Goal: Task Accomplishment & Management: Use online tool/utility

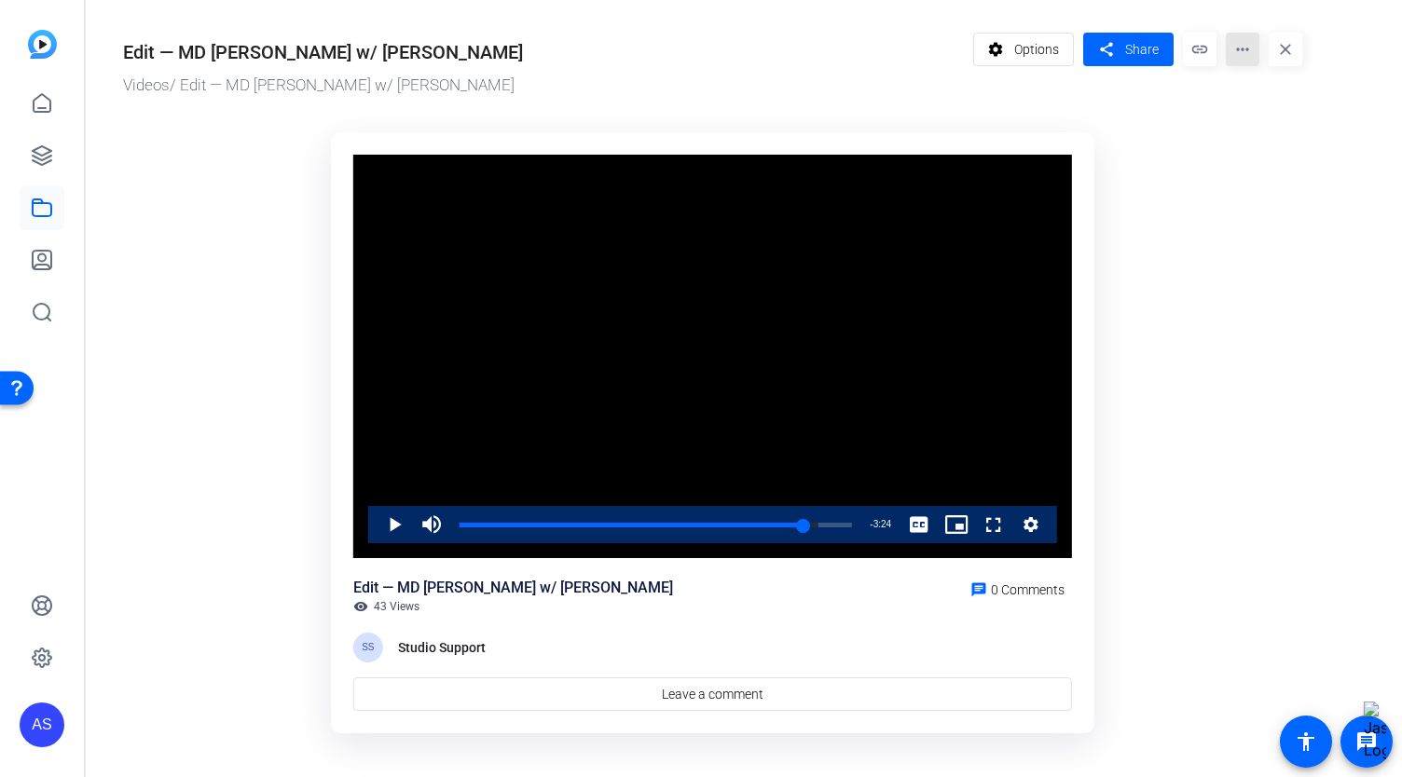
click at [1247, 49] on mat-icon "more_horiz" at bounding box center [1243, 50] width 34 height 34
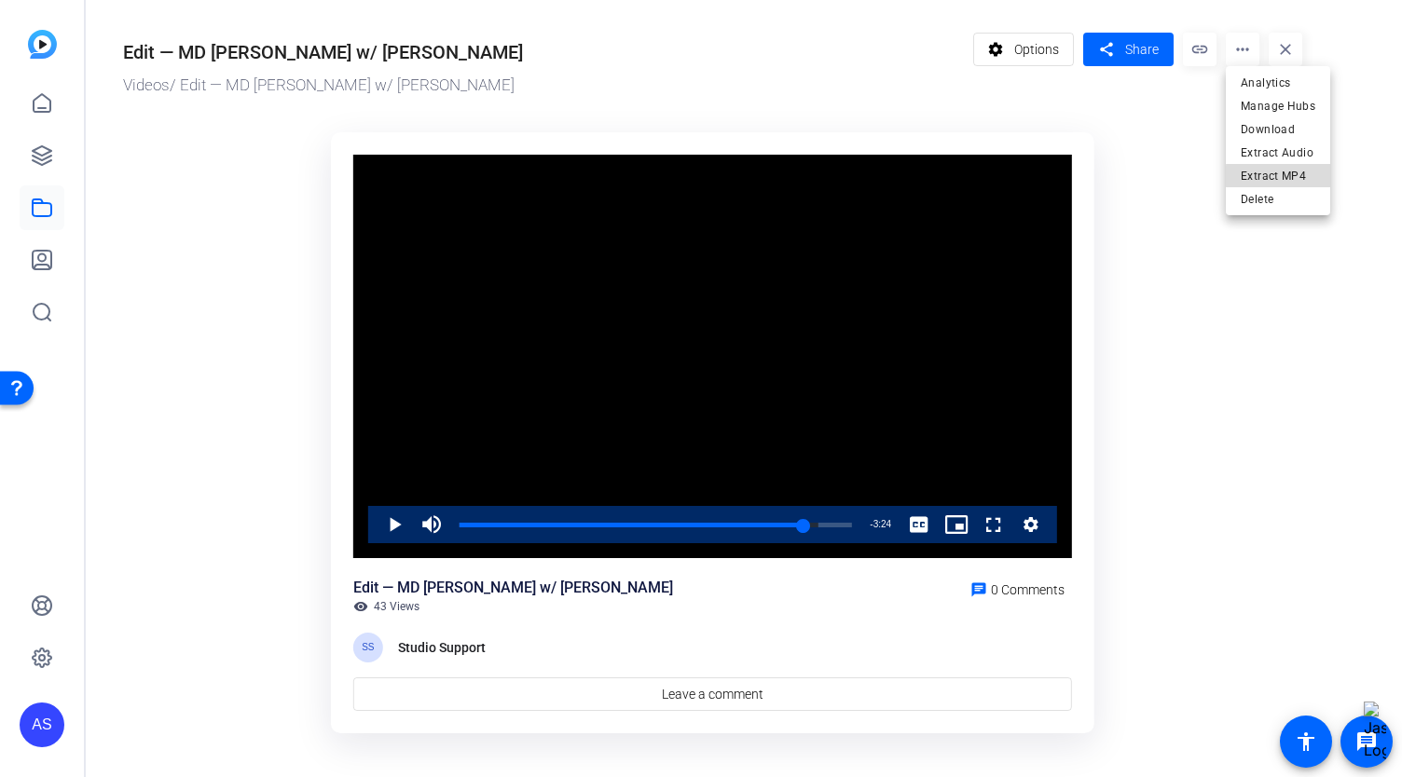
click at [1289, 176] on span "Extract MP4" at bounding box center [1278, 176] width 75 height 22
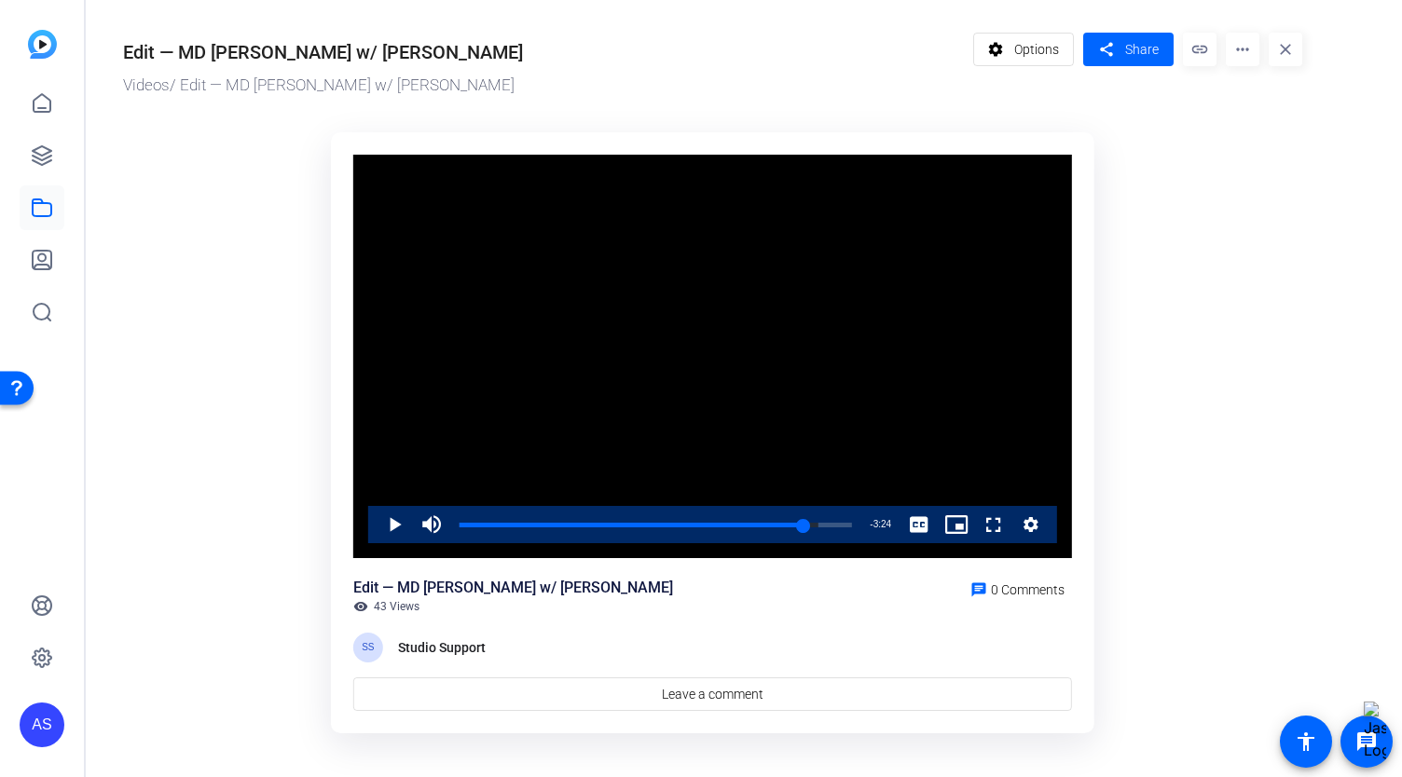
click at [1216, 46] on div "settings Options share Share link more_horiz close" at bounding box center [1138, 65] width 330 height 65
click at [1255, 57] on mat-icon "more_horiz" at bounding box center [1243, 50] width 34 height 34
click at [33, 108] on div at bounding box center [701, 388] width 1402 height 777
click at [45, 105] on icon at bounding box center [42, 103] width 22 height 22
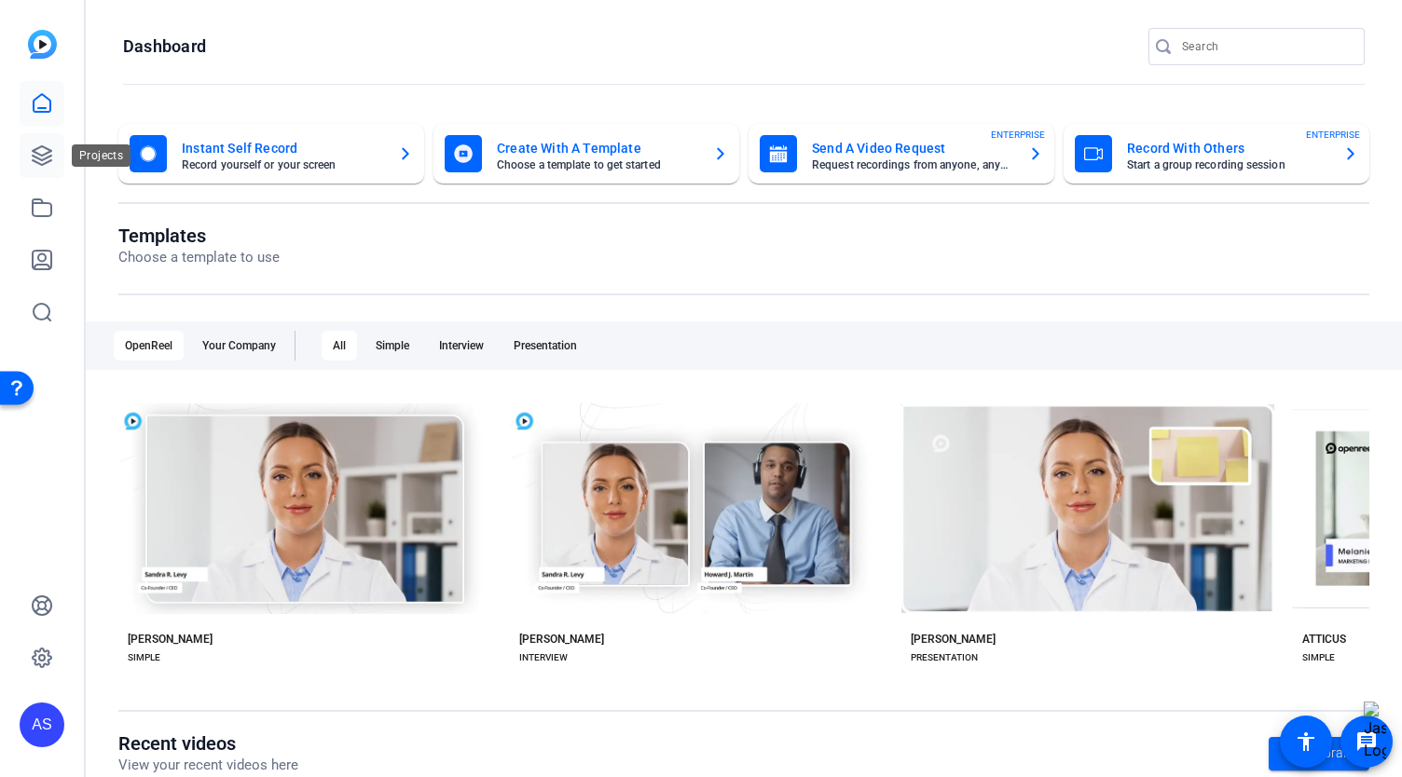
click at [39, 172] on link at bounding box center [42, 155] width 45 height 45
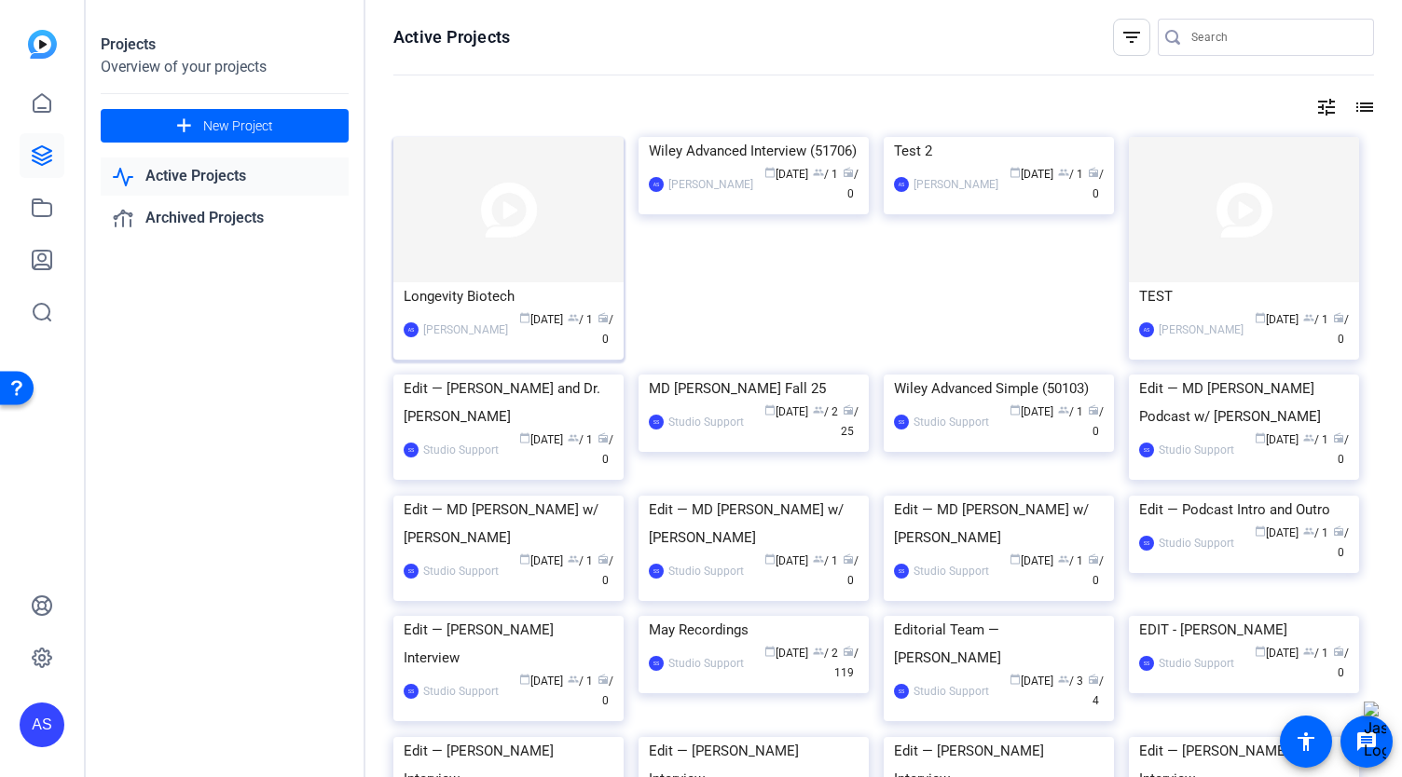
click at [464, 233] on img at bounding box center [508, 209] width 230 height 145
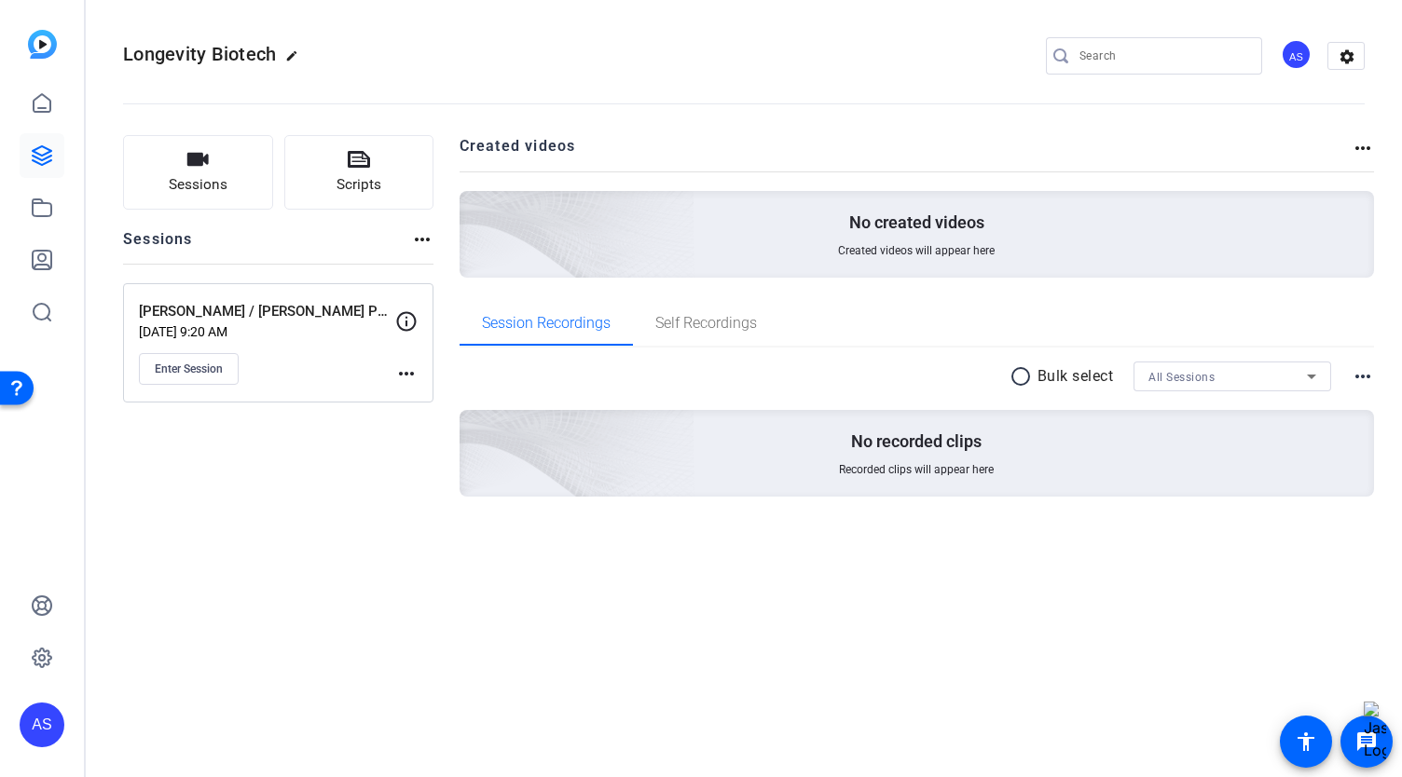
click at [263, 333] on p "Oct 01, 2025 @ 9:20 AM" at bounding box center [267, 331] width 256 height 15
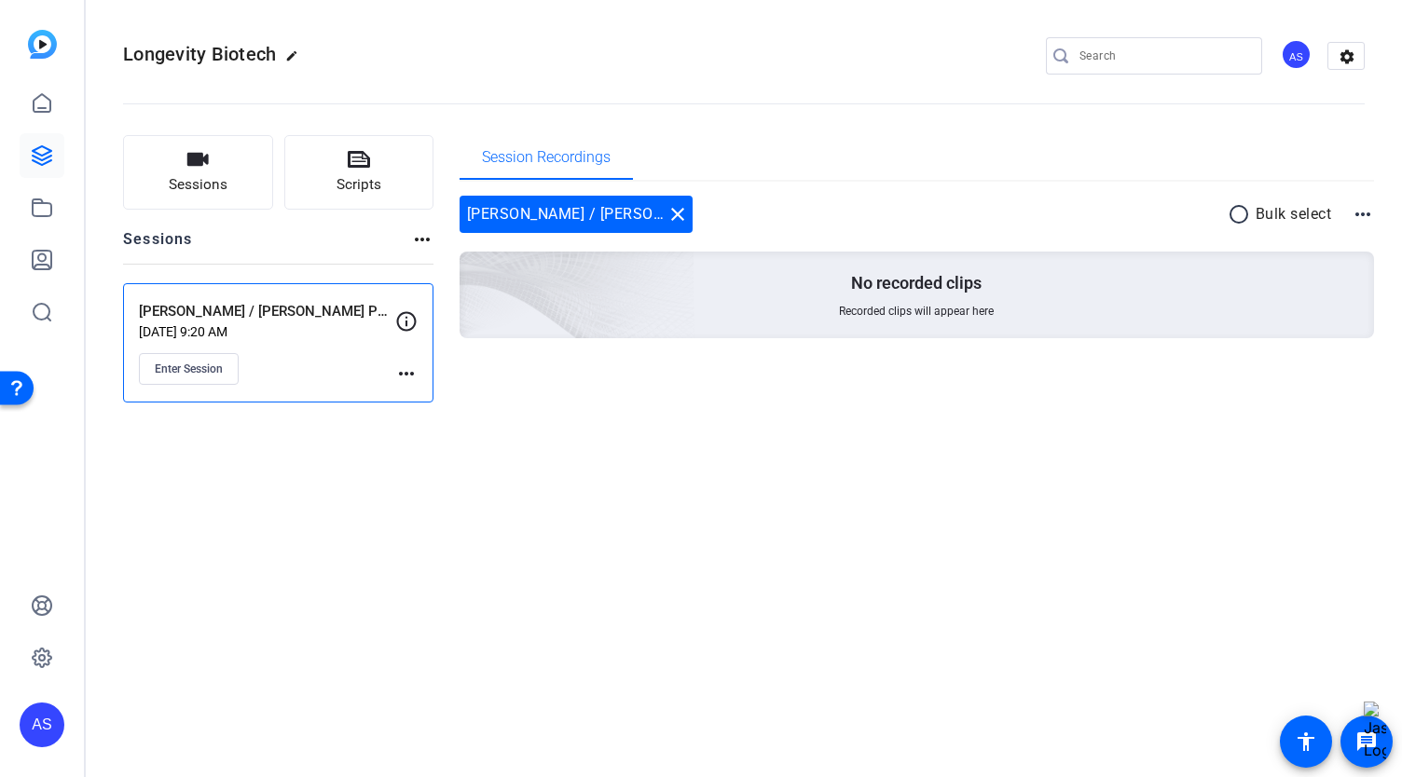
click at [404, 368] on mat-icon "more_horiz" at bounding box center [406, 374] width 22 height 22
click at [416, 391] on span "Edit Session" at bounding box center [452, 400] width 85 height 22
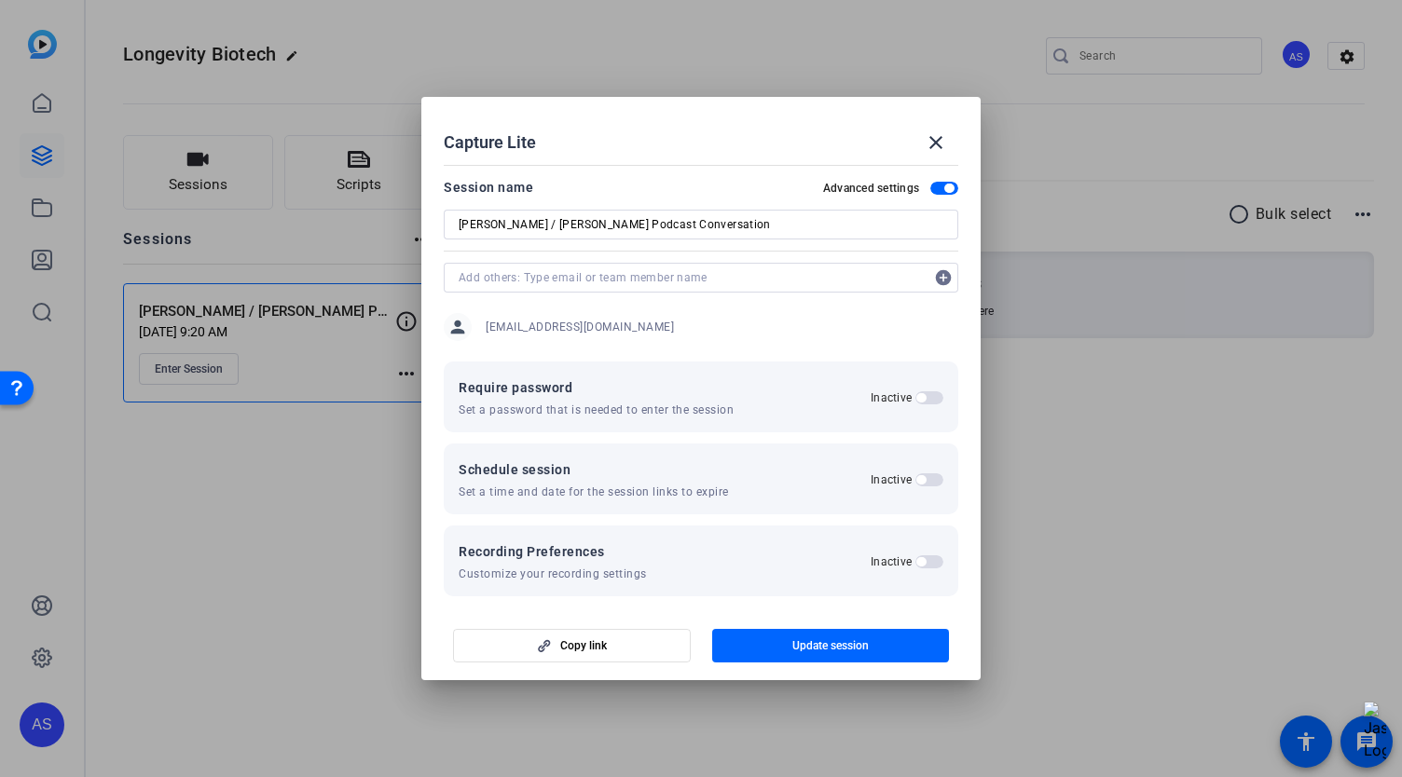
click at [570, 286] on input "text" at bounding box center [692, 278] width 466 height 22
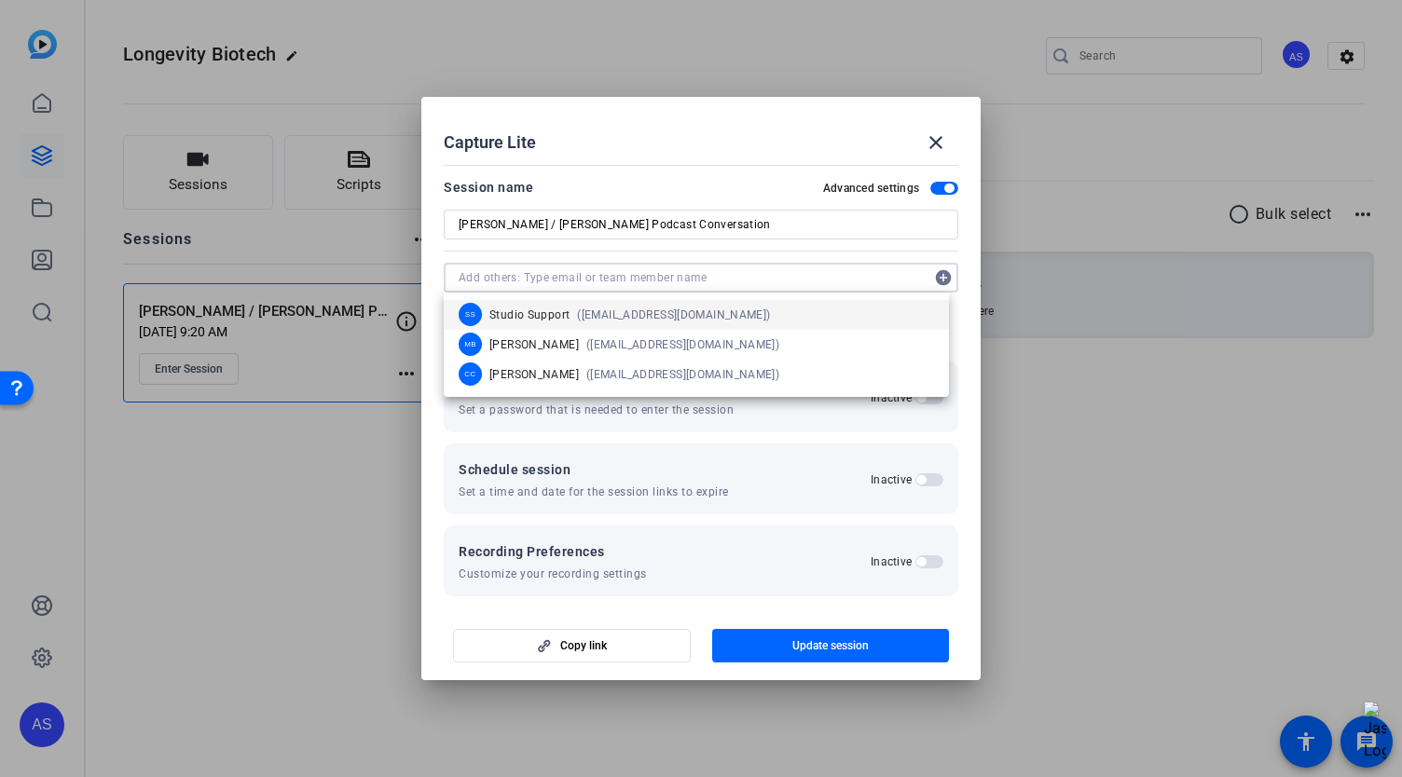
click at [362, 418] on div at bounding box center [701, 388] width 1402 height 777
click at [560, 281] on input "text" at bounding box center [692, 278] width 466 height 22
click at [1091, 428] on div at bounding box center [701, 388] width 1402 height 777
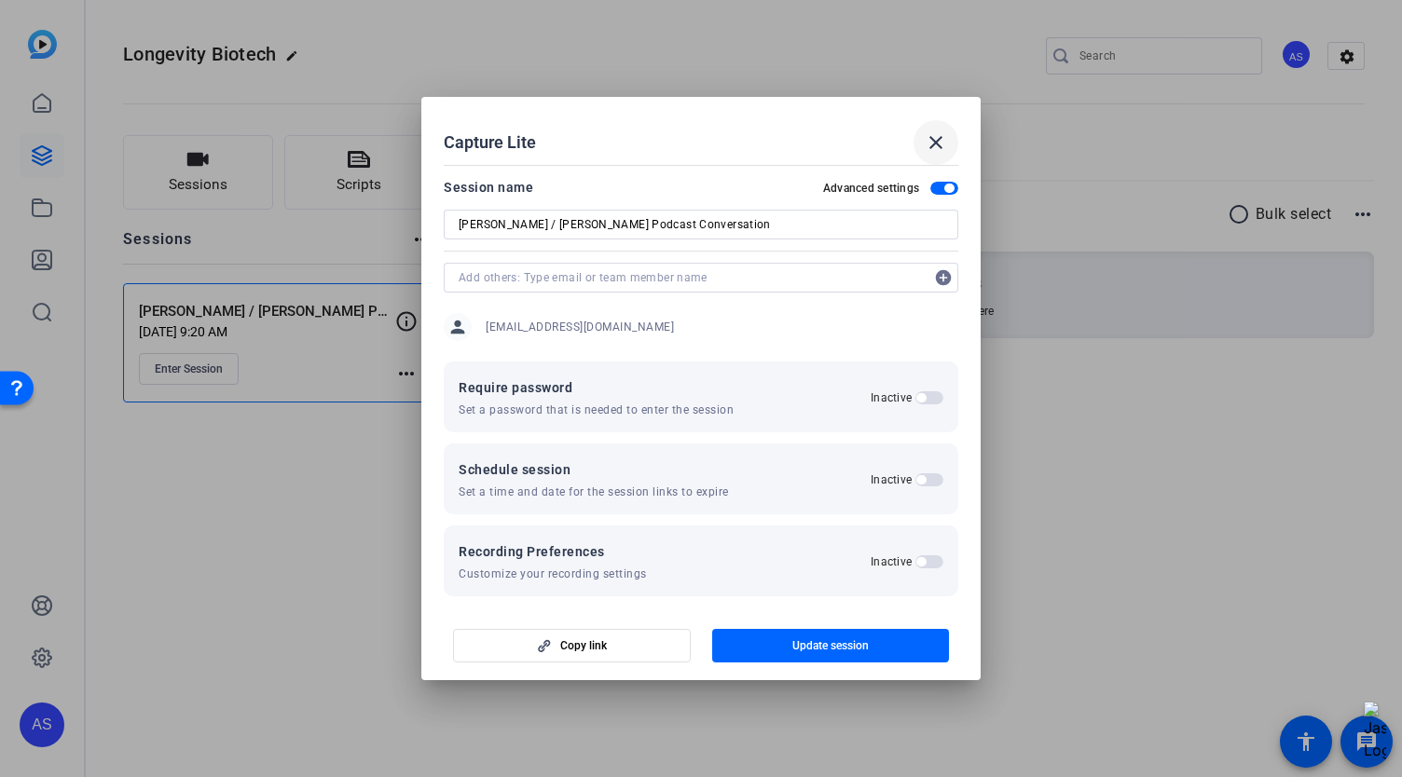
click at [942, 146] on mat-icon "close" at bounding box center [936, 142] width 22 height 22
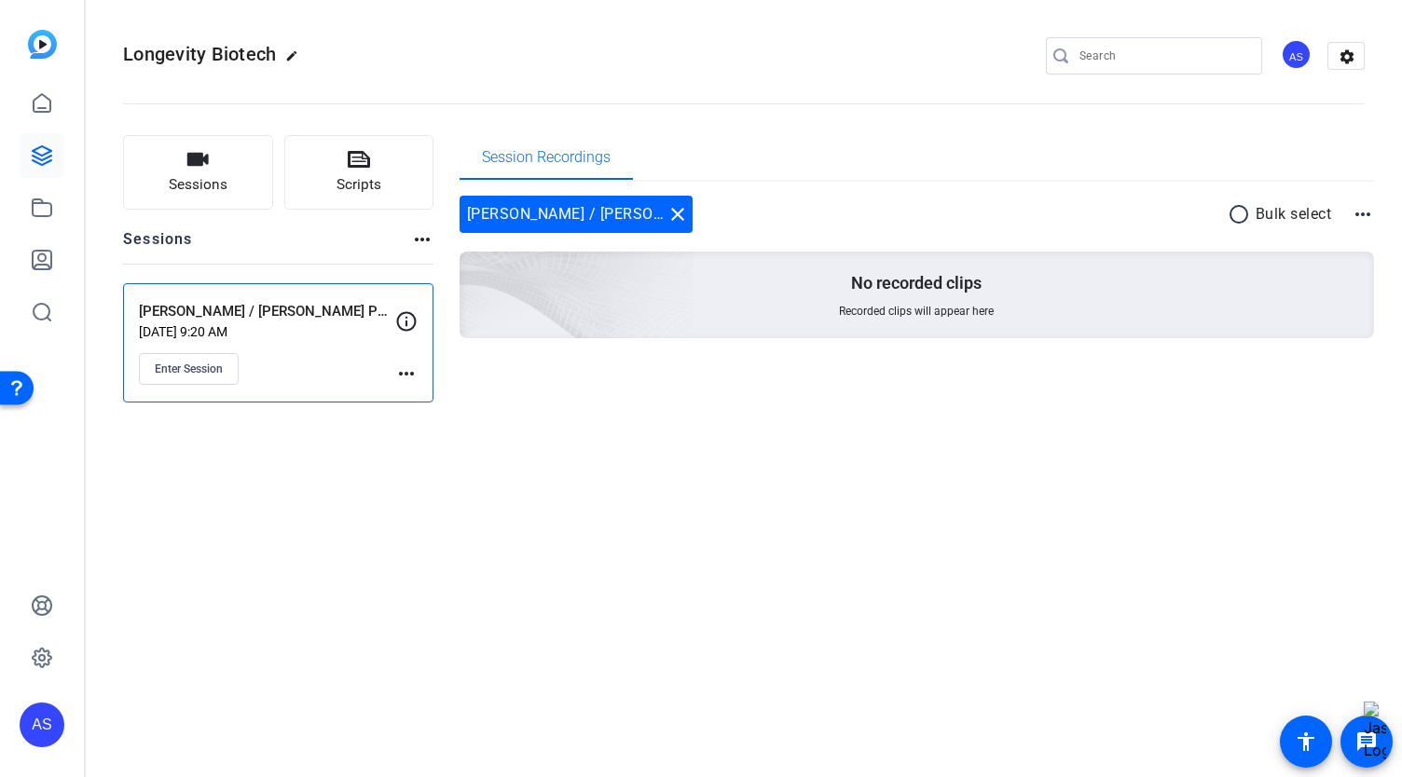
click at [400, 365] on mat-icon "more_horiz" at bounding box center [406, 374] width 22 height 22
click at [399, 395] on button "Edit Session" at bounding box center [452, 399] width 115 height 23
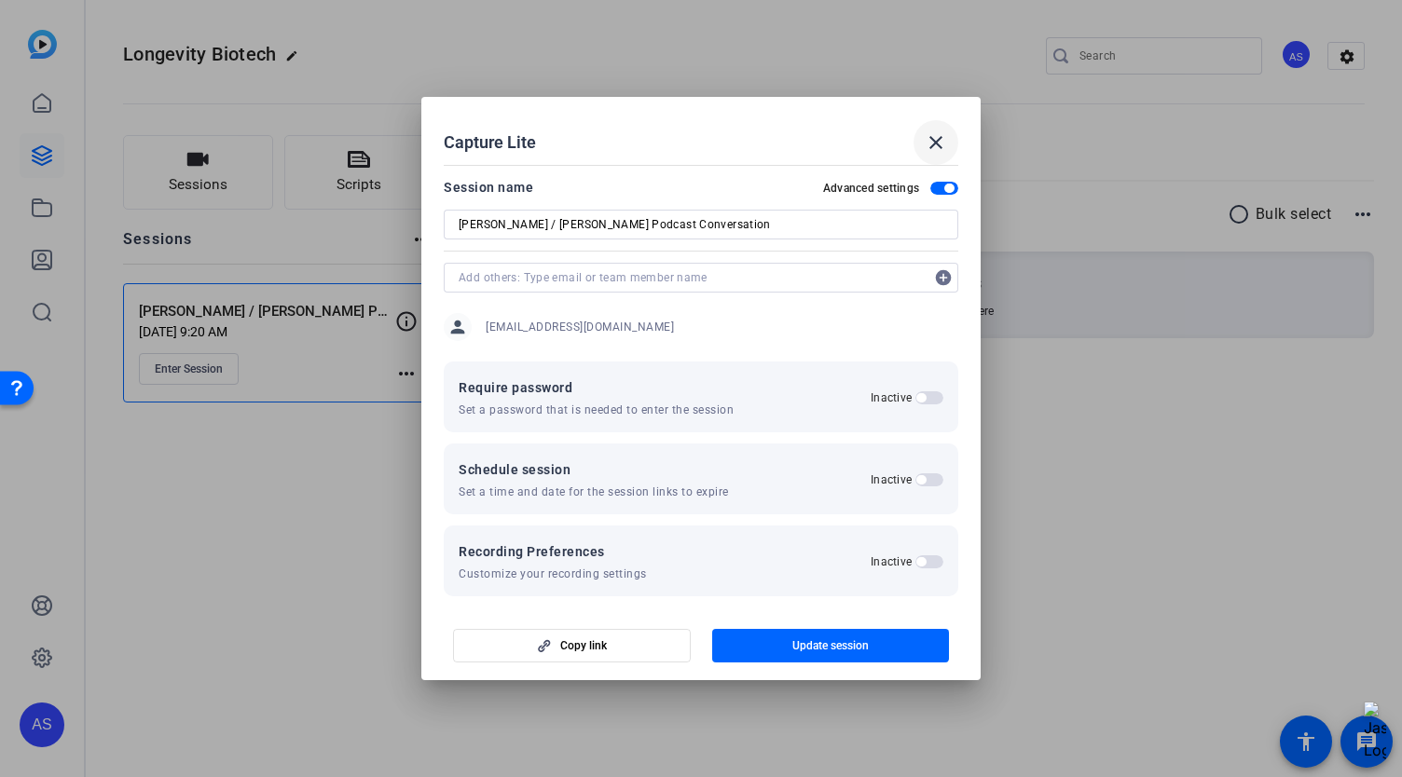
click at [932, 139] on mat-icon "close" at bounding box center [936, 142] width 22 height 22
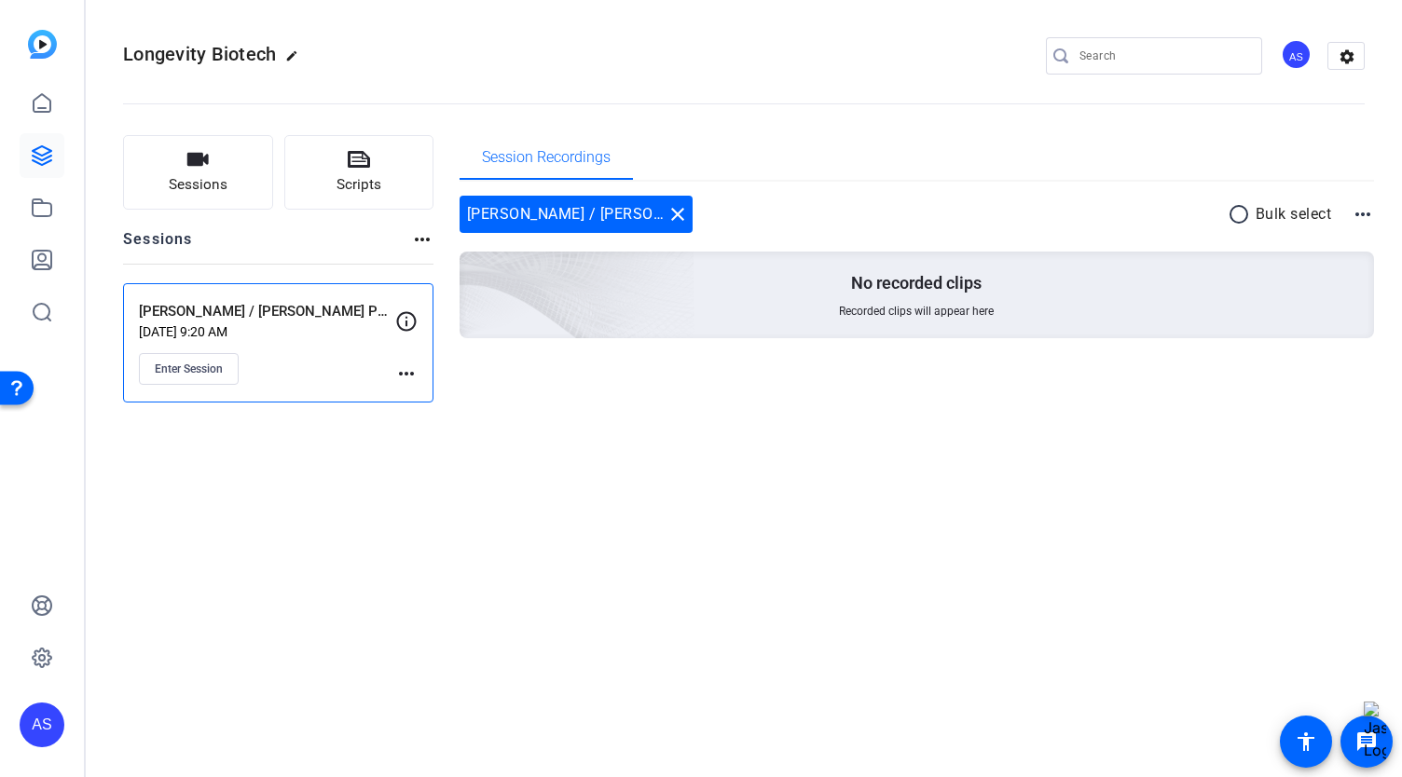
click at [220, 306] on p "Raghav / Monty Podcast Conversation" at bounding box center [267, 311] width 256 height 21
click at [196, 366] on span "Enter Session" at bounding box center [189, 369] width 68 height 15
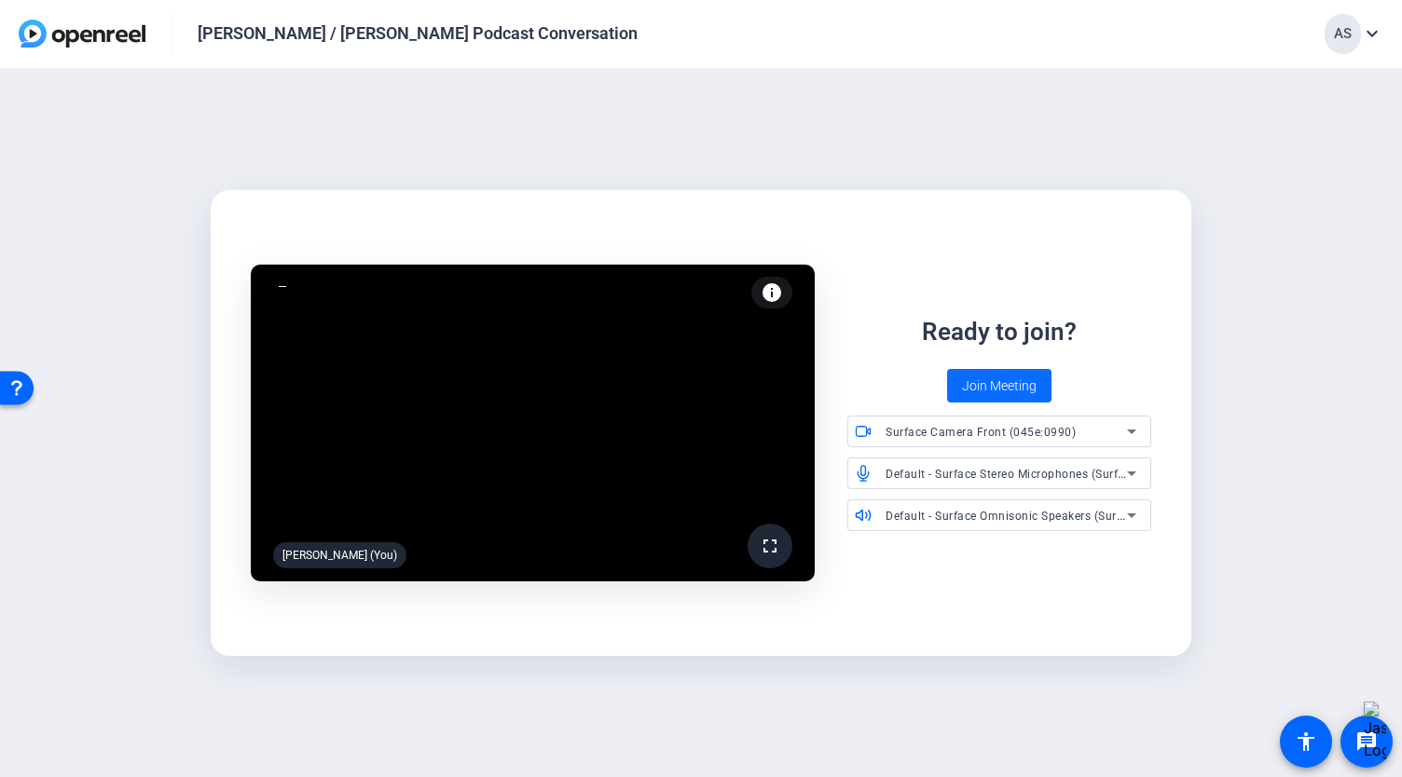
click at [980, 387] on span "Join Meeting" at bounding box center [999, 387] width 75 height 20
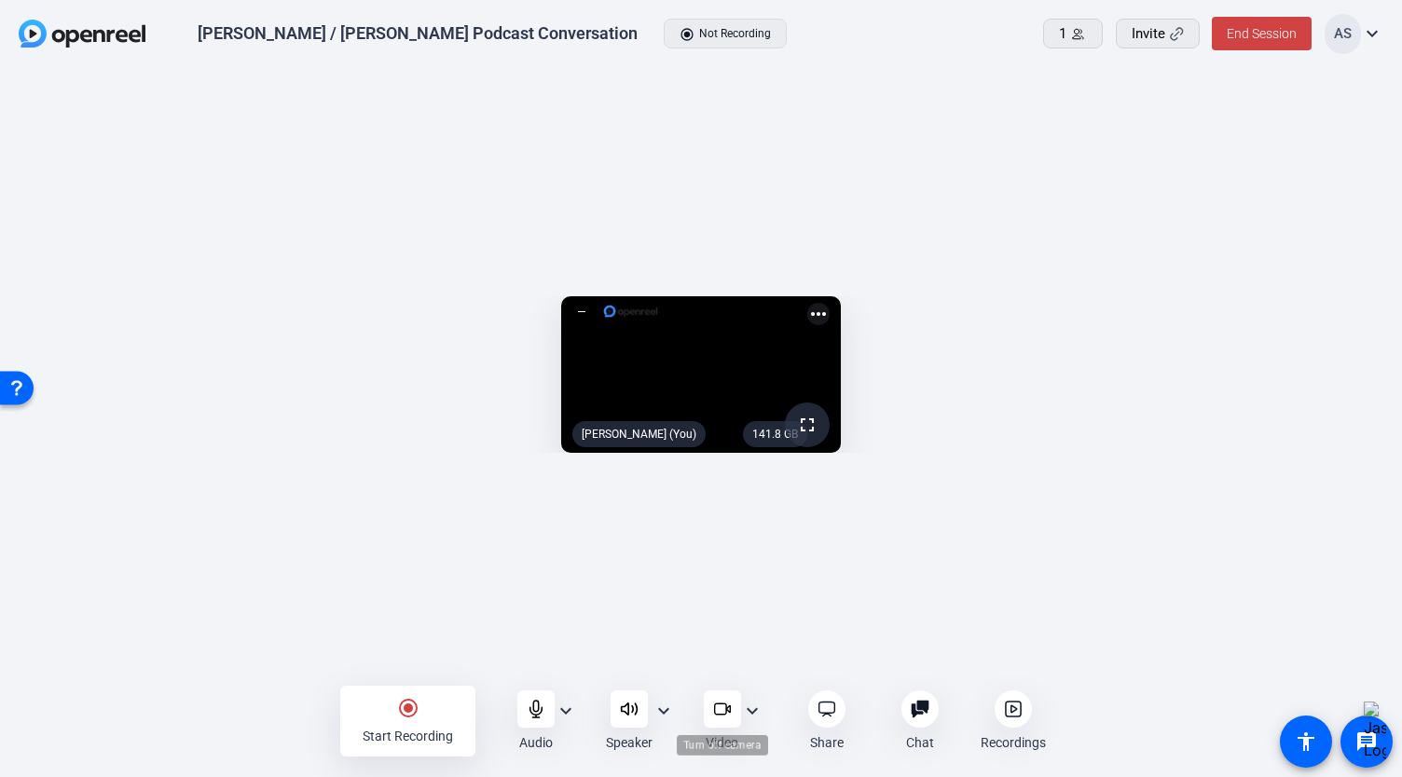
click at [714, 710] on icon at bounding box center [720, 709] width 12 height 11
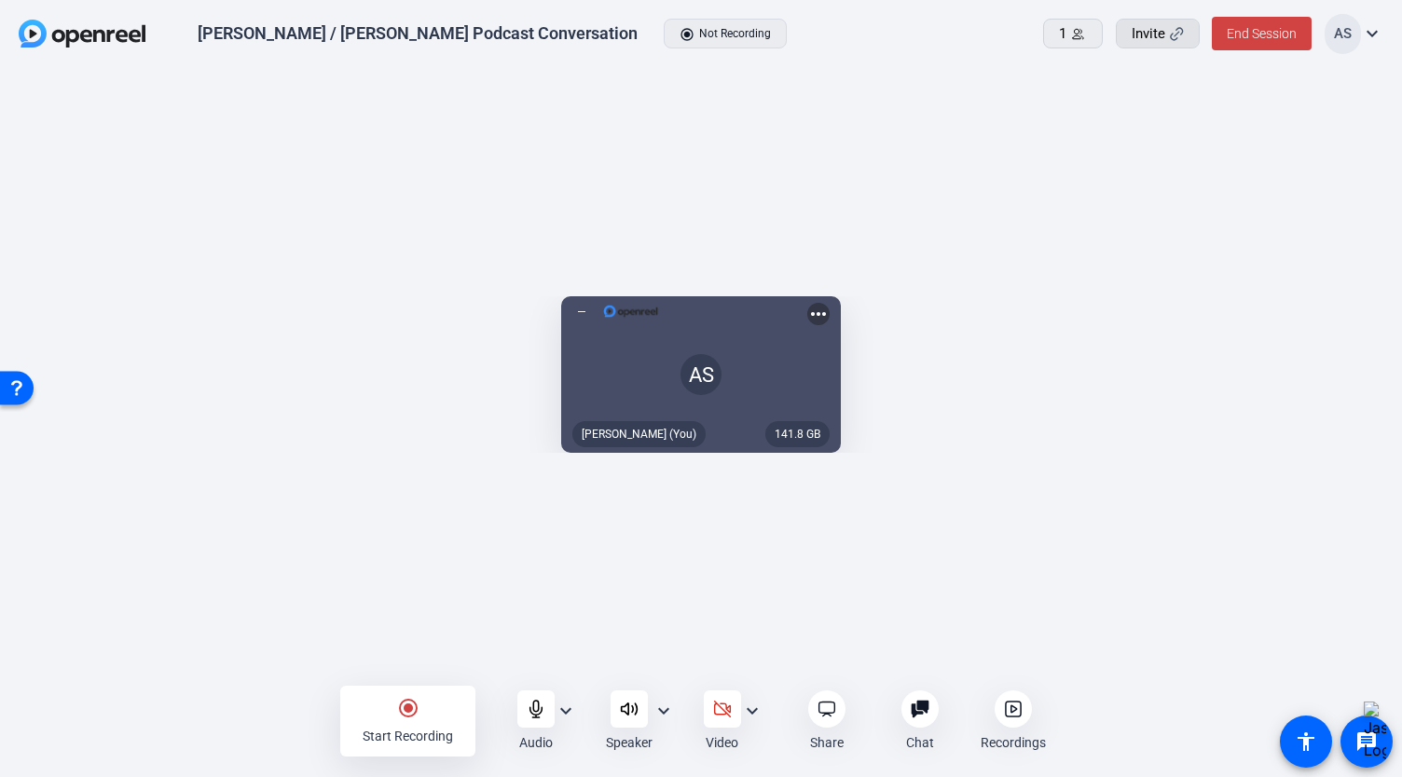
click at [1148, 31] on span "Invite" at bounding box center [1148, 33] width 34 height 21
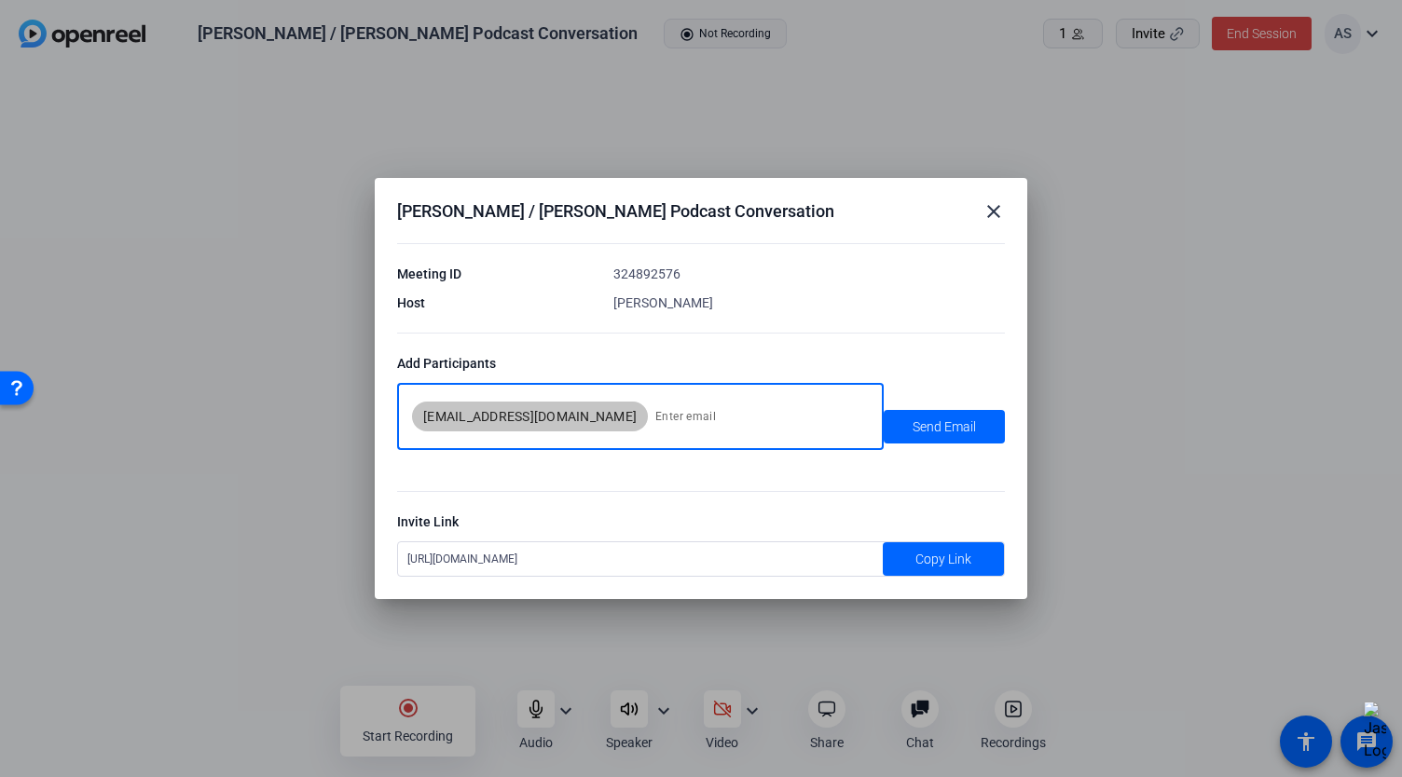
click at [655, 433] on input at bounding box center [758, 416] width 206 height 37
click at [727, 560] on div "https://capture.openreel.com/capture-lite/a33ee88659e18405" at bounding box center [640, 559] width 485 height 34
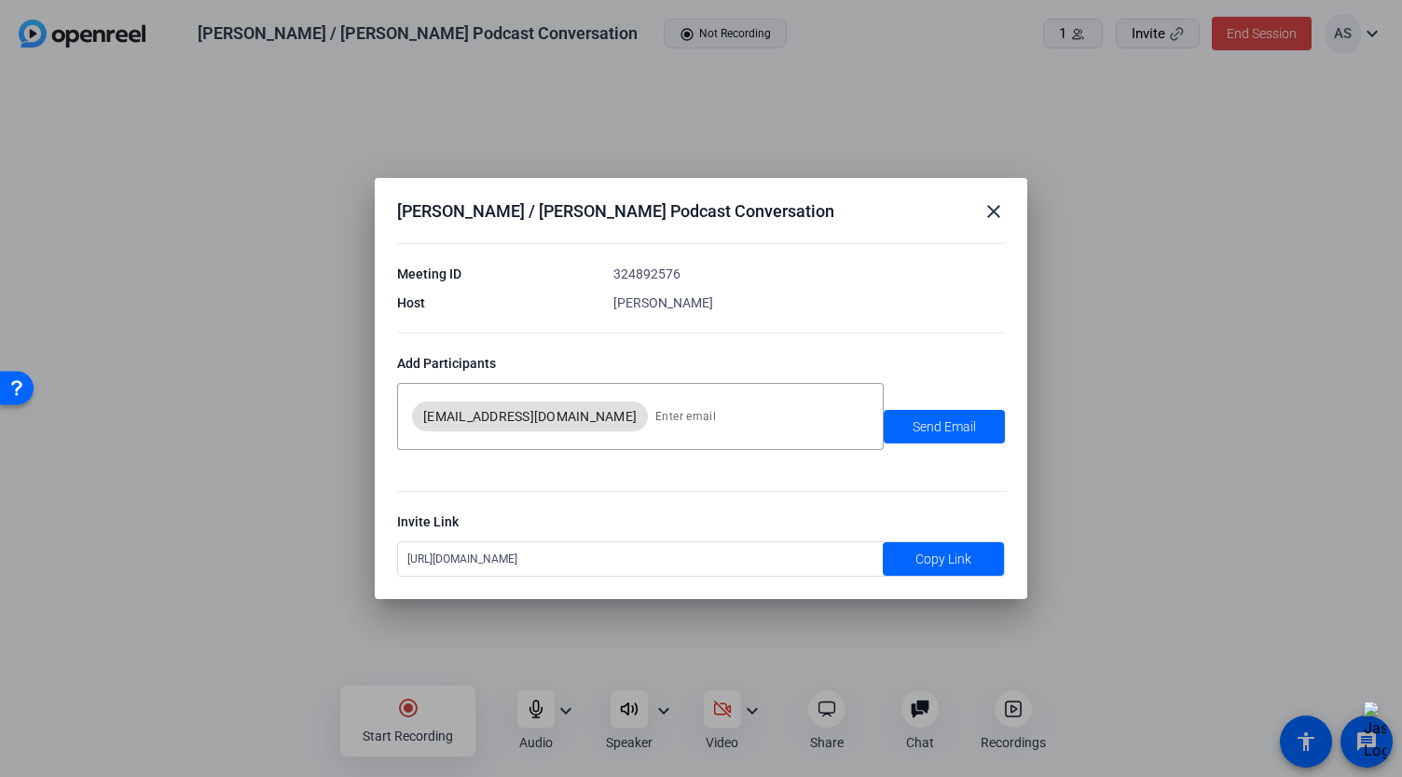
click at [727, 560] on div "https://capture.openreel.com/capture-lite/a33ee88659e18405" at bounding box center [640, 559] width 485 height 34
copy div "https://capture.openreel.com/capture-lite/a33ee88659e18405 Copy Link"
click at [655, 423] on input at bounding box center [758, 416] width 206 height 37
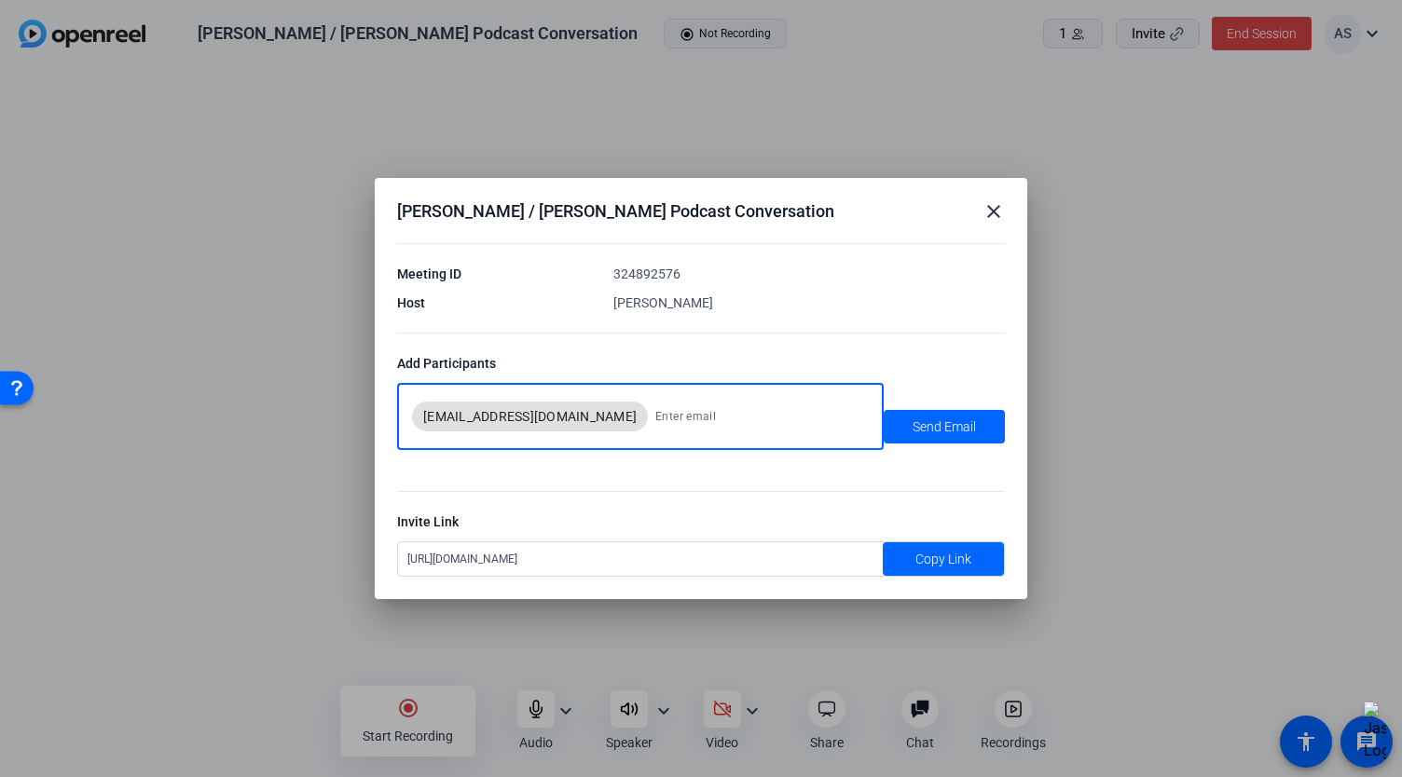
paste input "https://capture.openreel.com/capture-lite/a33ee88659e18405"
type input "https://capture.openreel.com/capture-lite/a33ee88659e18405"
click at [663, 418] on input "https://capture.openreel.com/capture-lite/a33ee88659e18405" at bounding box center [758, 416] width 206 height 37
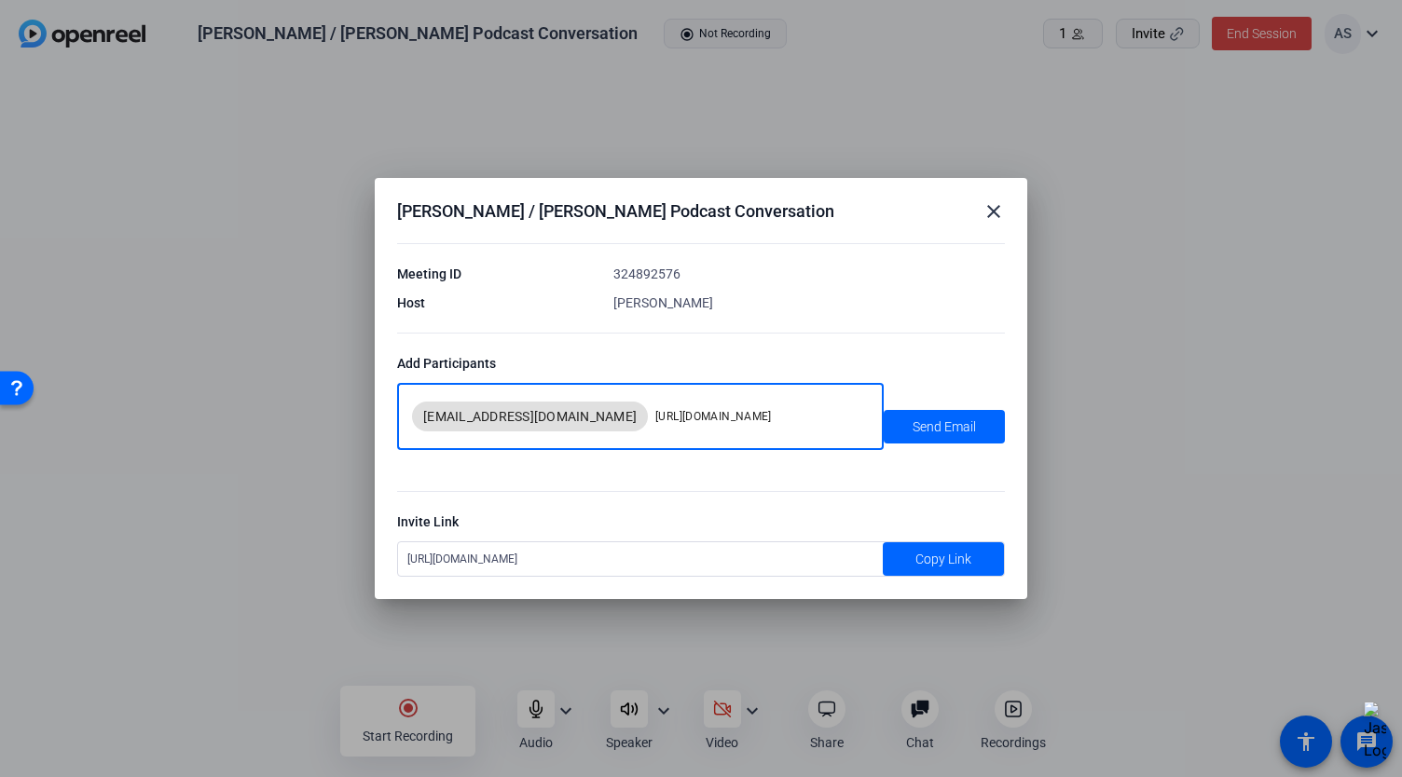
click at [663, 418] on input "https://capture.openreel.com/capture-lite/a33ee88659e18405" at bounding box center [758, 416] width 206 height 37
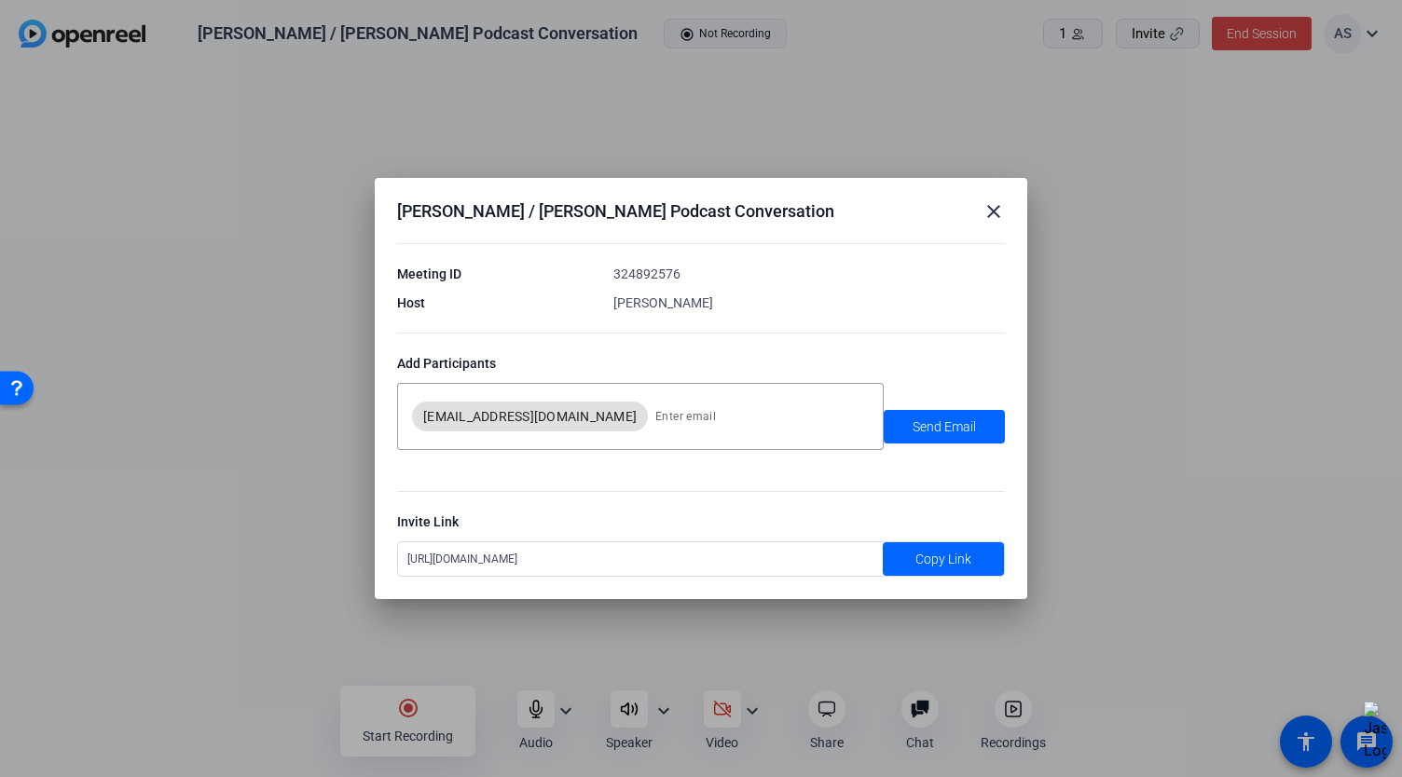
click at [992, 205] on mat-icon "close" at bounding box center [993, 211] width 22 height 22
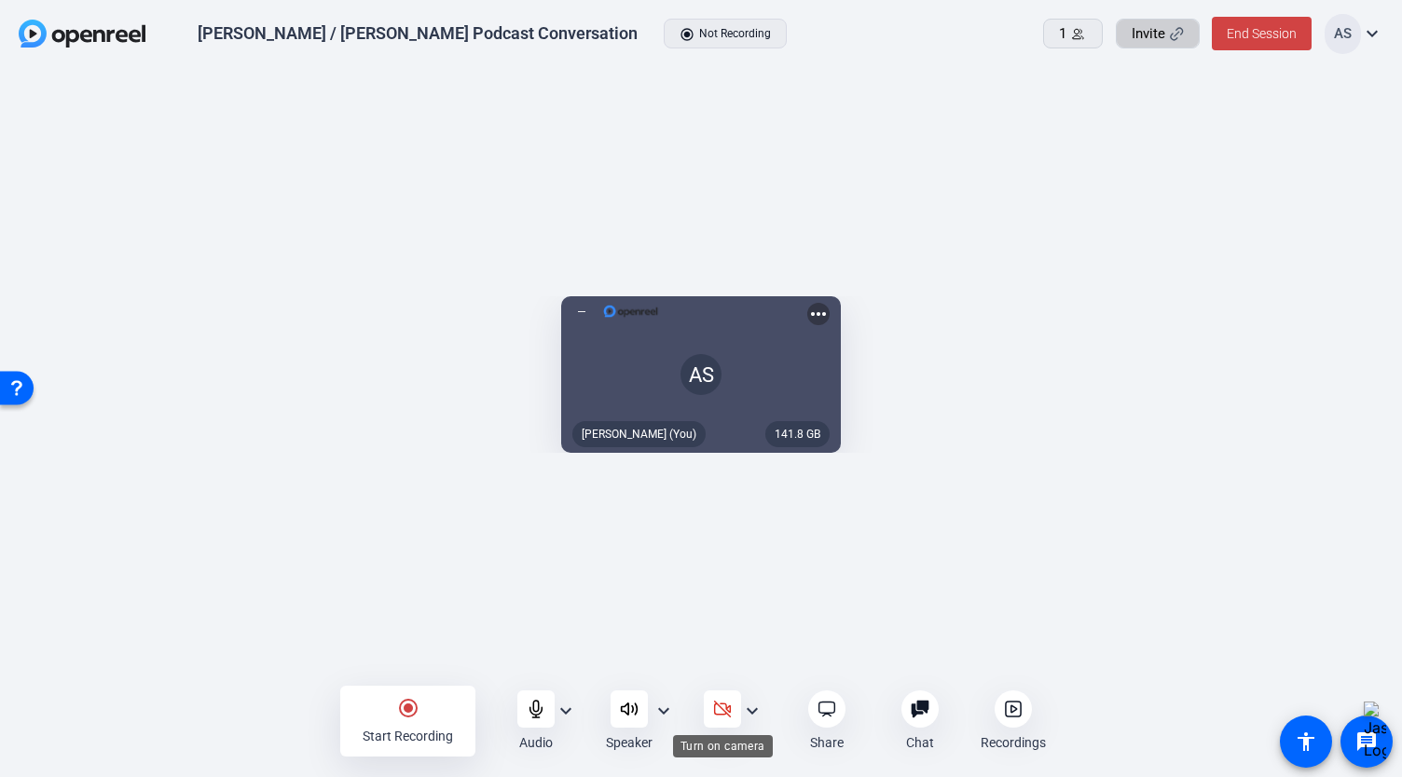
click at [719, 703] on icon at bounding box center [722, 709] width 19 height 19
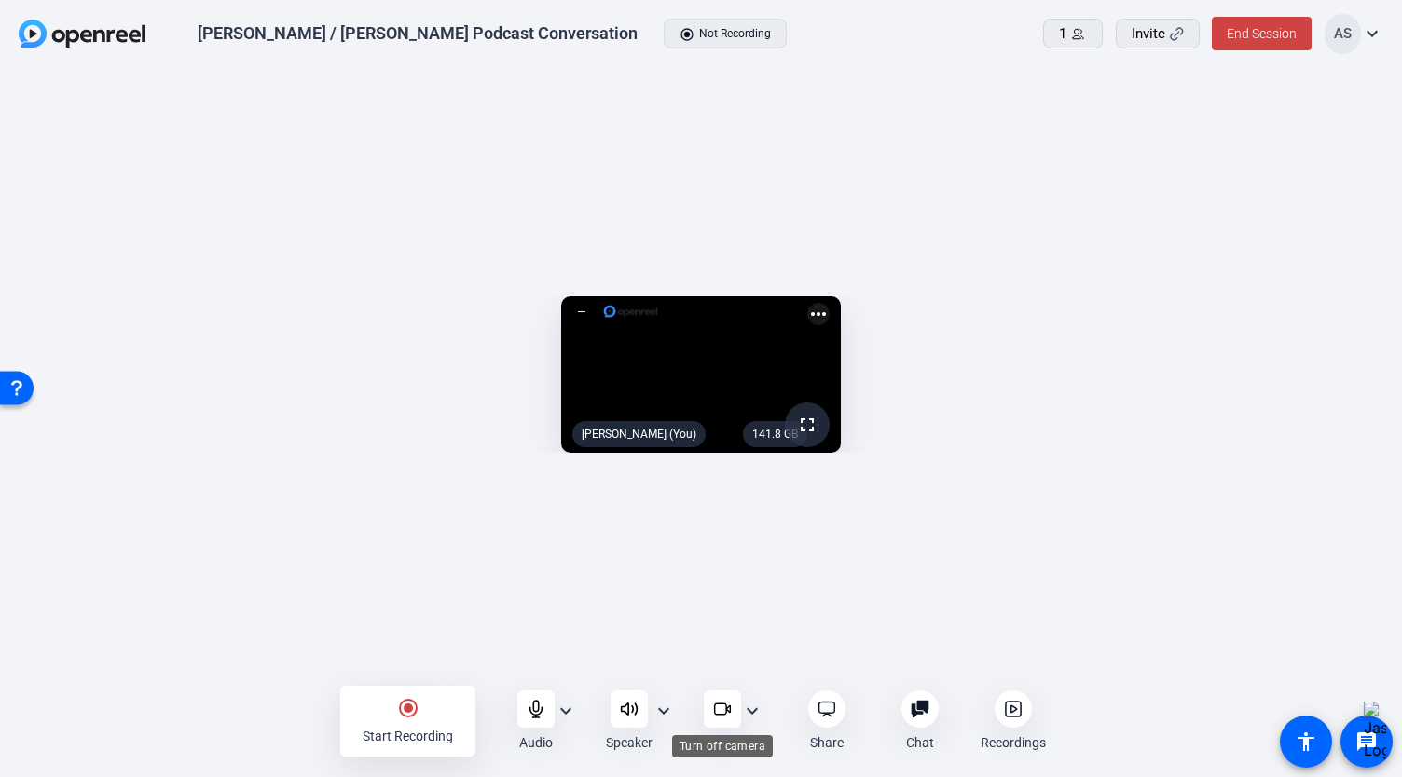
click at [718, 708] on icon at bounding box center [722, 709] width 19 height 19
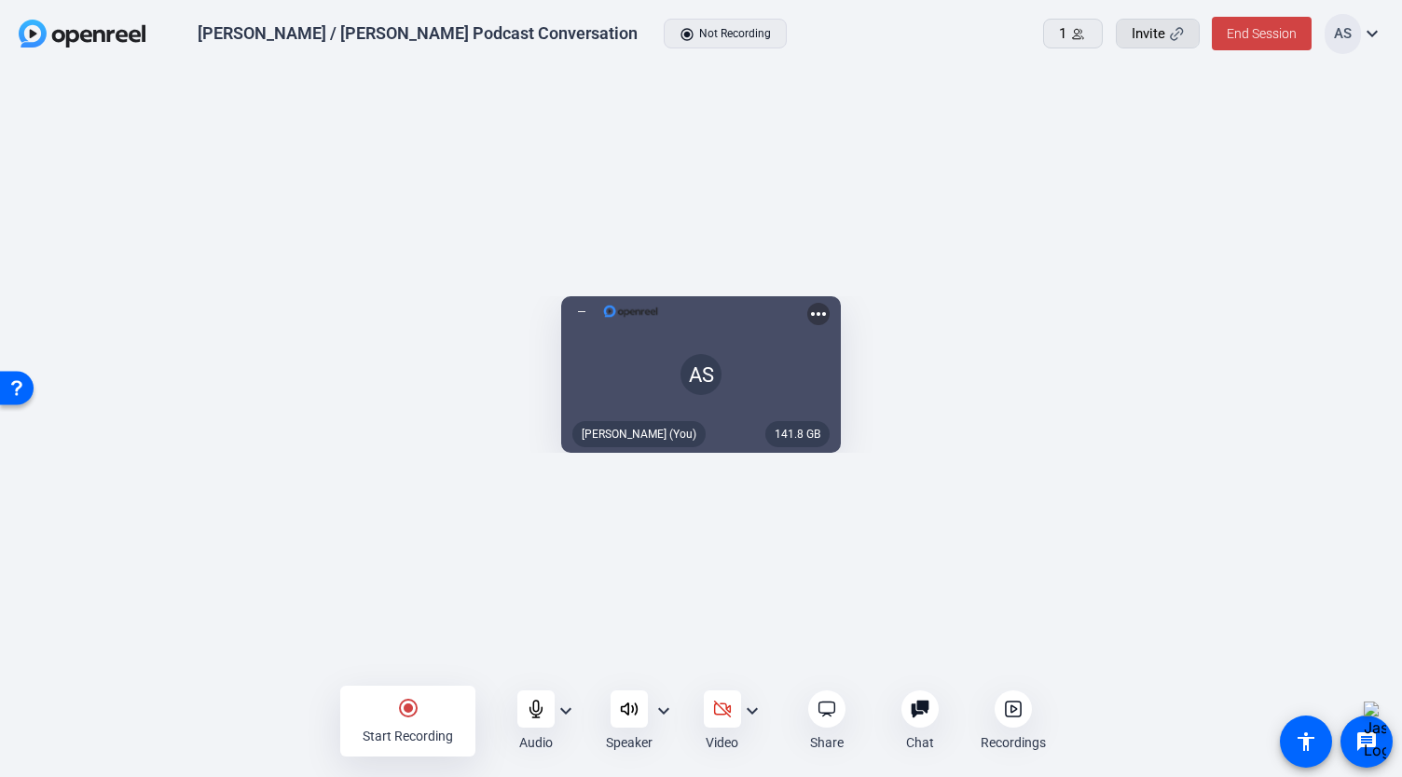
click at [1143, 33] on span "Invite" at bounding box center [1148, 33] width 34 height 21
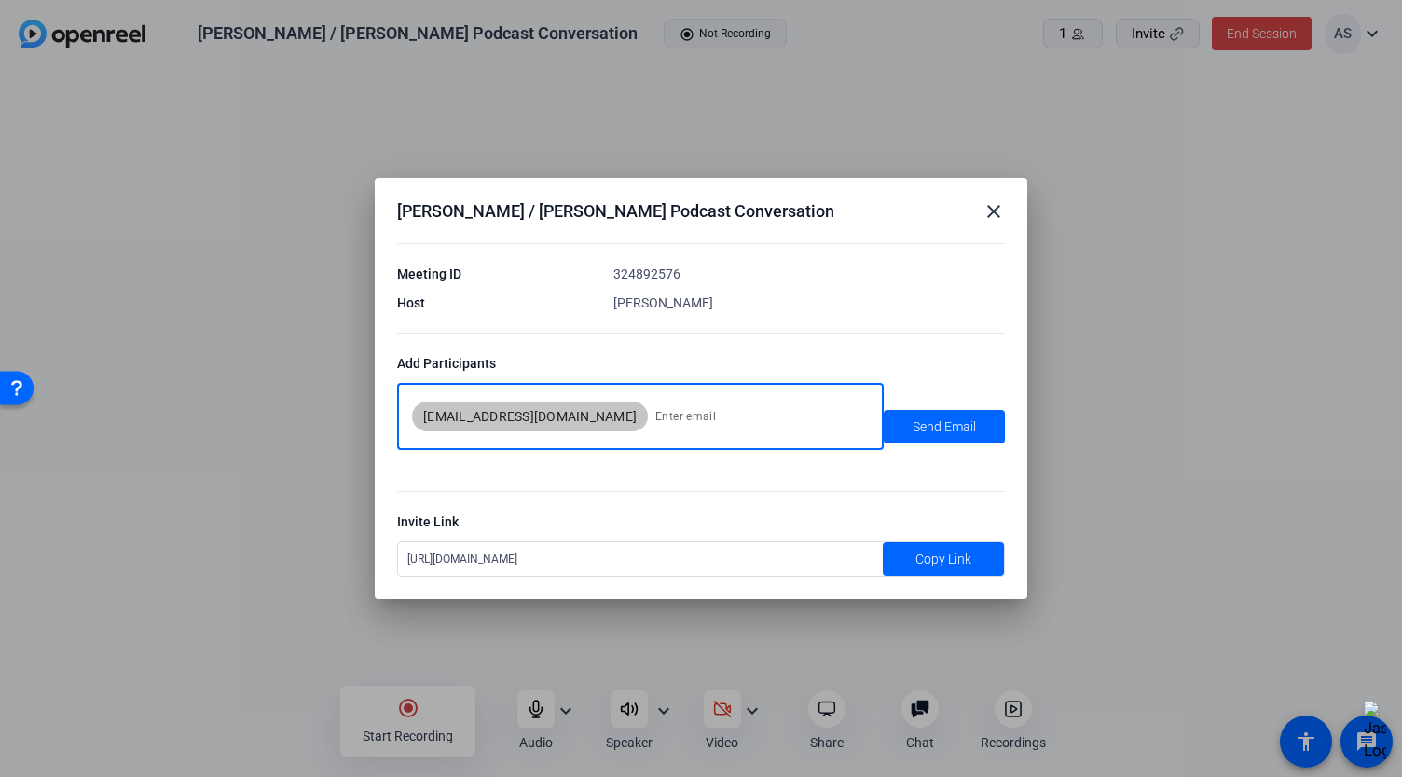
click at [655, 417] on input at bounding box center [758, 416] width 206 height 37
paste input "raghav.sehgal@yale.edu; Montano, Monty <mmontano@wiley.com>"
drag, startPoint x: 640, startPoint y: 418, endPoint x: 733, endPoint y: 411, distance: 92.6
click at [733, 411] on input "raghav.sehgal@yale.edu; Montano, Monty <mmontano@wiley.com>" at bounding box center [758, 416] width 206 height 37
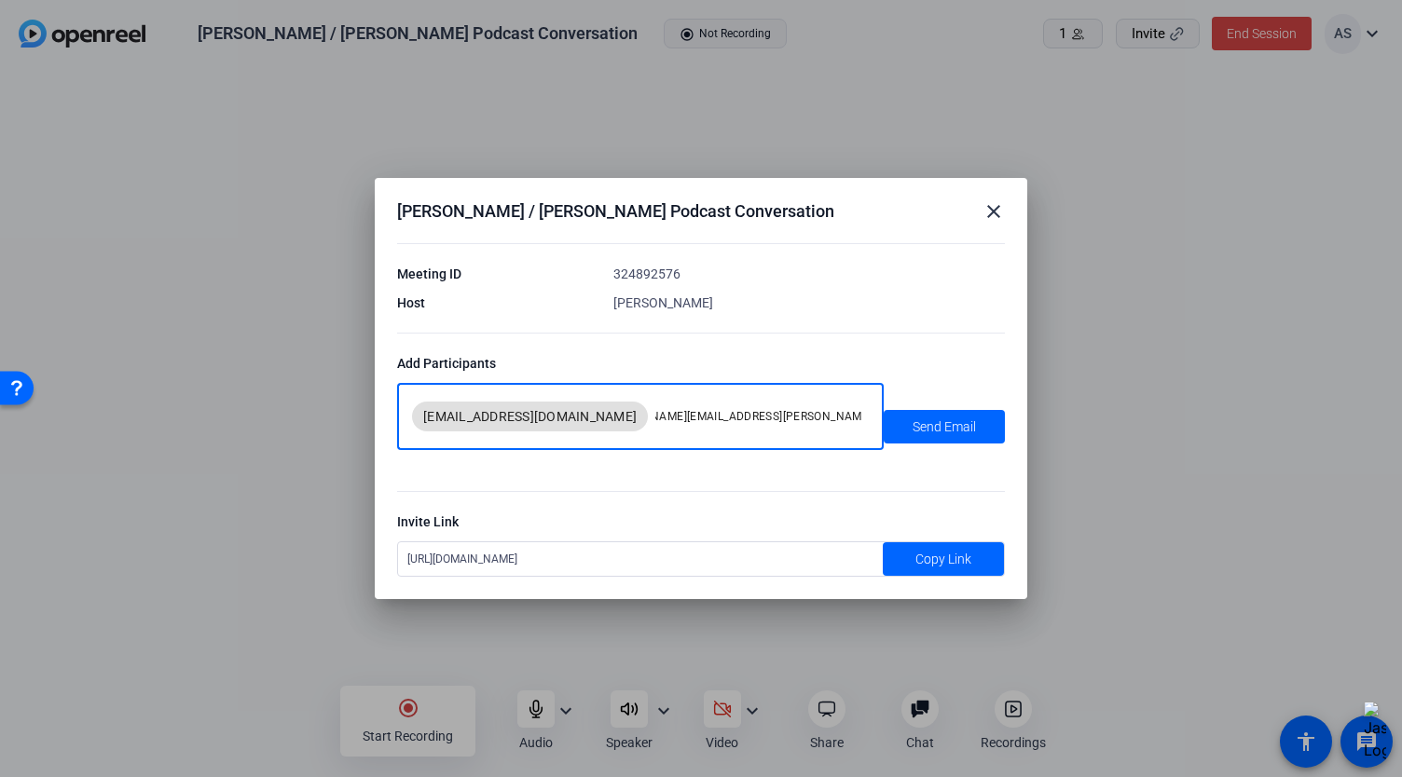
scroll to position [0, 0]
click at [826, 408] on input "raghav.sehgal@yale.edu; mmontano@wiley.com>" at bounding box center [758, 416] width 206 height 37
type input "raghav.sehgal@yale.edu; mmontano@wiley.com"
click at [940, 431] on span "Send Email" at bounding box center [943, 428] width 63 height 20
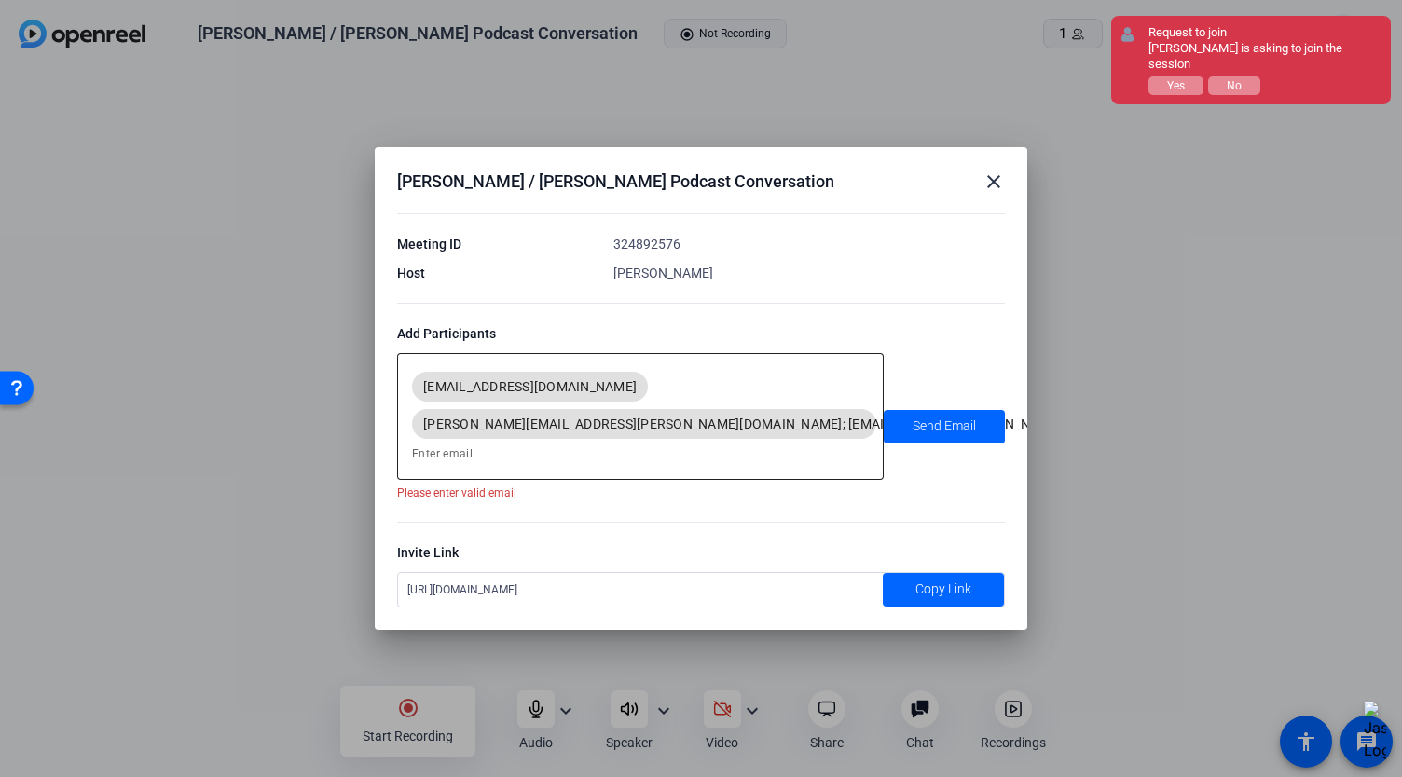
click at [500, 457] on input at bounding box center [640, 454] width 457 height 22
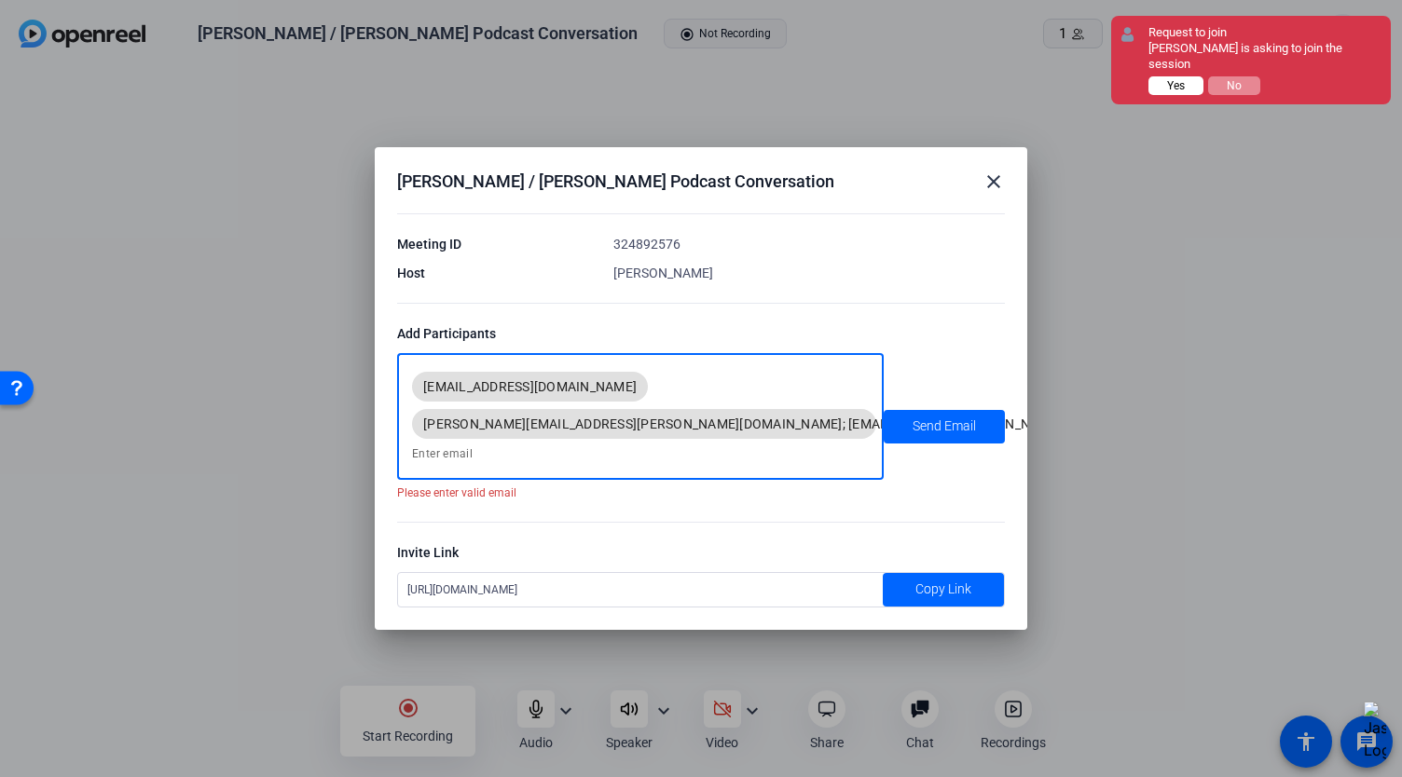
click at [1161, 79] on button "Yes" at bounding box center [1175, 85] width 55 height 19
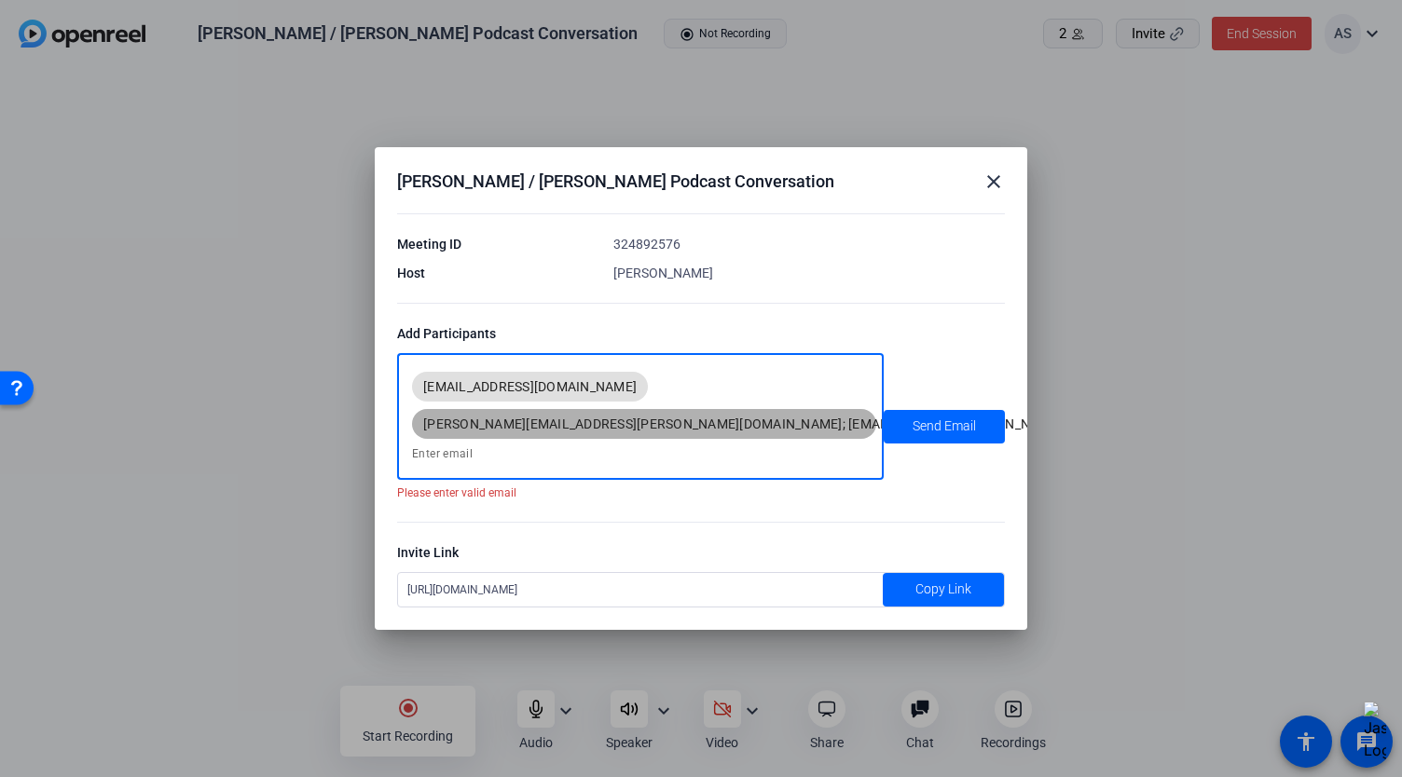
click at [1062, 426] on mat-icon "cancel" at bounding box center [1078, 424] width 32 height 17
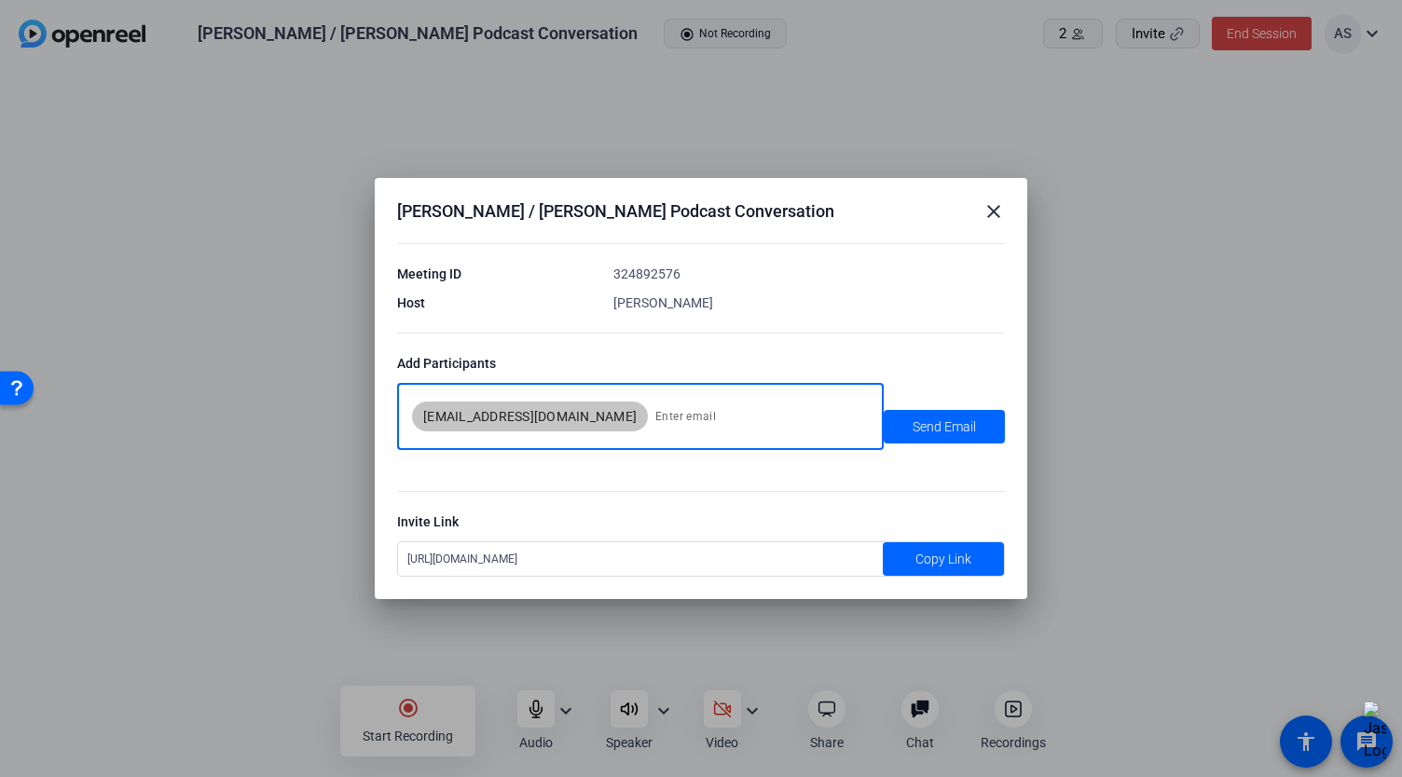
click at [993, 204] on mat-icon "close" at bounding box center [993, 211] width 22 height 22
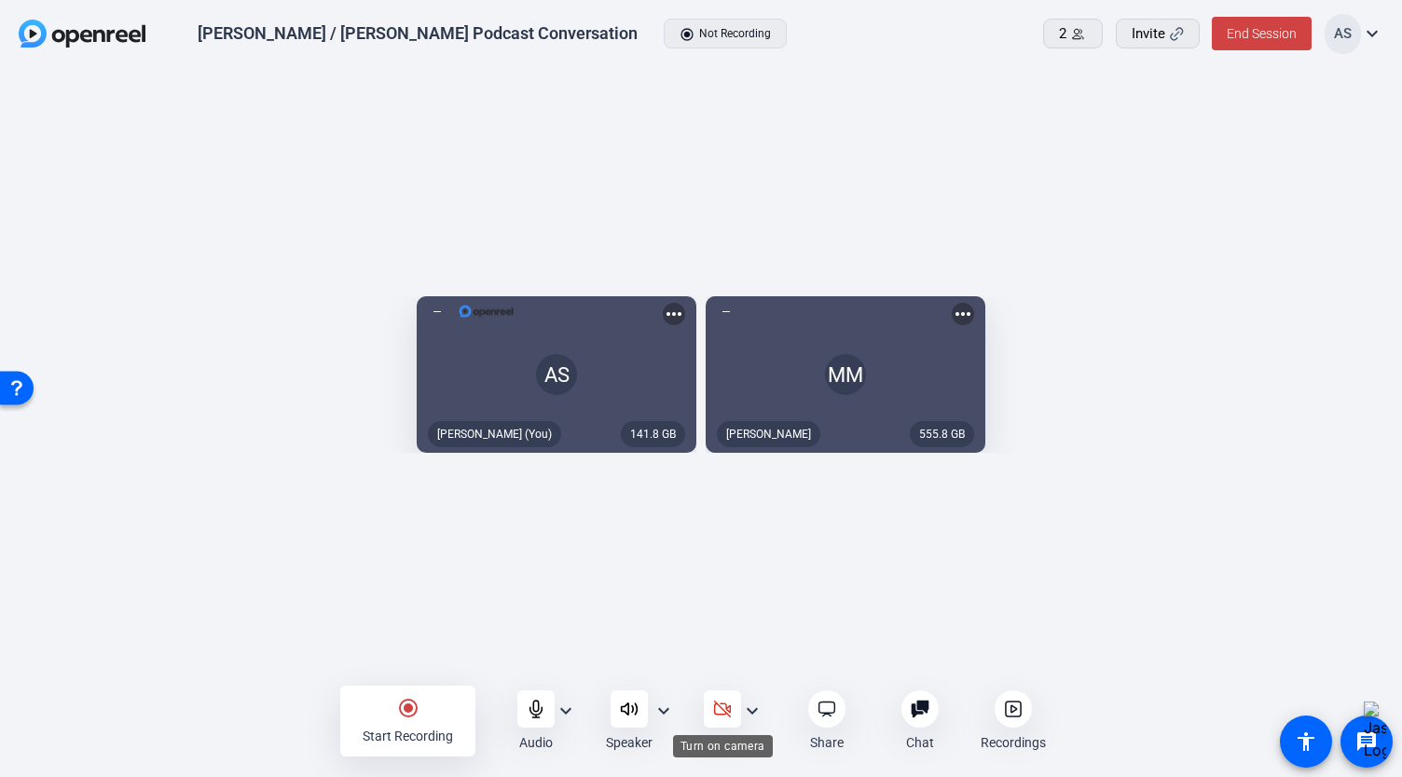
click at [720, 709] on icon at bounding box center [722, 709] width 19 height 19
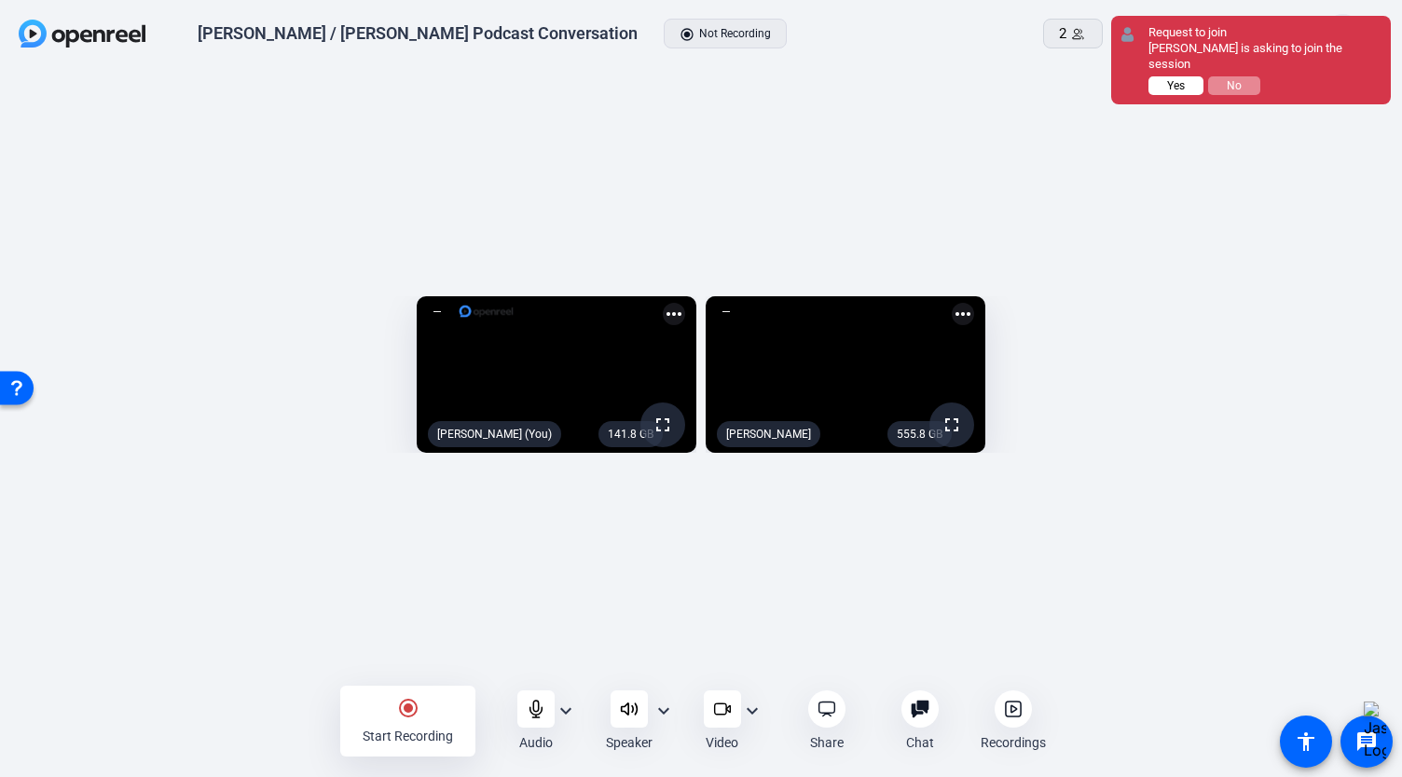
click at [1165, 76] on button "Yes" at bounding box center [1175, 85] width 55 height 19
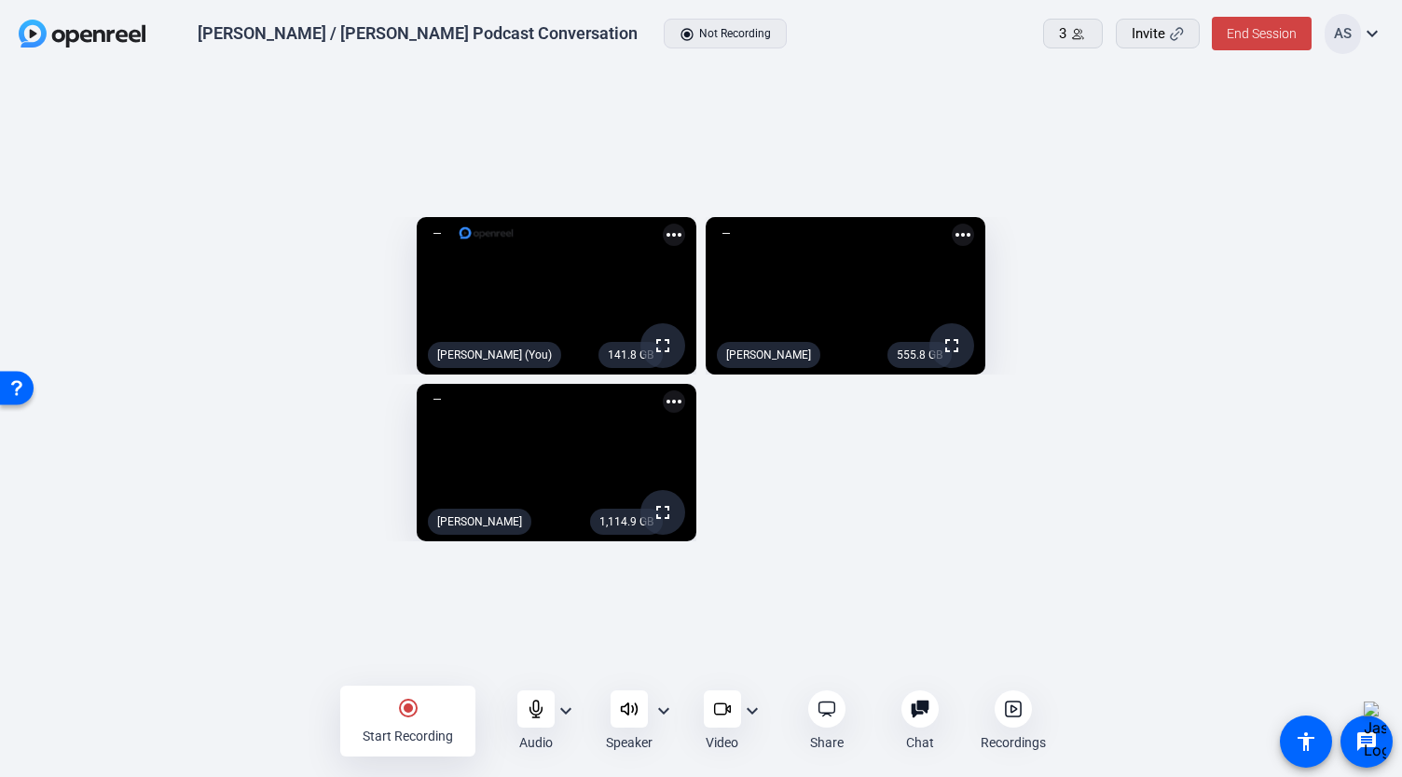
click at [424, 727] on div "Start Recording" at bounding box center [408, 736] width 90 height 19
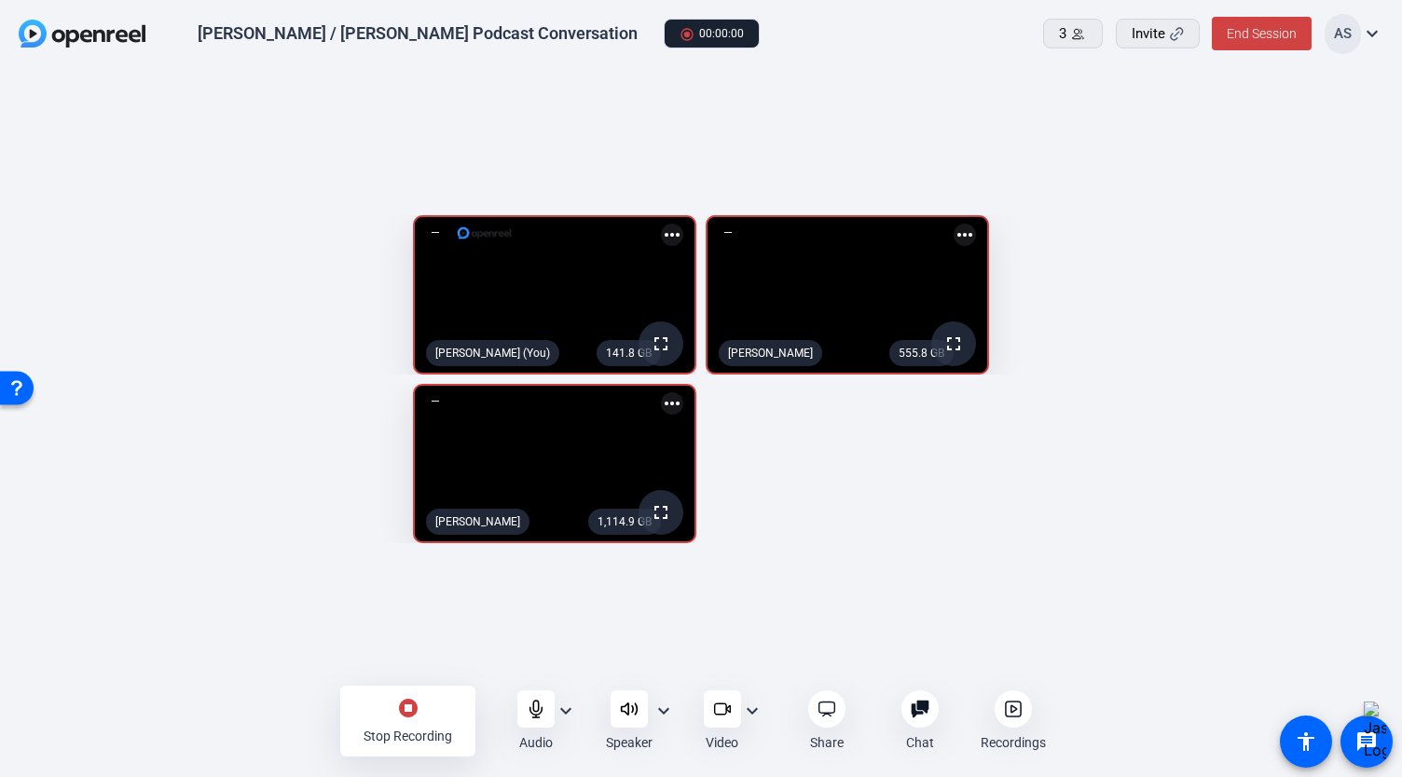
click at [559, 708] on mat-icon "expand_more" at bounding box center [566, 711] width 22 height 22
click at [543, 732] on span "Mute All" at bounding box center [519, 733] width 85 height 22
click at [543, 732] on div "Audio" at bounding box center [535, 722] width 37 height 62
click at [410, 723] on div "stop_circle Stop Recording" at bounding box center [407, 721] width 135 height 71
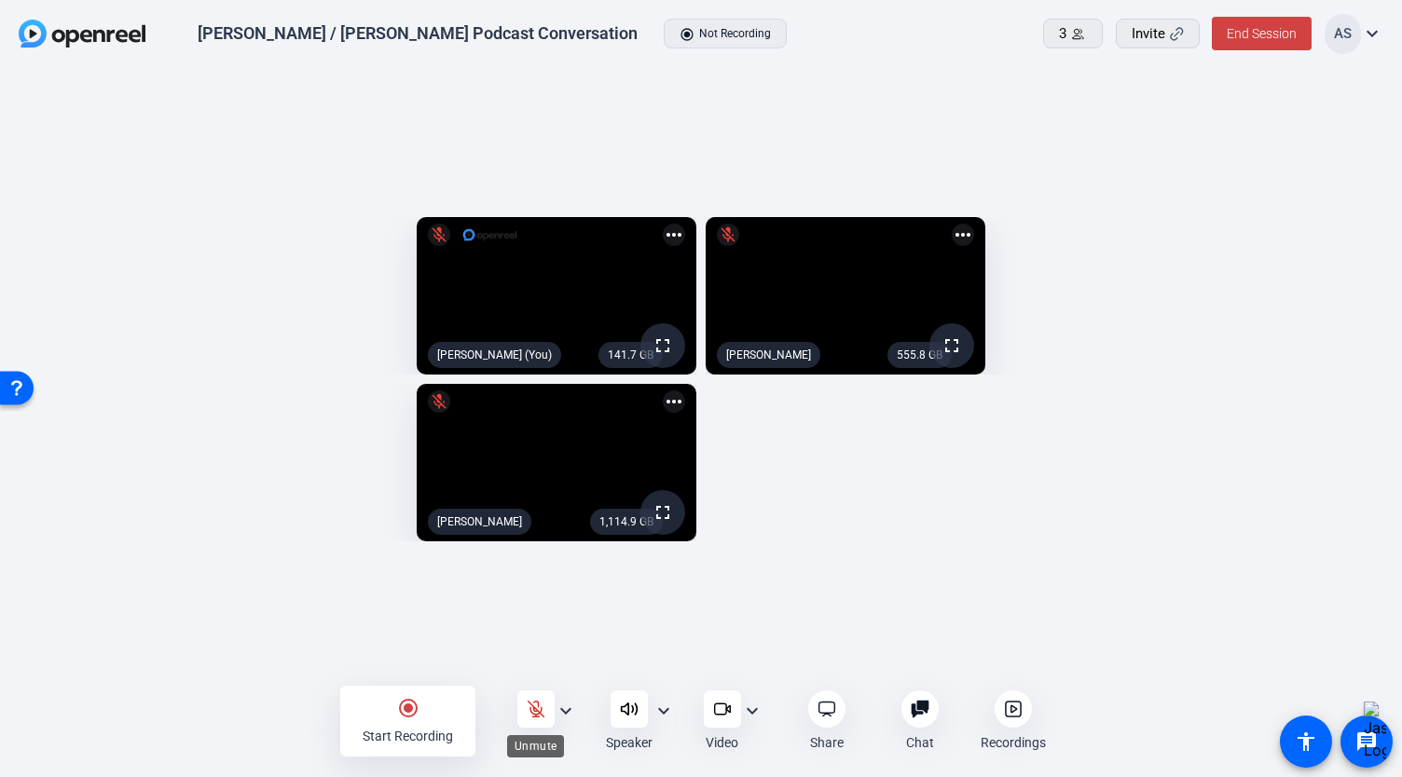
click at [537, 702] on icon at bounding box center [536, 710] width 16 height 16
click at [416, 715] on mat-icon "radio_button_checked" at bounding box center [408, 708] width 22 height 22
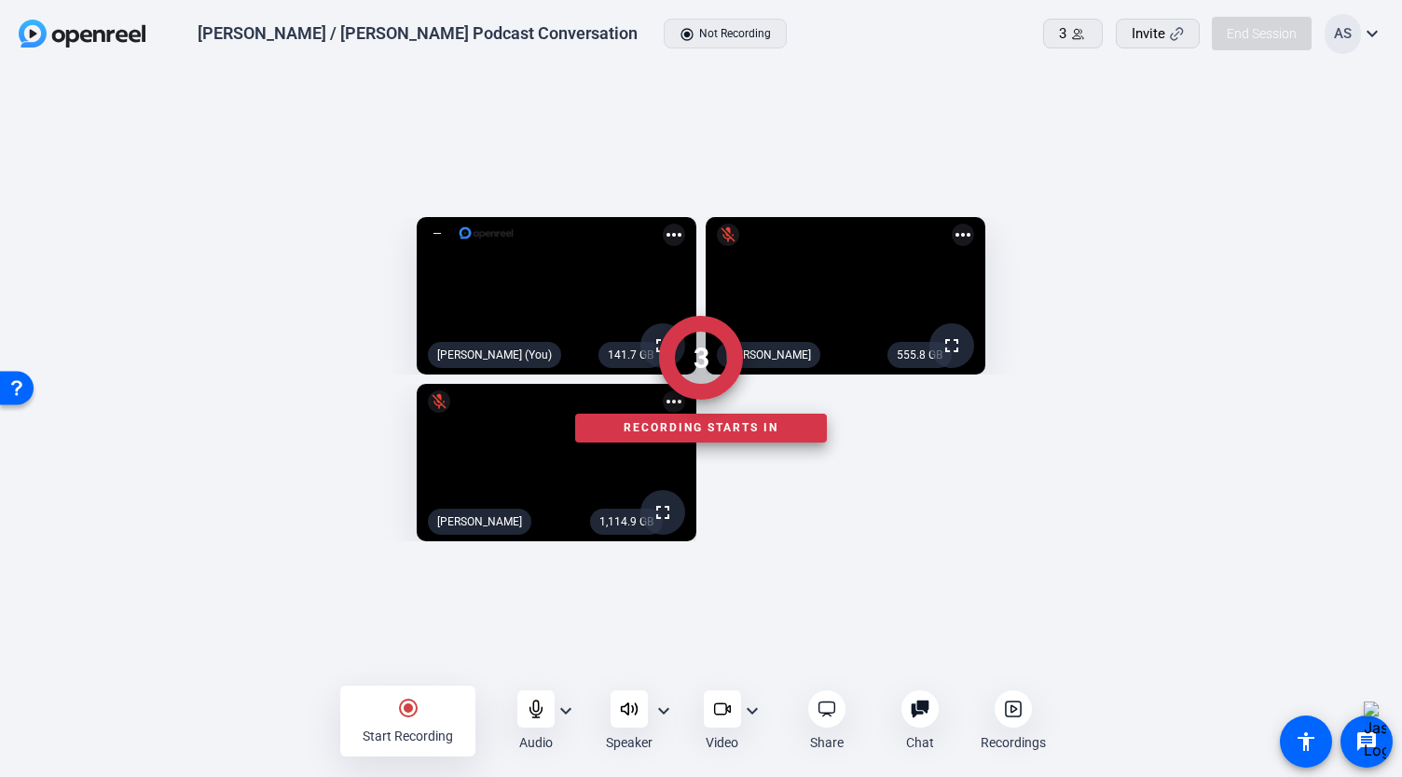
click at [422, 715] on div at bounding box center [701, 722] width 1402 height 62
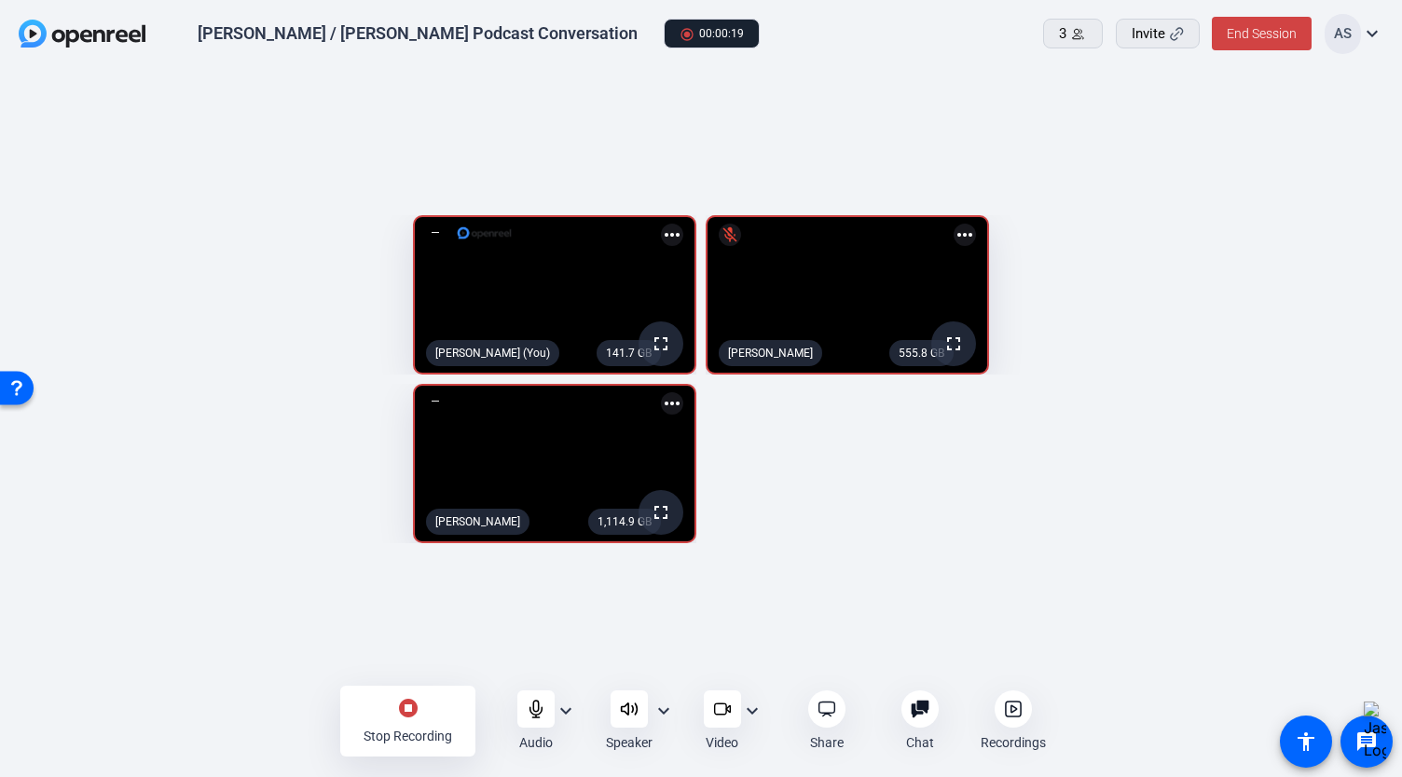
click at [740, 224] on mat-icon "mic_off" at bounding box center [730, 235] width 22 height 22
click at [563, 711] on mat-icon "expand_more" at bounding box center [566, 711] width 22 height 22
click at [751, 128] on div at bounding box center [701, 388] width 1402 height 777
click at [987, 217] on video at bounding box center [847, 295] width 280 height 156
click at [976, 224] on mat-icon "more_horiz" at bounding box center [964, 235] width 22 height 22
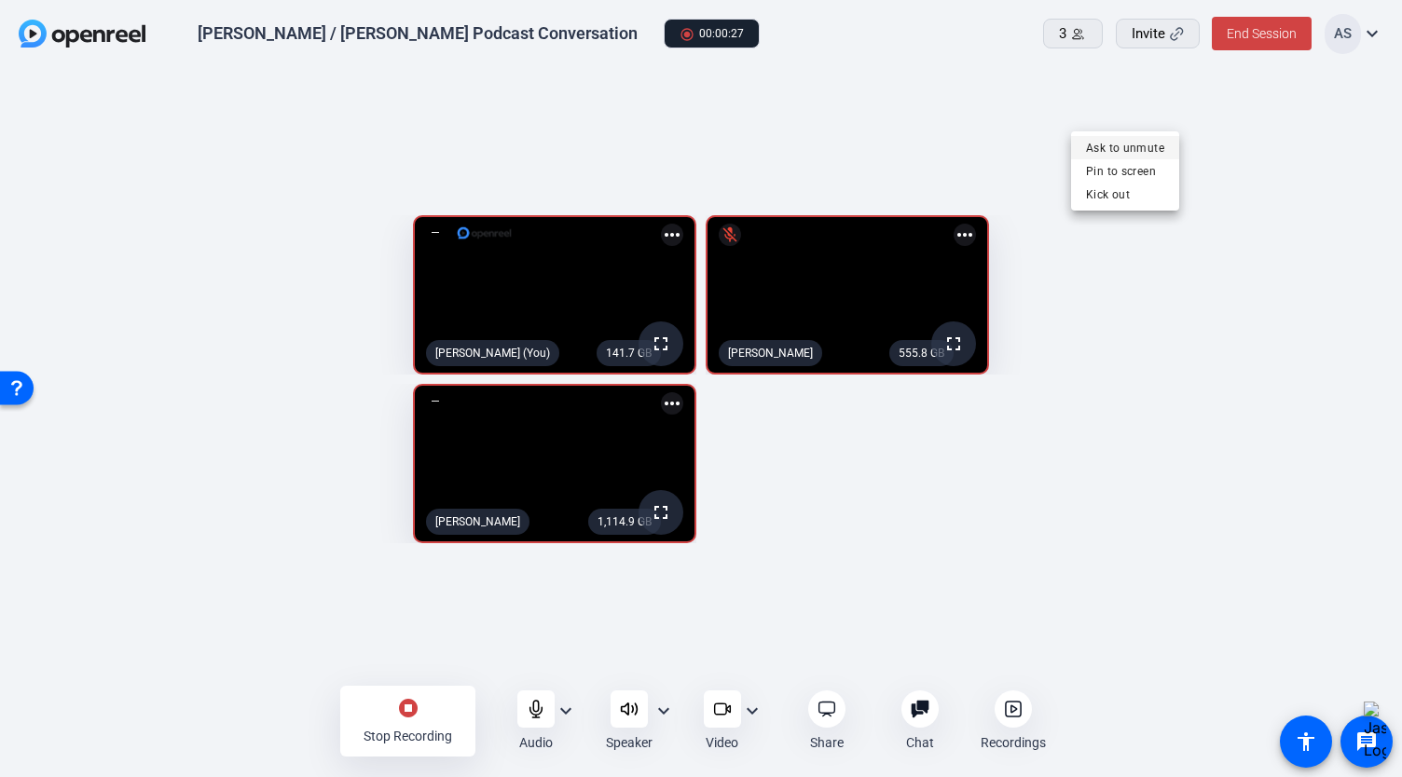
click at [1153, 151] on span "Ask to unmute" at bounding box center [1125, 147] width 78 height 22
click at [976, 224] on mat-icon "more_horiz" at bounding box center [964, 235] width 22 height 22
click at [743, 117] on div at bounding box center [701, 388] width 1402 height 777
click at [558, 711] on mat-icon "expand_more" at bounding box center [566, 711] width 22 height 22
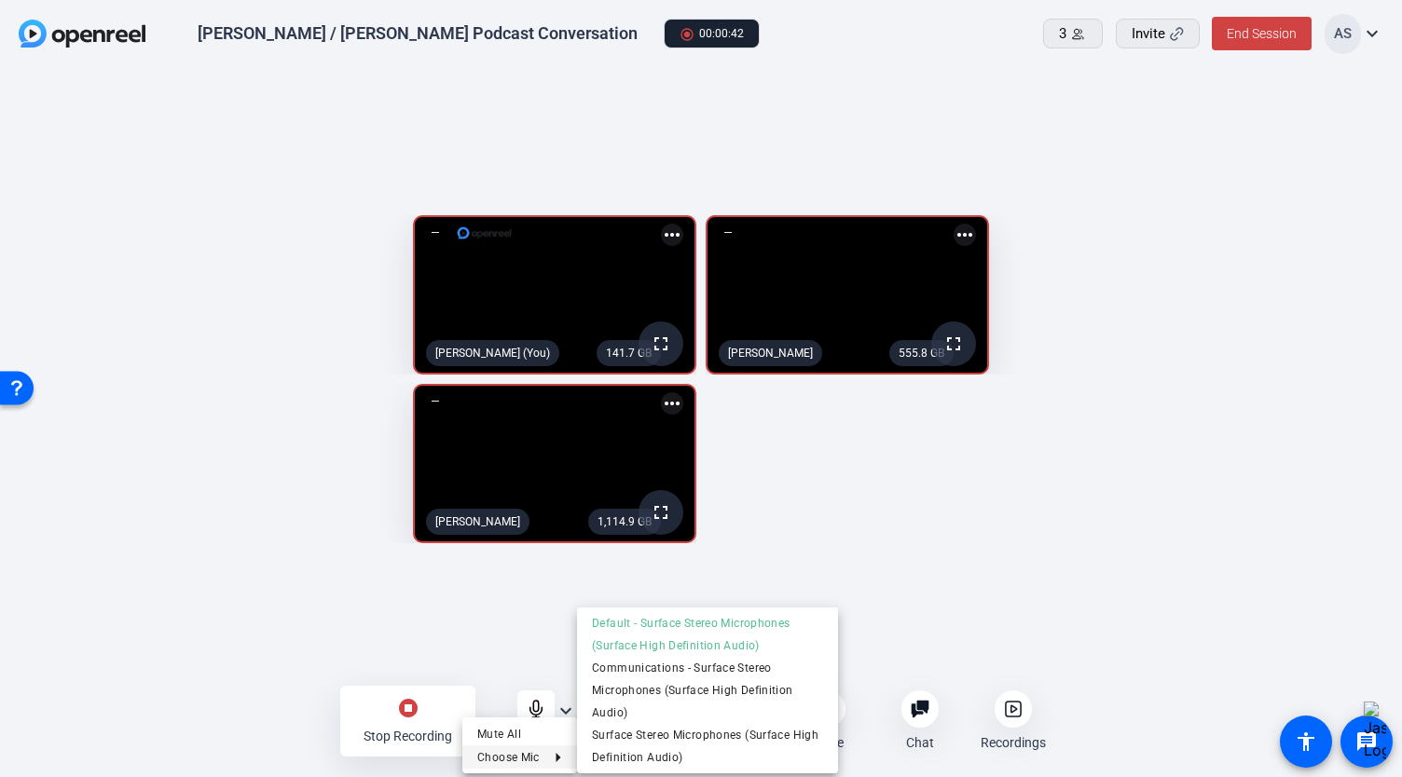
click at [912, 510] on div at bounding box center [701, 388] width 1402 height 777
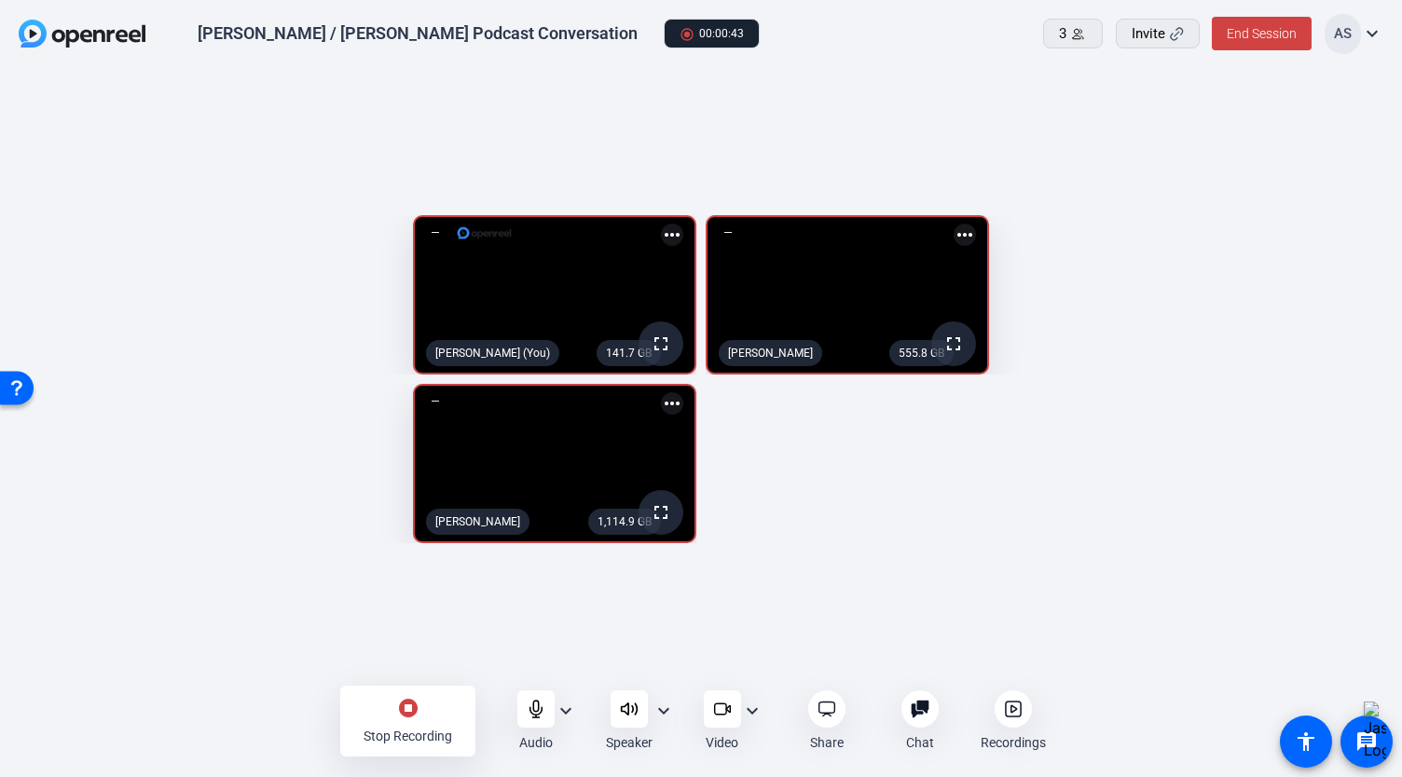
click at [664, 224] on mat-icon "more_horiz" at bounding box center [672, 235] width 22 height 22
click at [664, 109] on div at bounding box center [701, 388] width 1402 height 777
click at [406, 713] on mat-icon "stop_circle" at bounding box center [408, 708] width 22 height 22
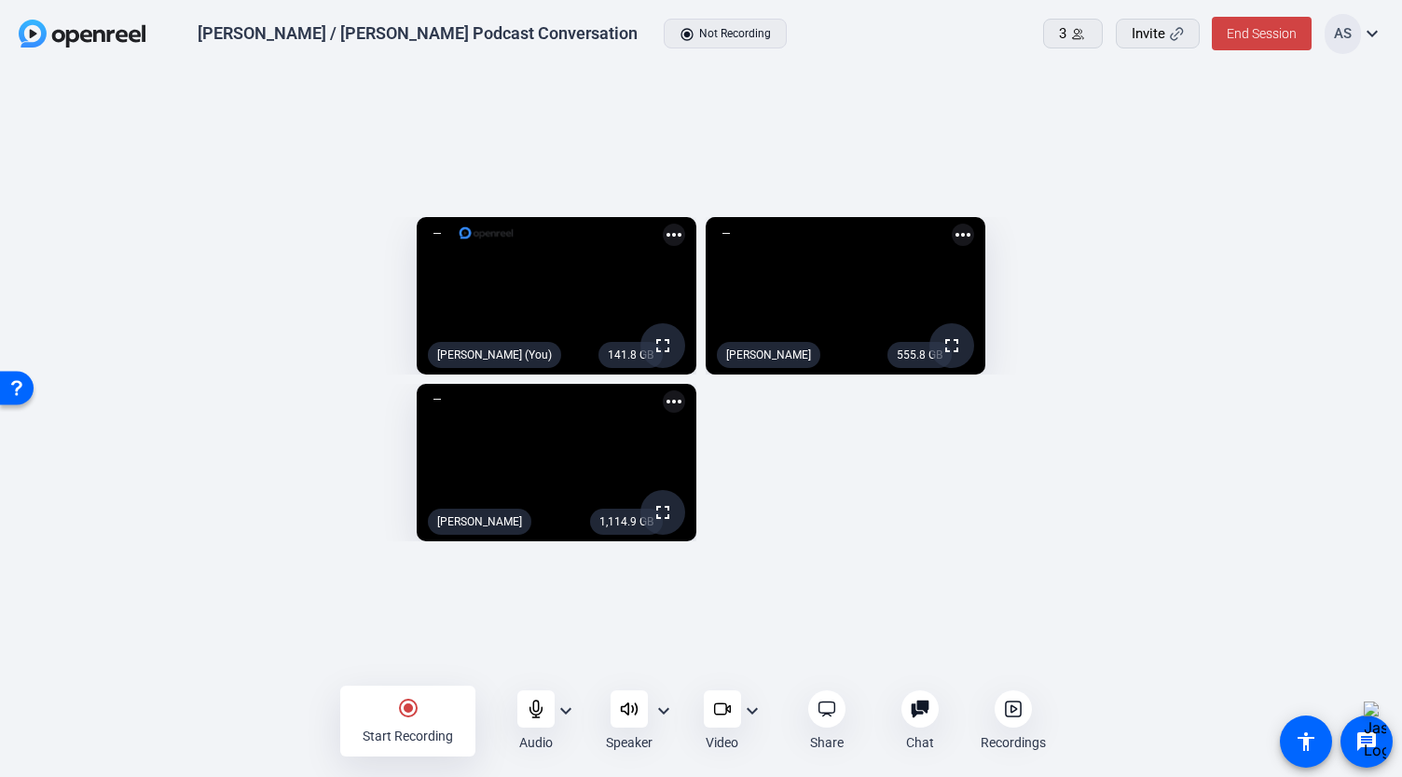
click at [404, 717] on mat-icon "radio_button_checked" at bounding box center [408, 708] width 22 height 22
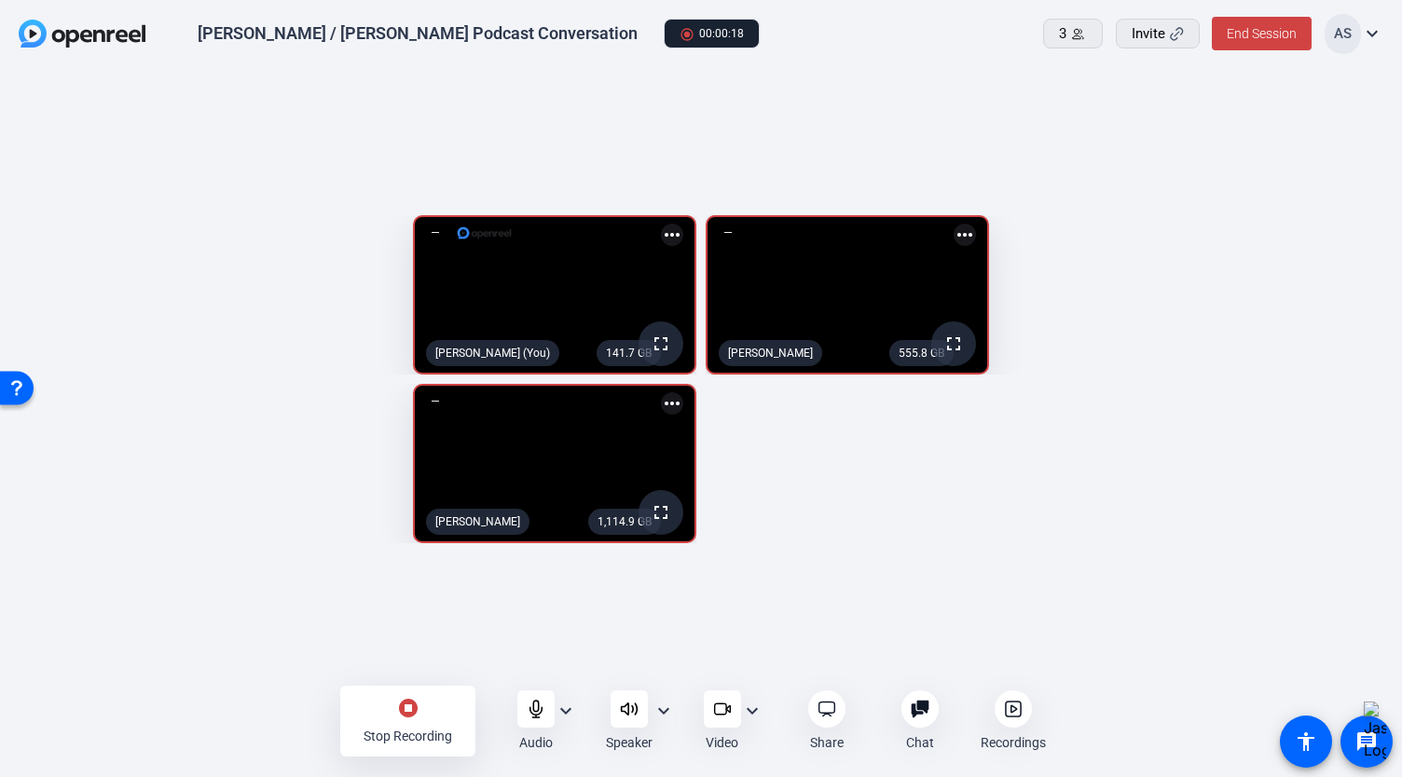
click at [662, 224] on mat-icon "more_horiz" at bounding box center [672, 235] width 22 height 22
click at [662, 122] on div at bounding box center [701, 388] width 1402 height 777
click at [565, 710] on mat-icon "expand_more" at bounding box center [566, 711] width 22 height 22
click at [565, 710] on div at bounding box center [701, 388] width 1402 height 777
click at [666, 710] on mat-icon "expand_more" at bounding box center [663, 711] width 22 height 22
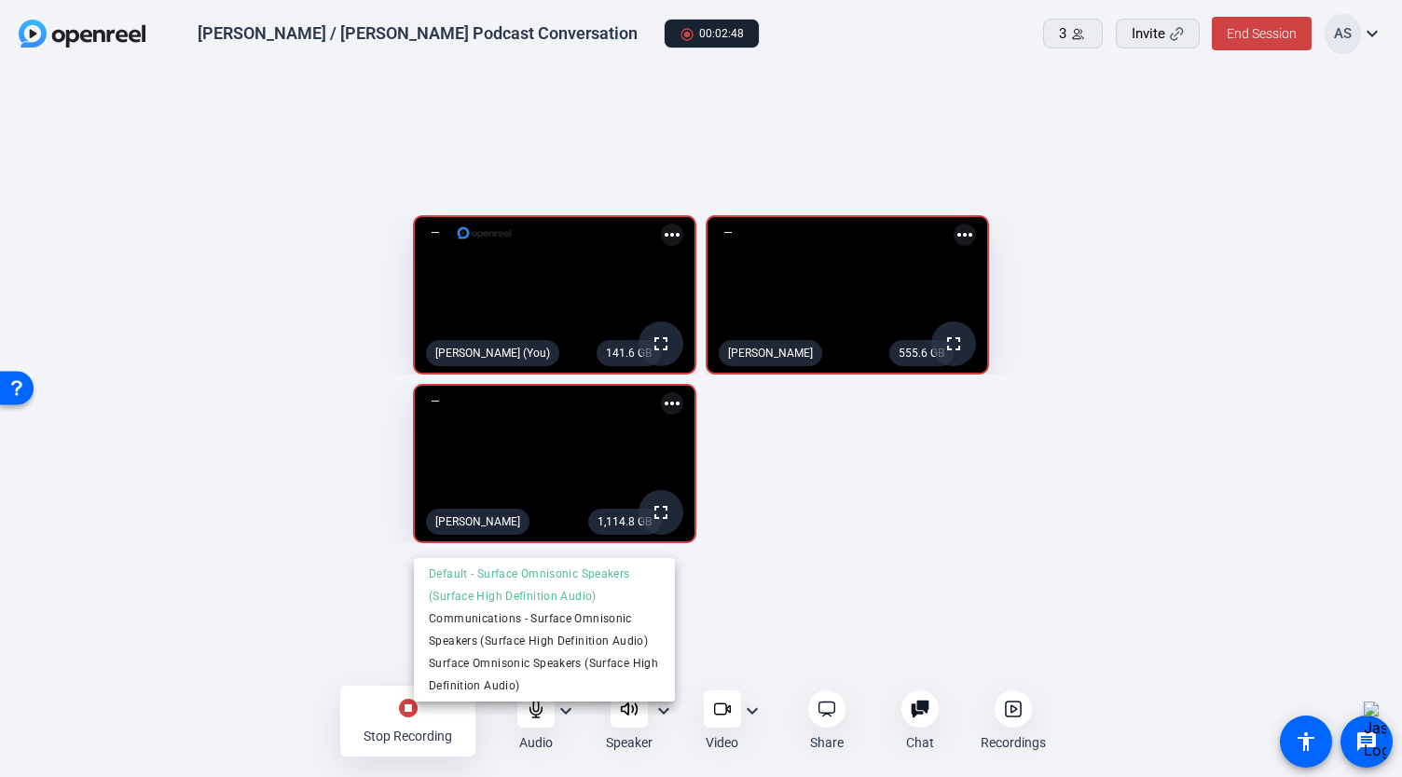
click at [666, 710] on div at bounding box center [701, 388] width 1402 height 777
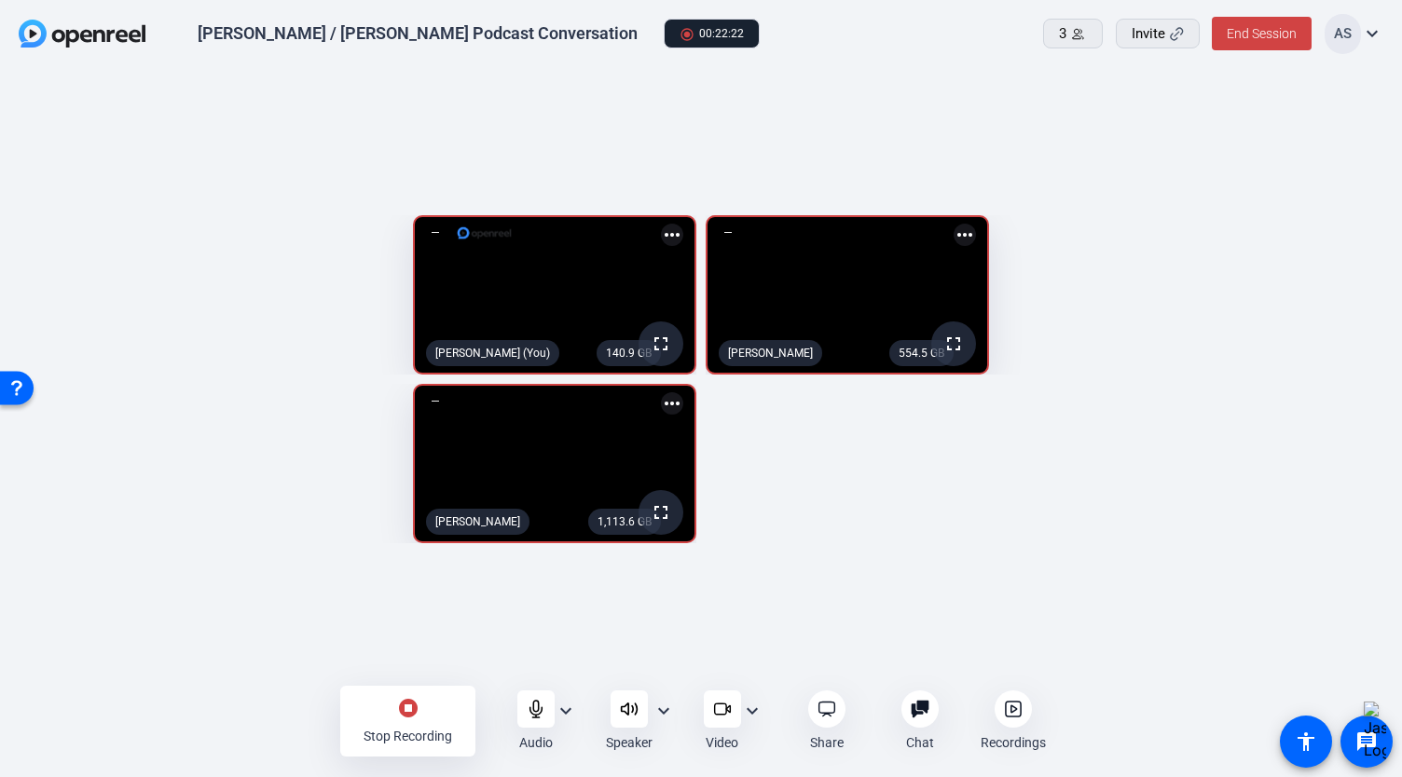
click at [414, 714] on mat-icon "stop_circle" at bounding box center [408, 708] width 22 height 22
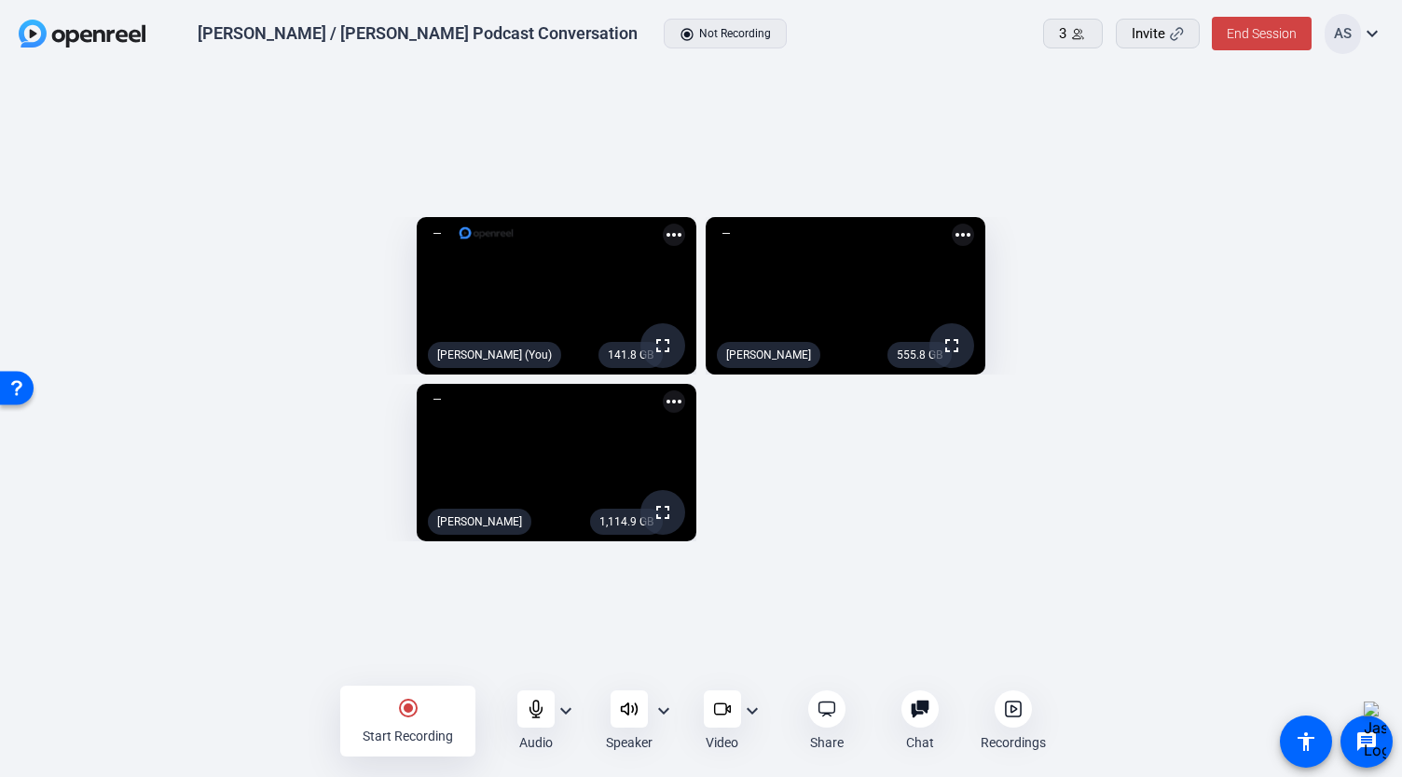
click at [1004, 707] on icon at bounding box center [1013, 709] width 19 height 19
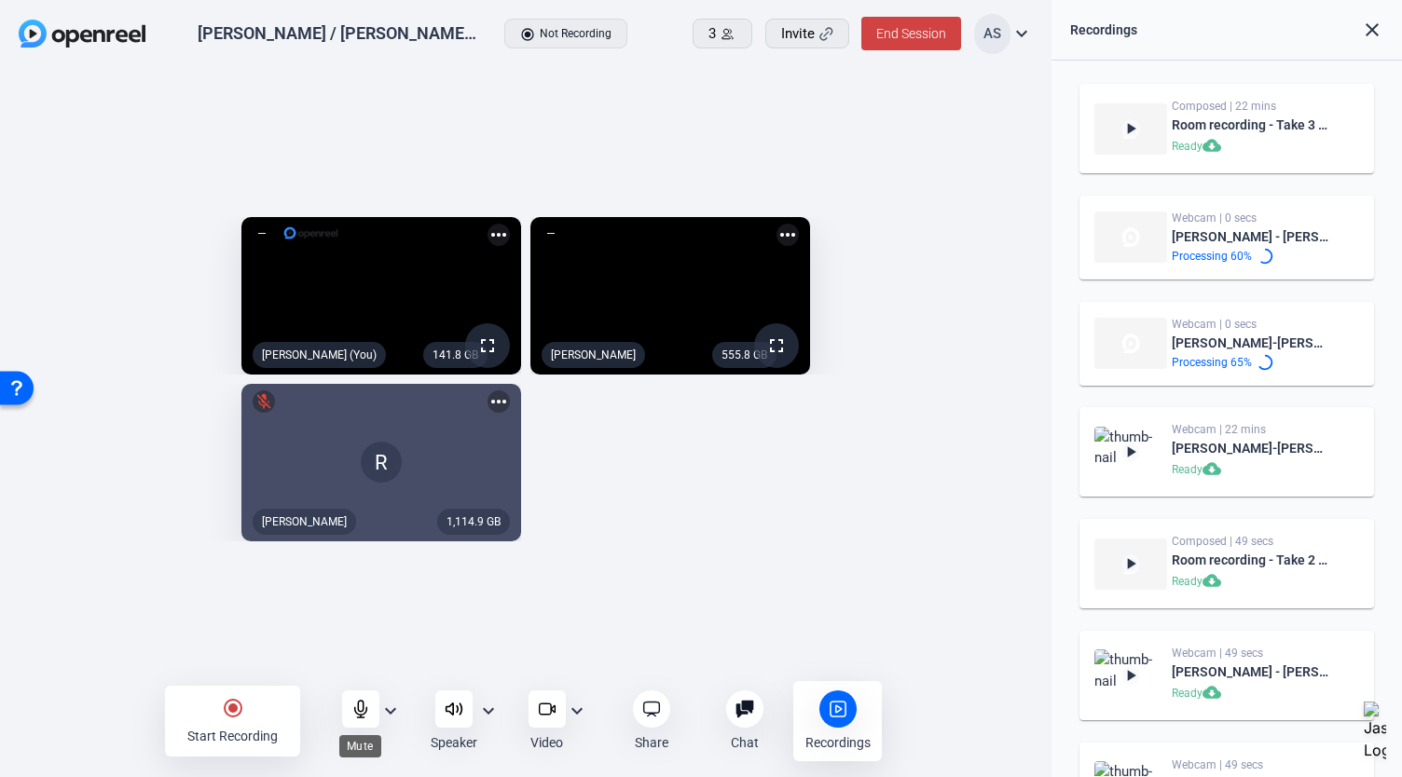
click at [362, 712] on icon at bounding box center [360, 709] width 19 height 19
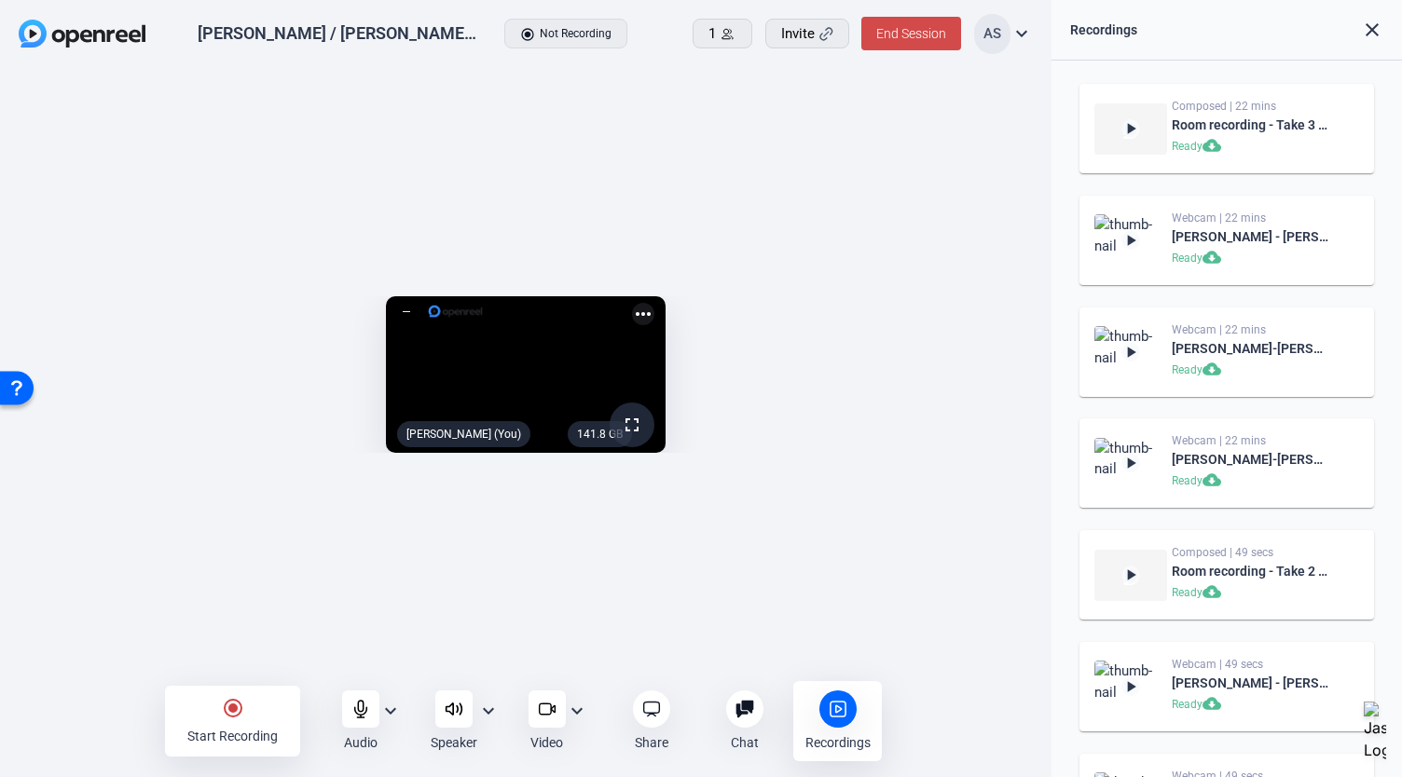
click at [904, 36] on span "End Session" at bounding box center [911, 33] width 70 height 15
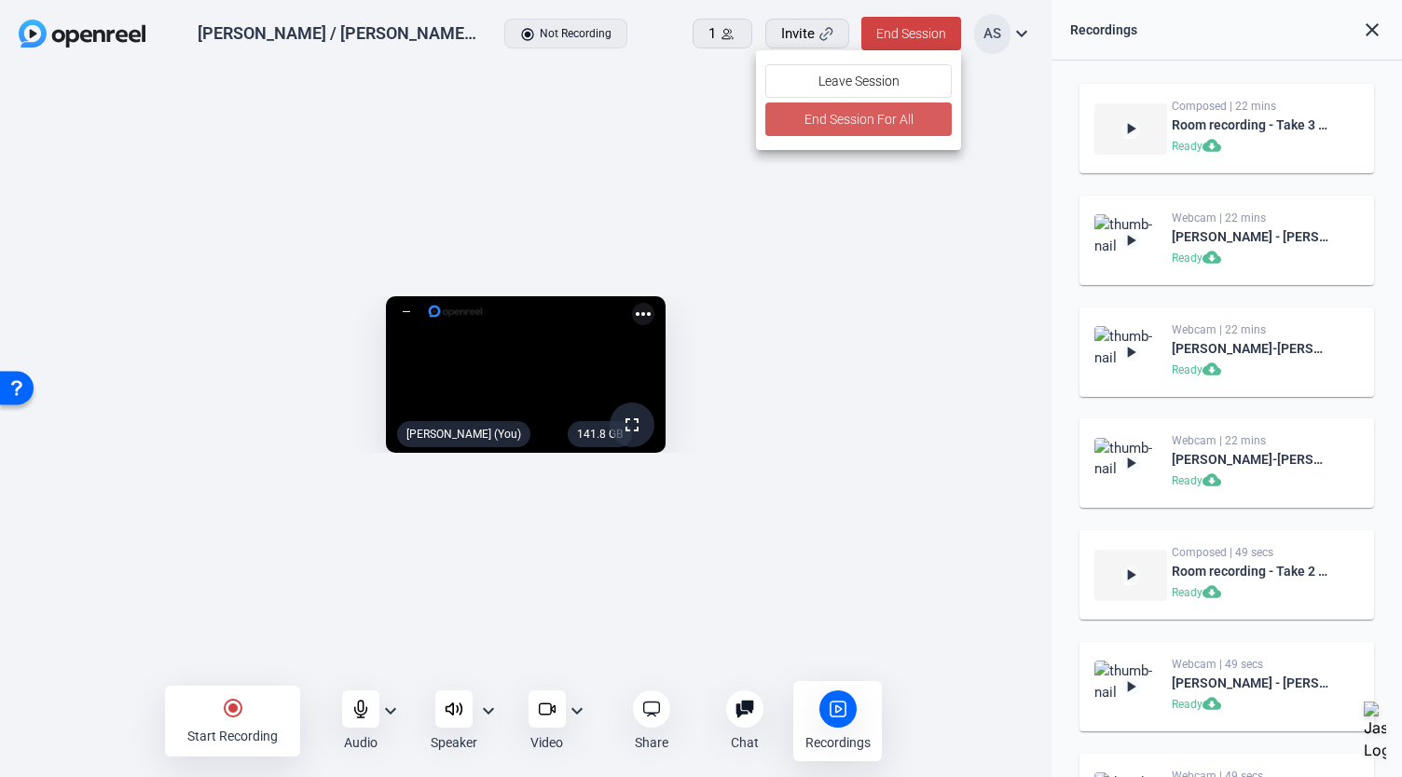
click at [862, 120] on span "End Session For All" at bounding box center [858, 119] width 109 height 22
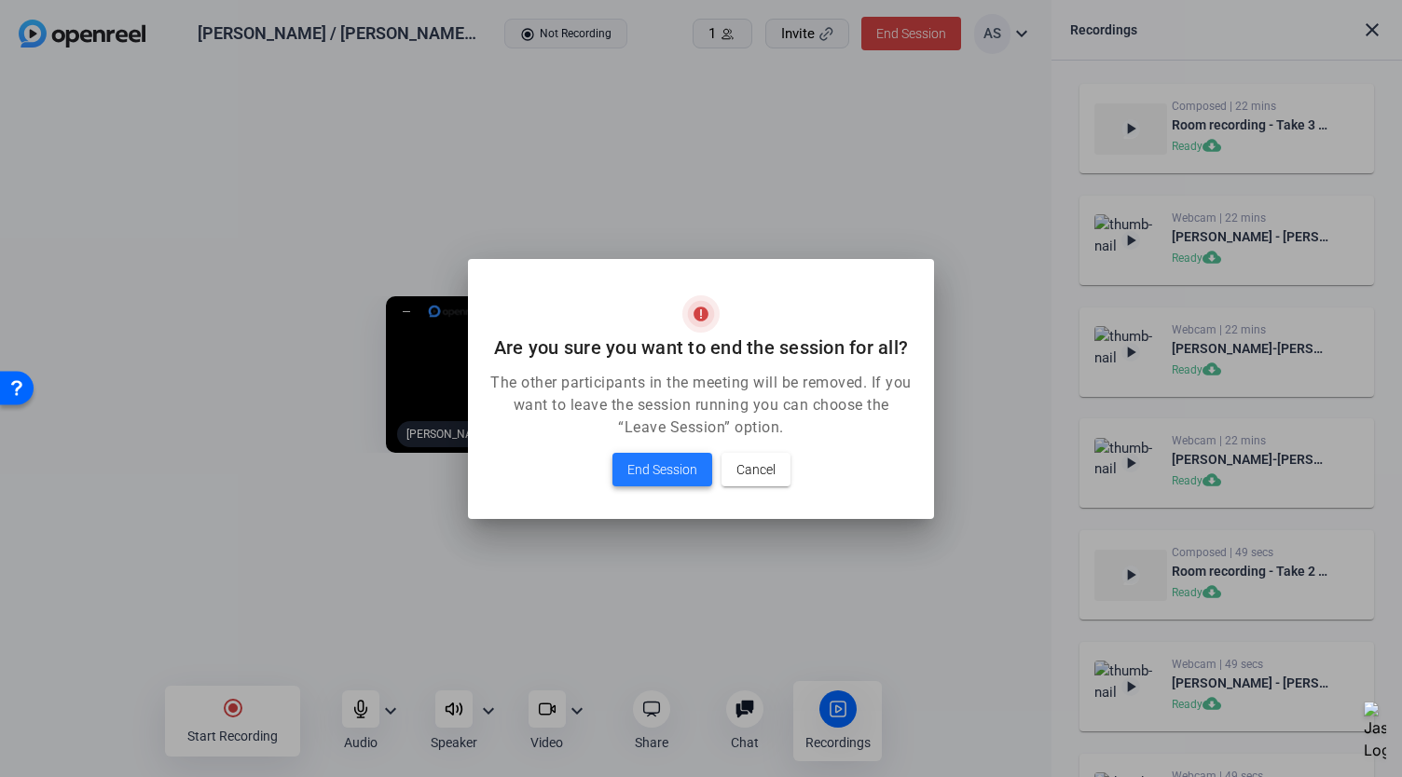
click at [645, 471] on span "End Session" at bounding box center [662, 470] width 70 height 22
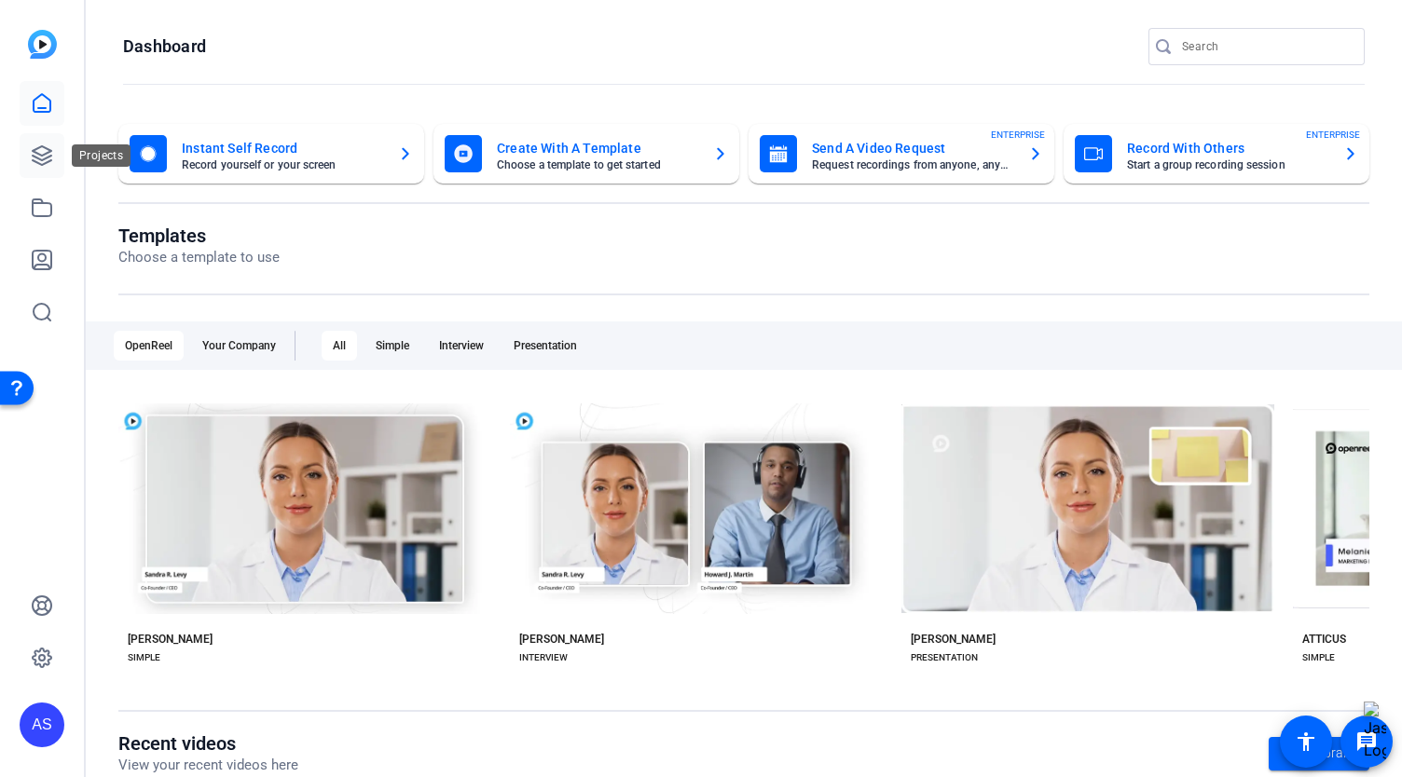
click at [34, 154] on icon at bounding box center [42, 155] width 22 height 22
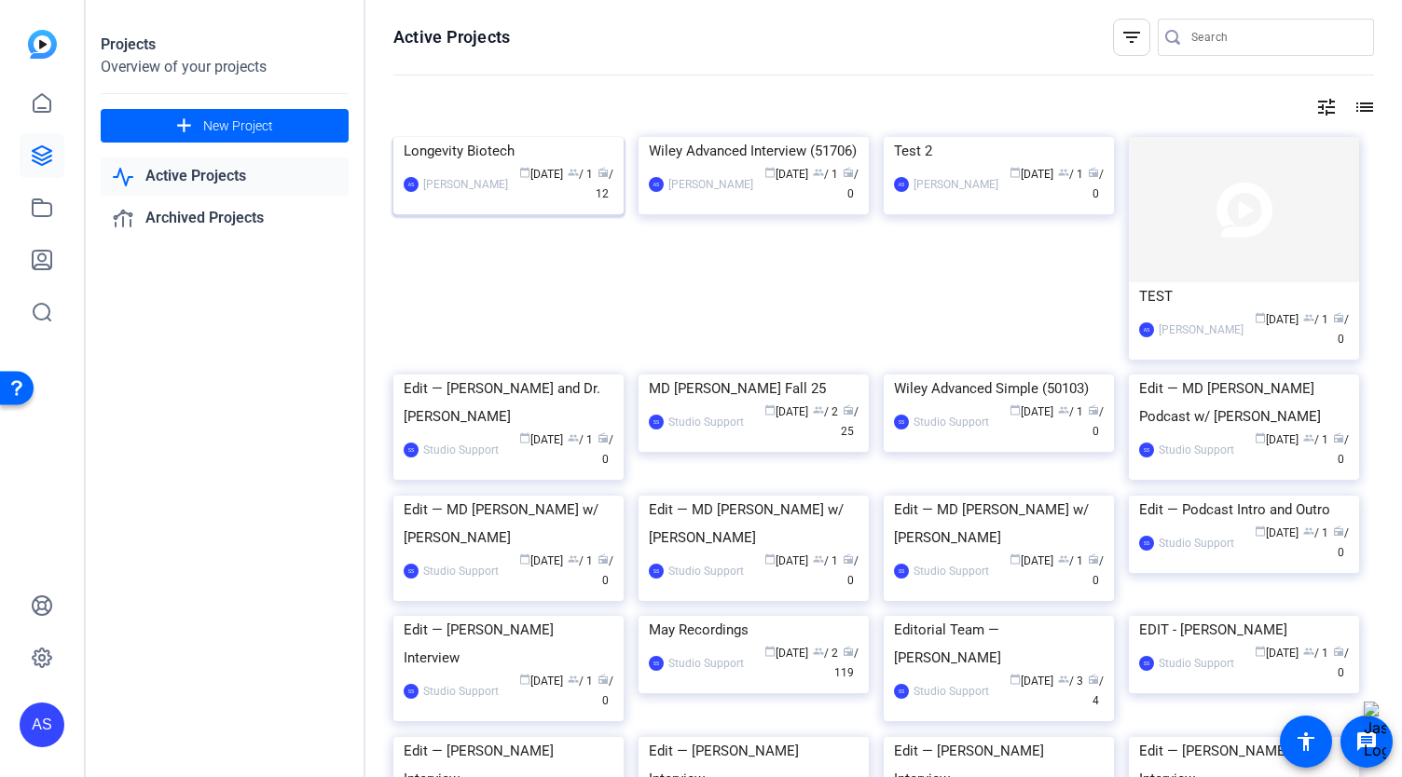
click at [528, 137] on img at bounding box center [508, 137] width 230 height 0
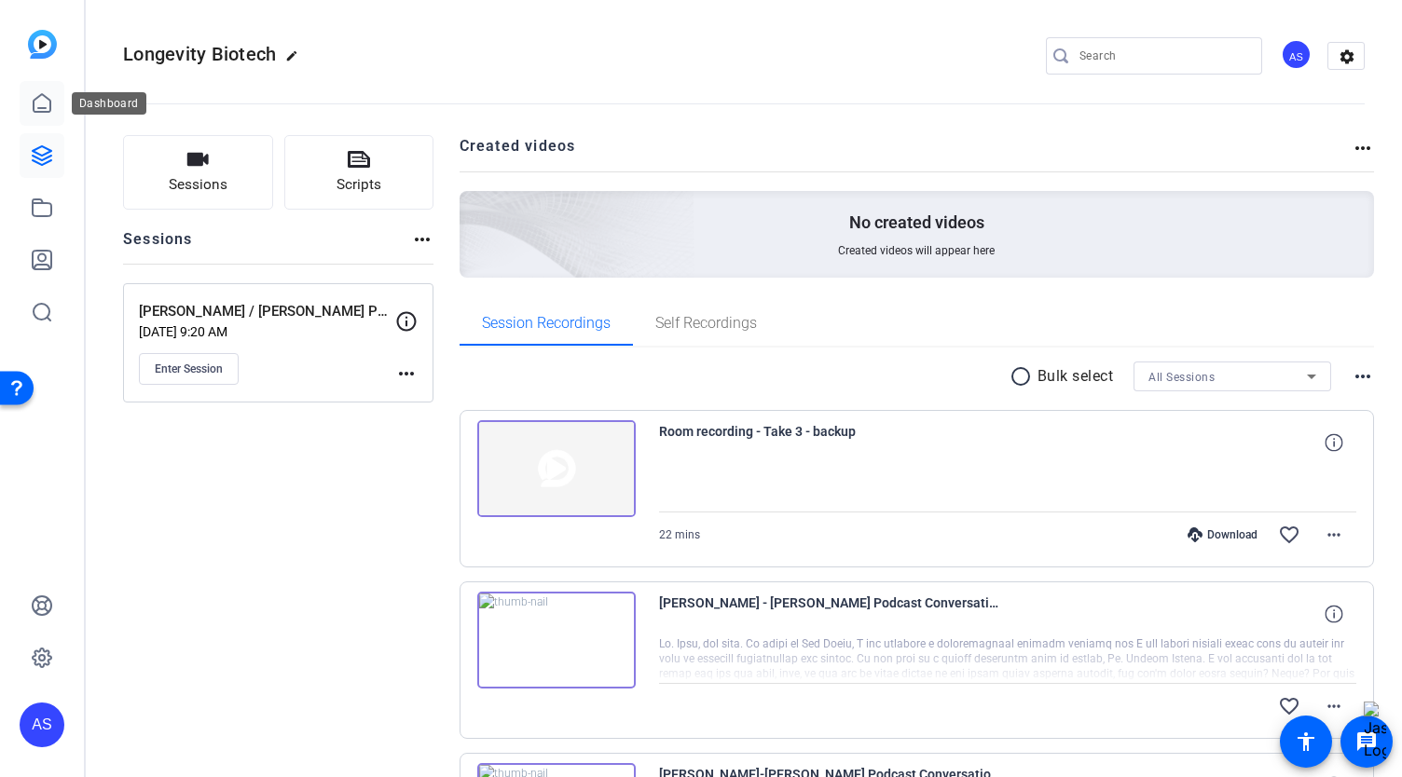
click at [35, 103] on icon at bounding box center [42, 103] width 22 height 22
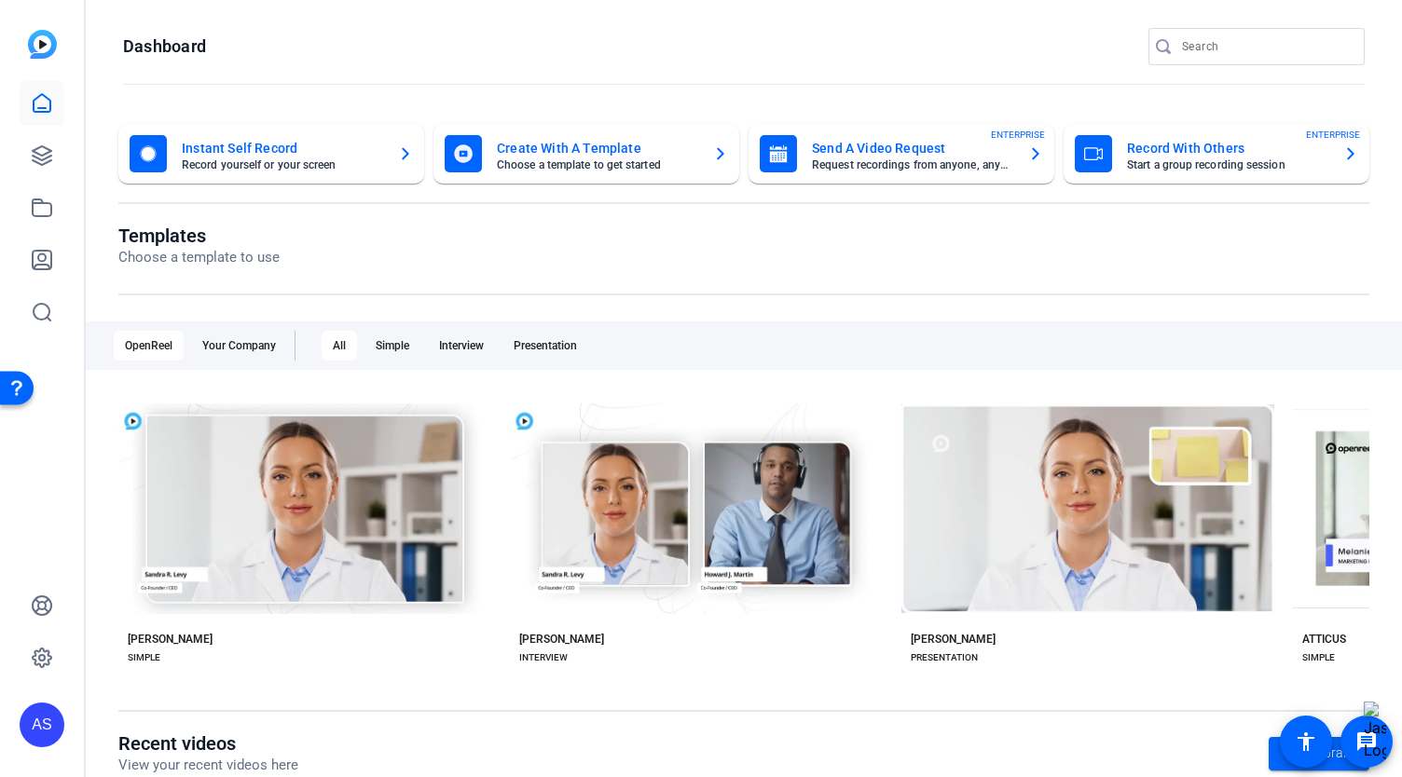
click at [589, 154] on mat-card-title "Create With A Template" at bounding box center [597, 148] width 201 height 22
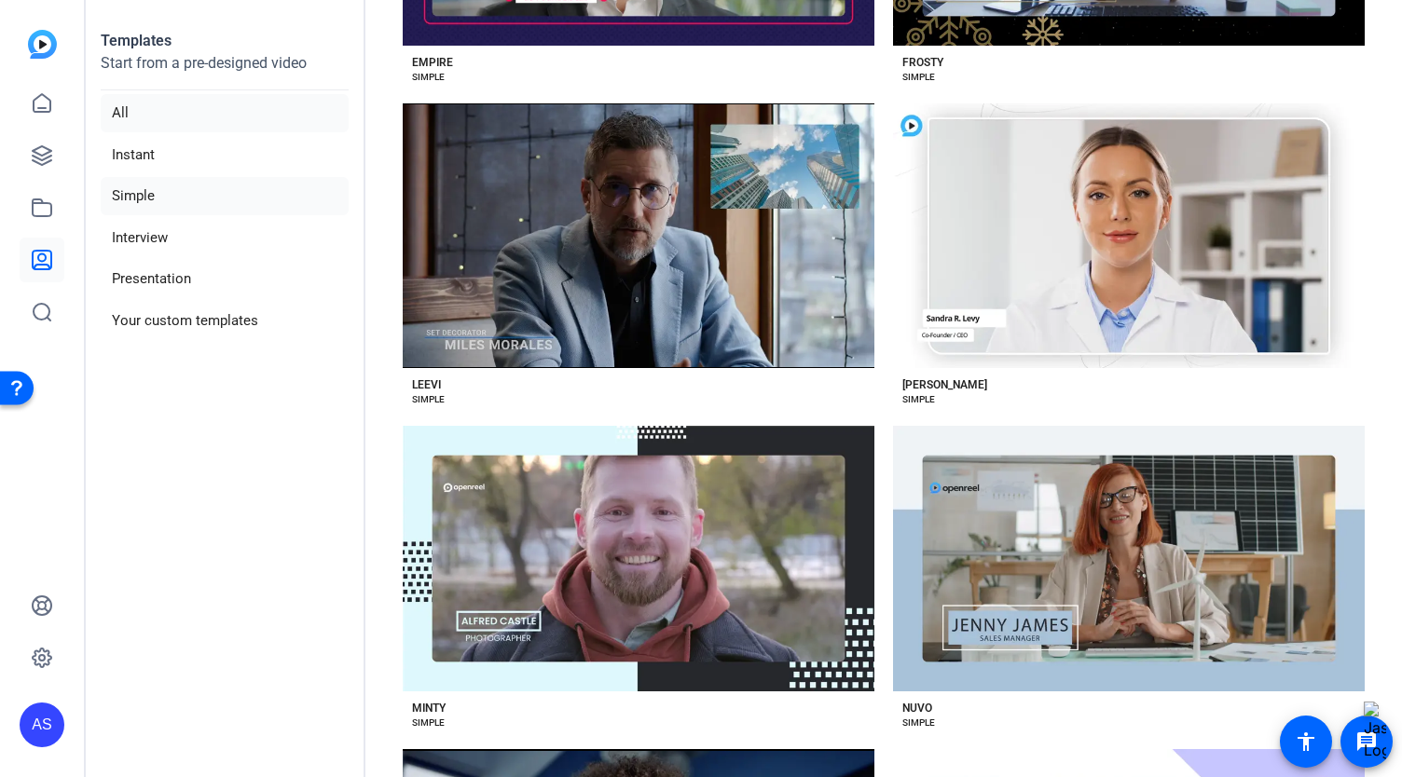
scroll to position [2237, 0]
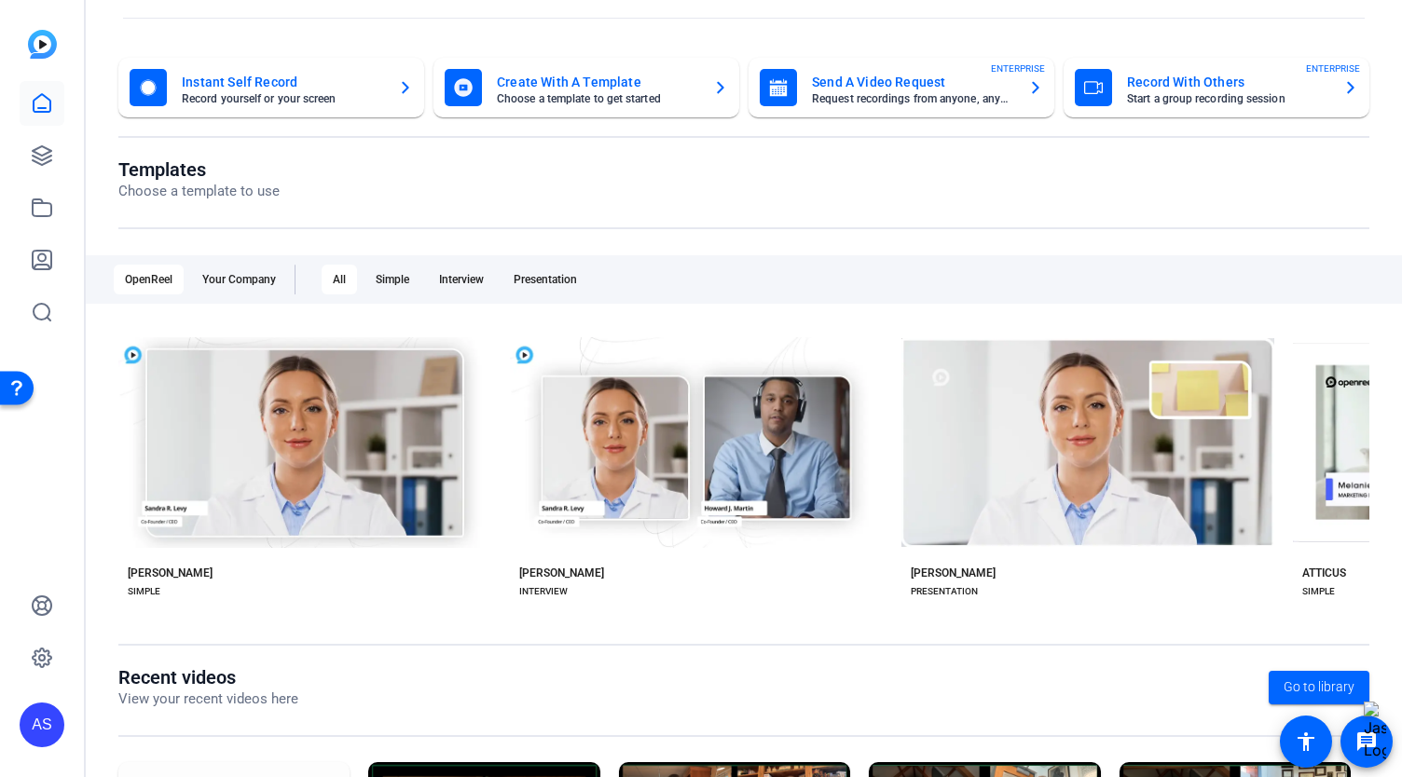
scroll to position [94, 0]
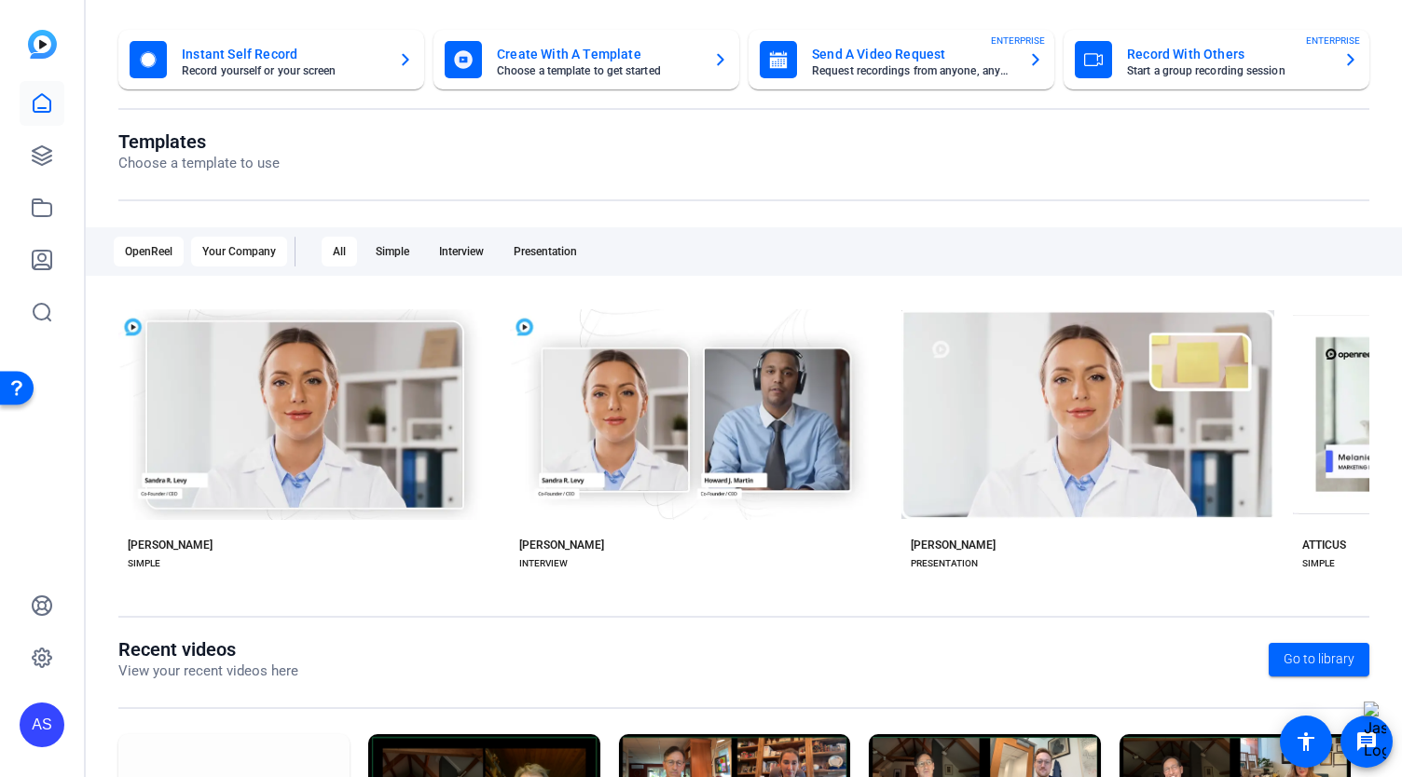
click at [235, 256] on div "Your Company" at bounding box center [239, 252] width 96 height 30
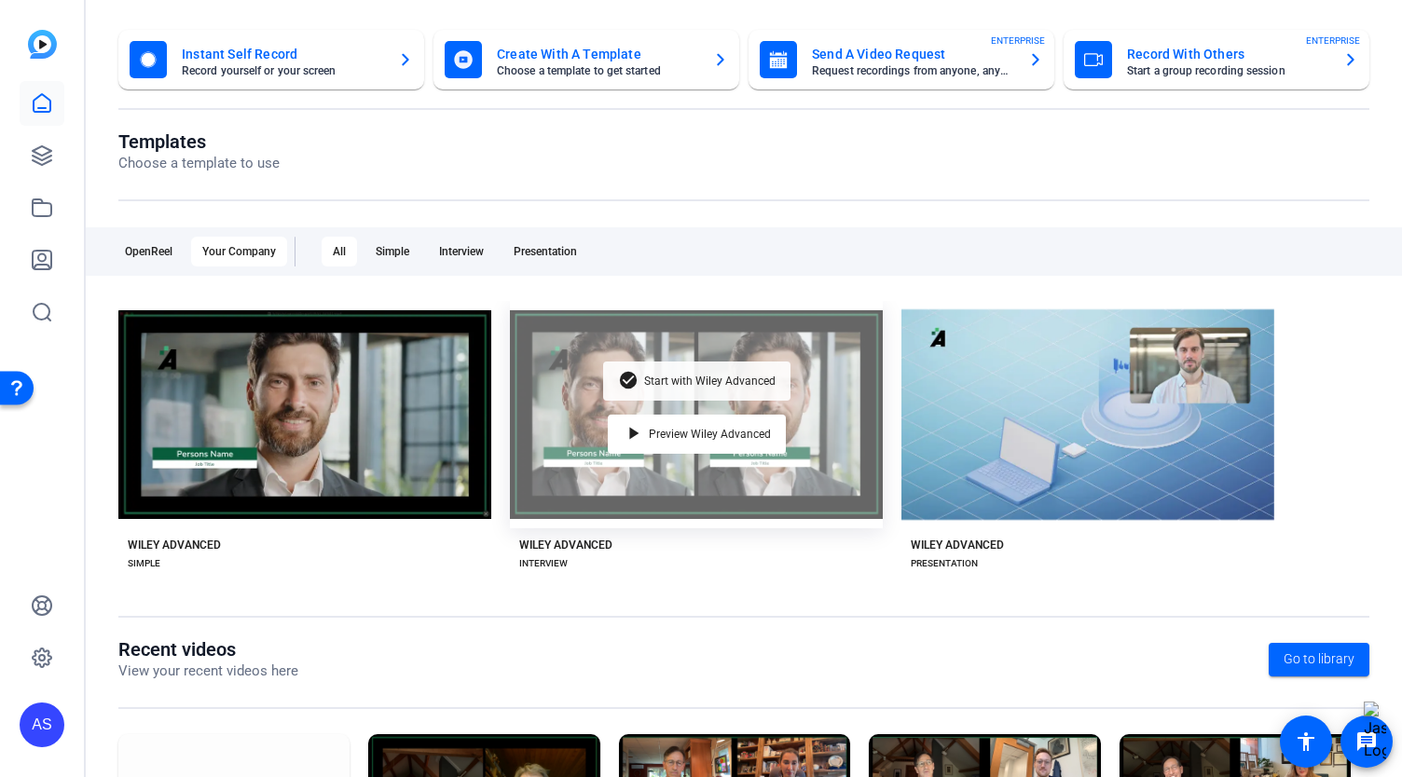
click at [692, 381] on span "Start with Wiley Advanced" at bounding box center [709, 381] width 131 height 11
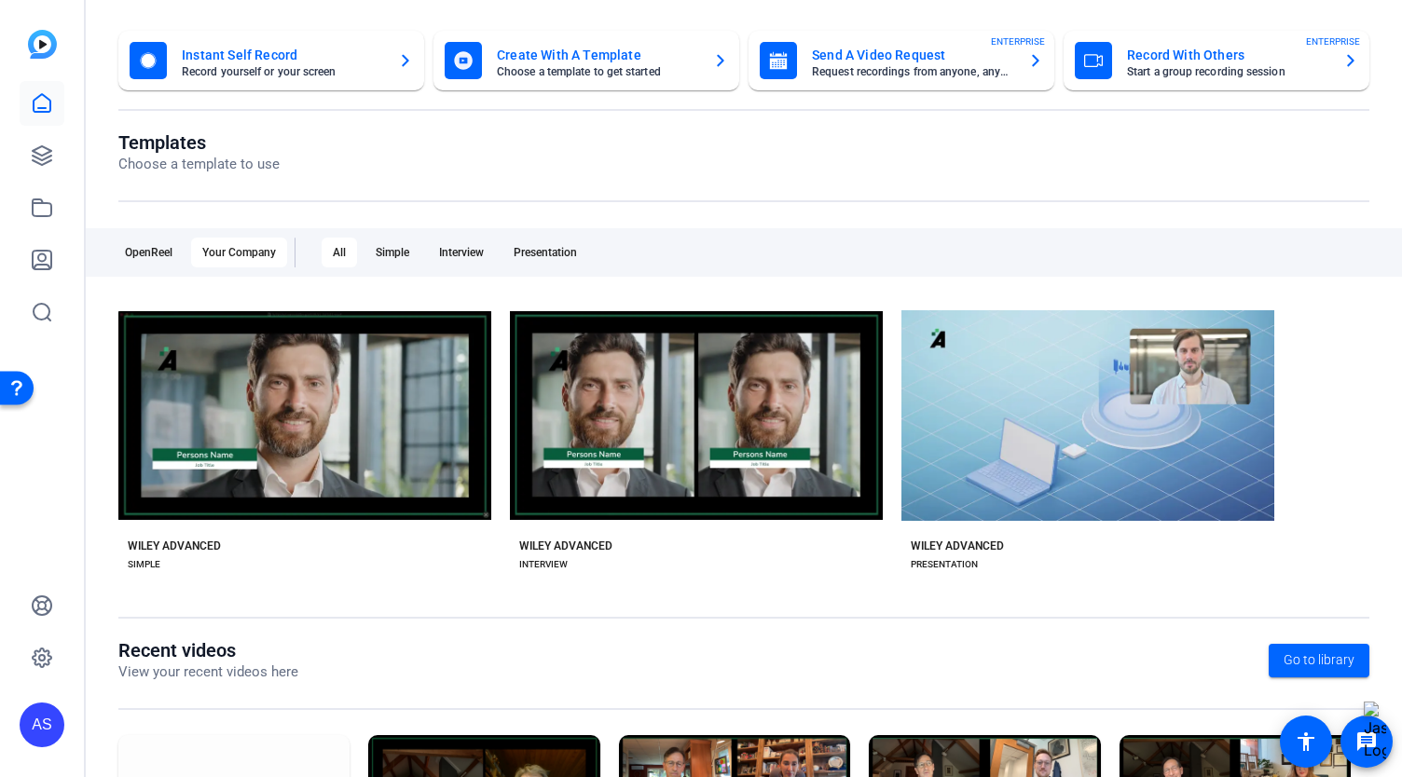
scroll to position [186, 0]
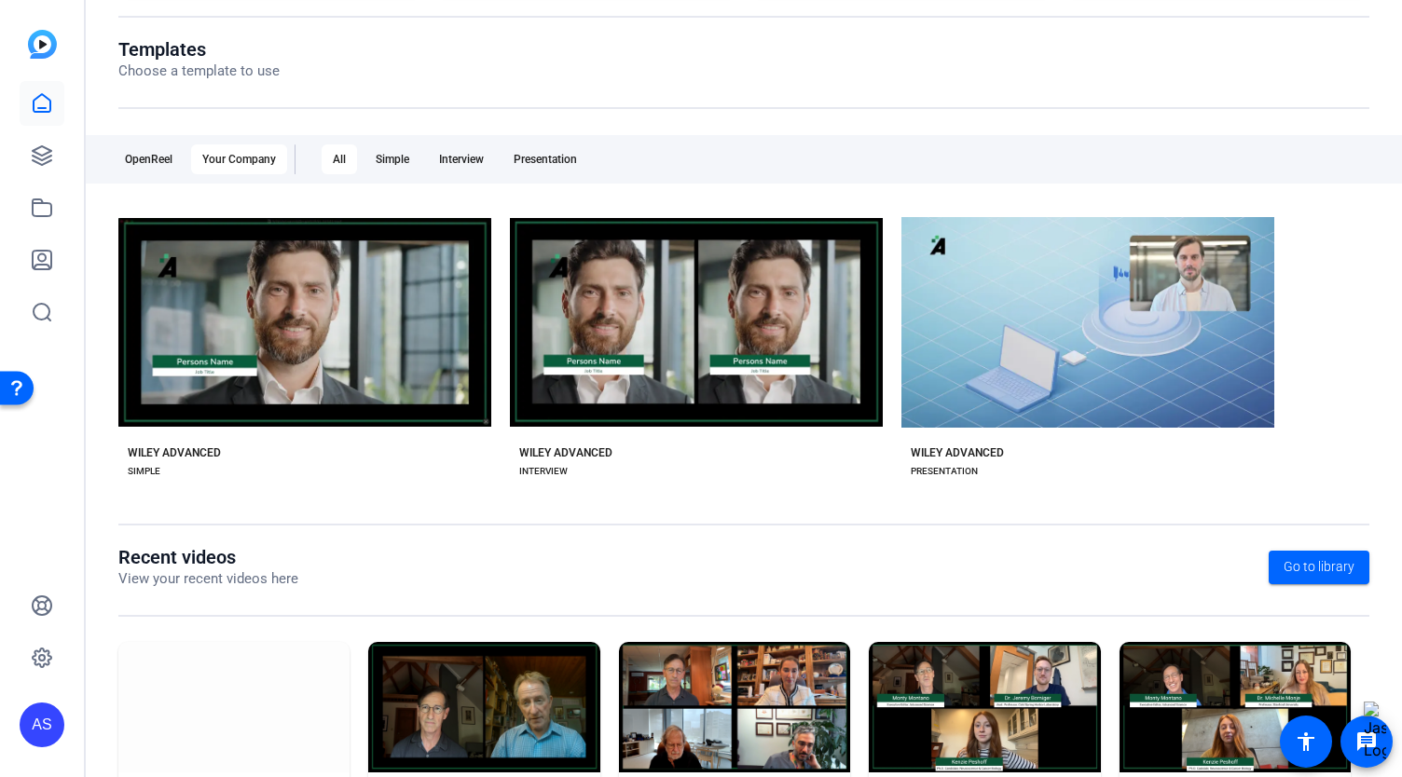
click at [1170, 726] on img at bounding box center [1234, 707] width 231 height 130
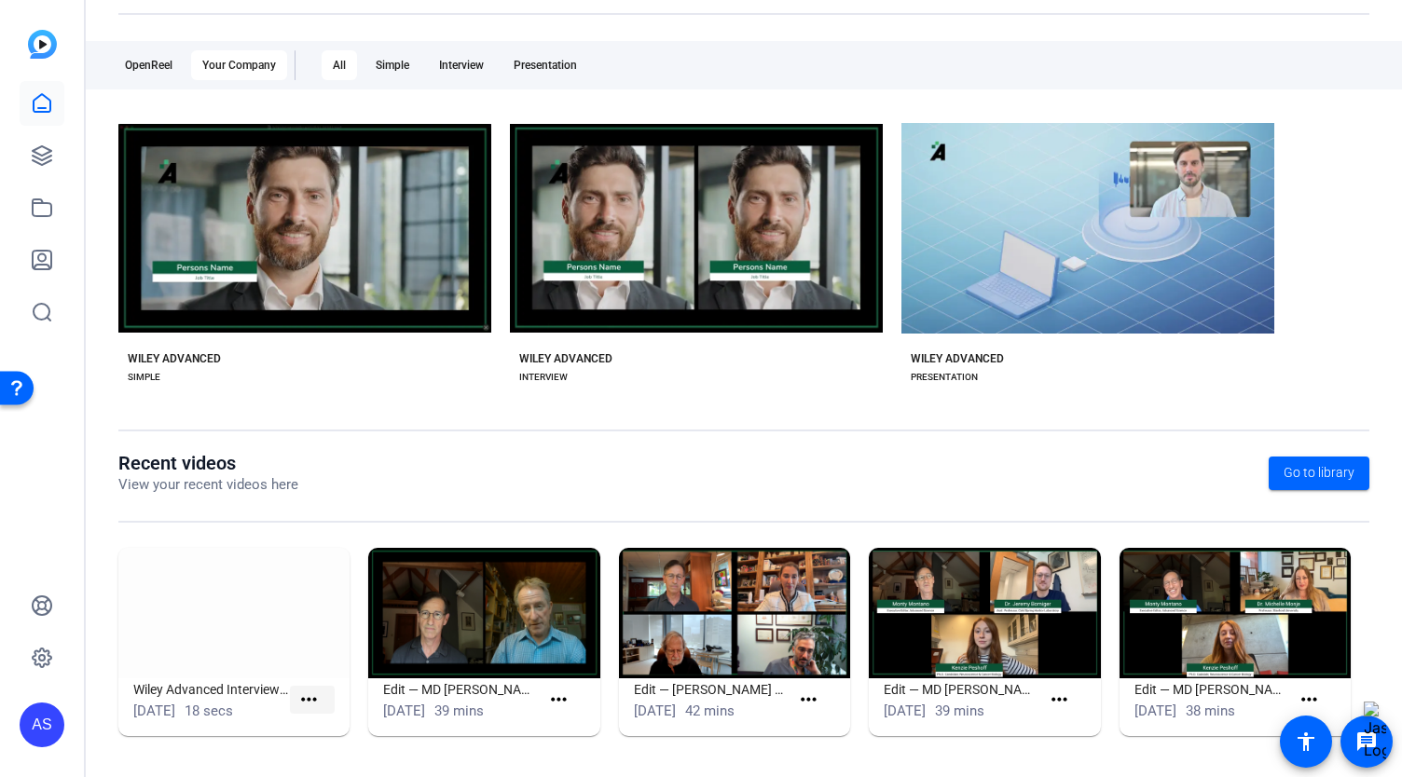
click at [309, 705] on mat-icon "more_horiz" at bounding box center [308, 700] width 23 height 23
click at [309, 705] on div at bounding box center [701, 388] width 1402 height 777
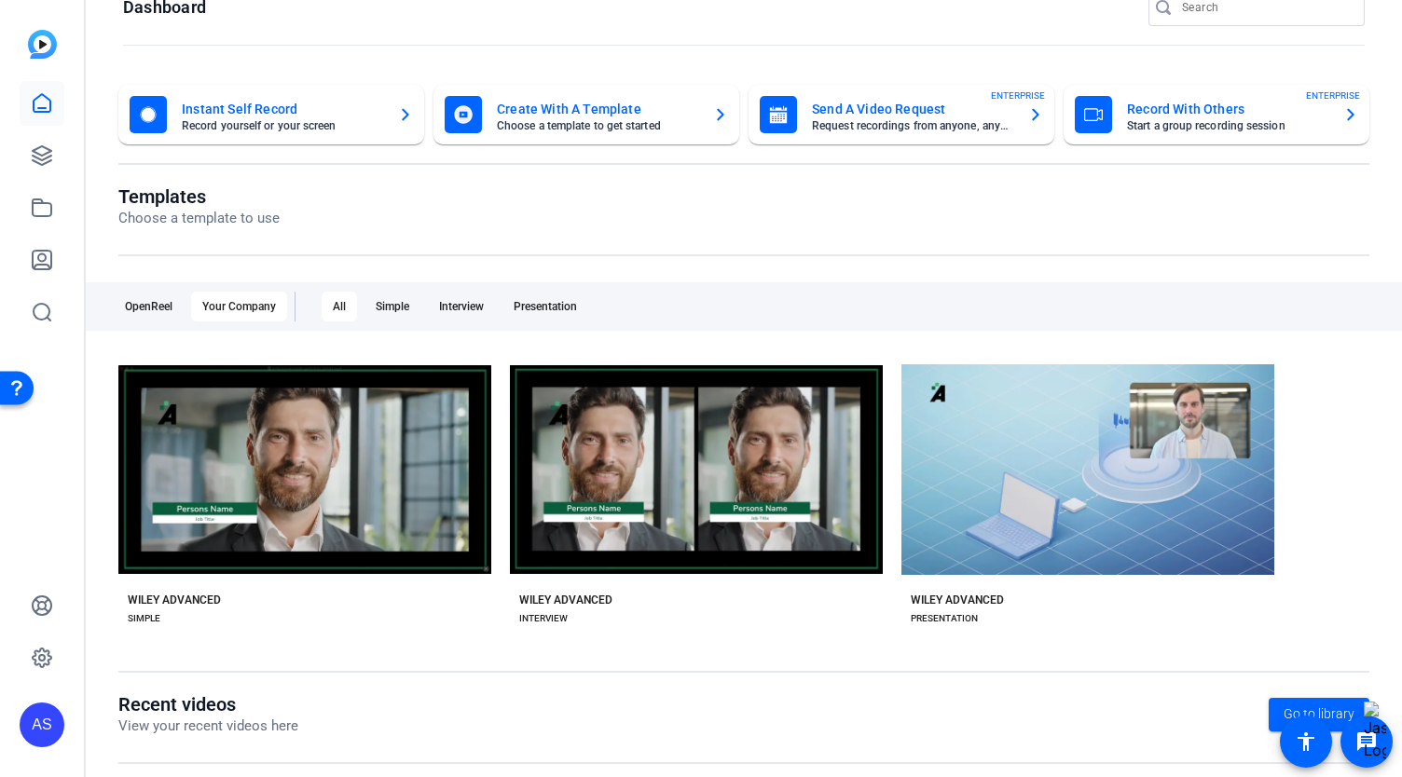
scroll to position [0, 0]
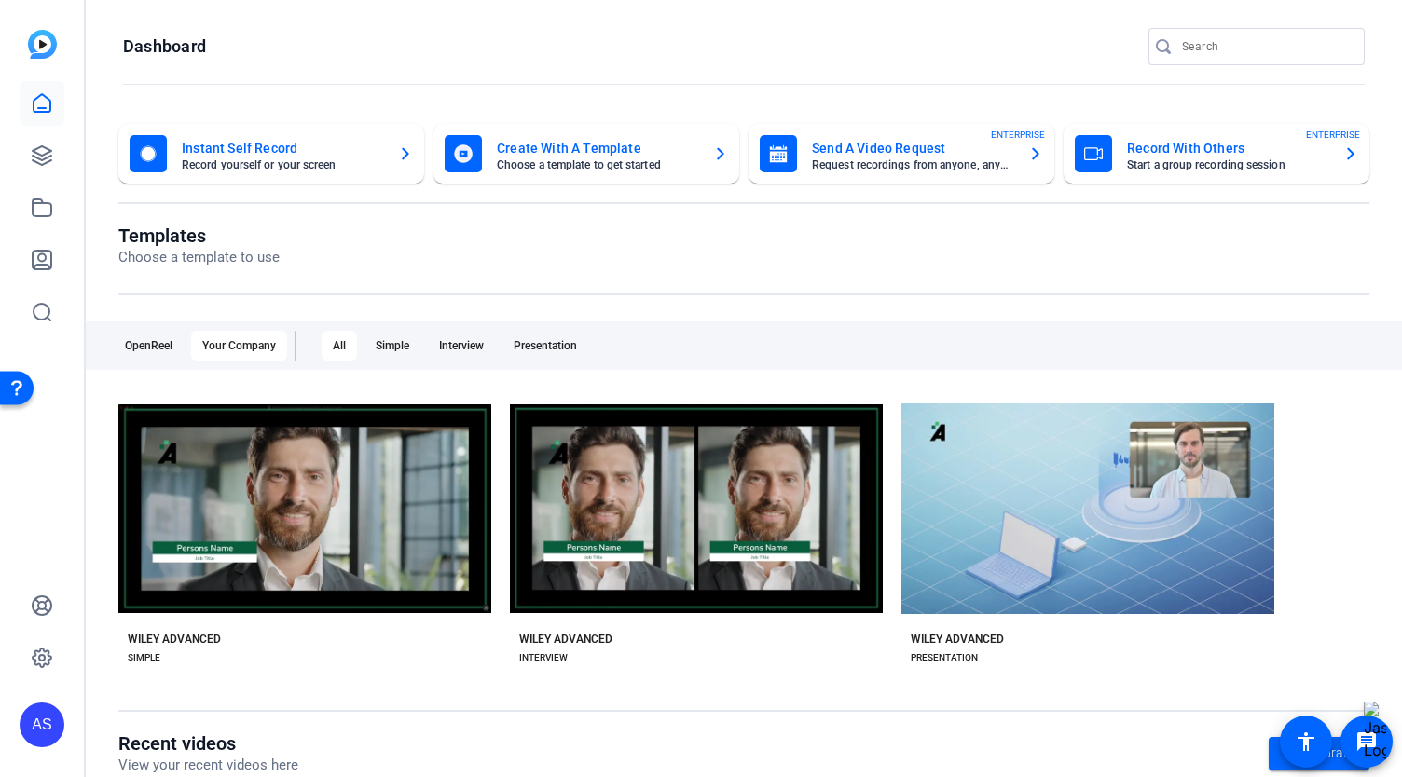
click at [41, 44] on img at bounding box center [42, 44] width 29 height 29
click at [44, 161] on icon at bounding box center [42, 155] width 22 height 22
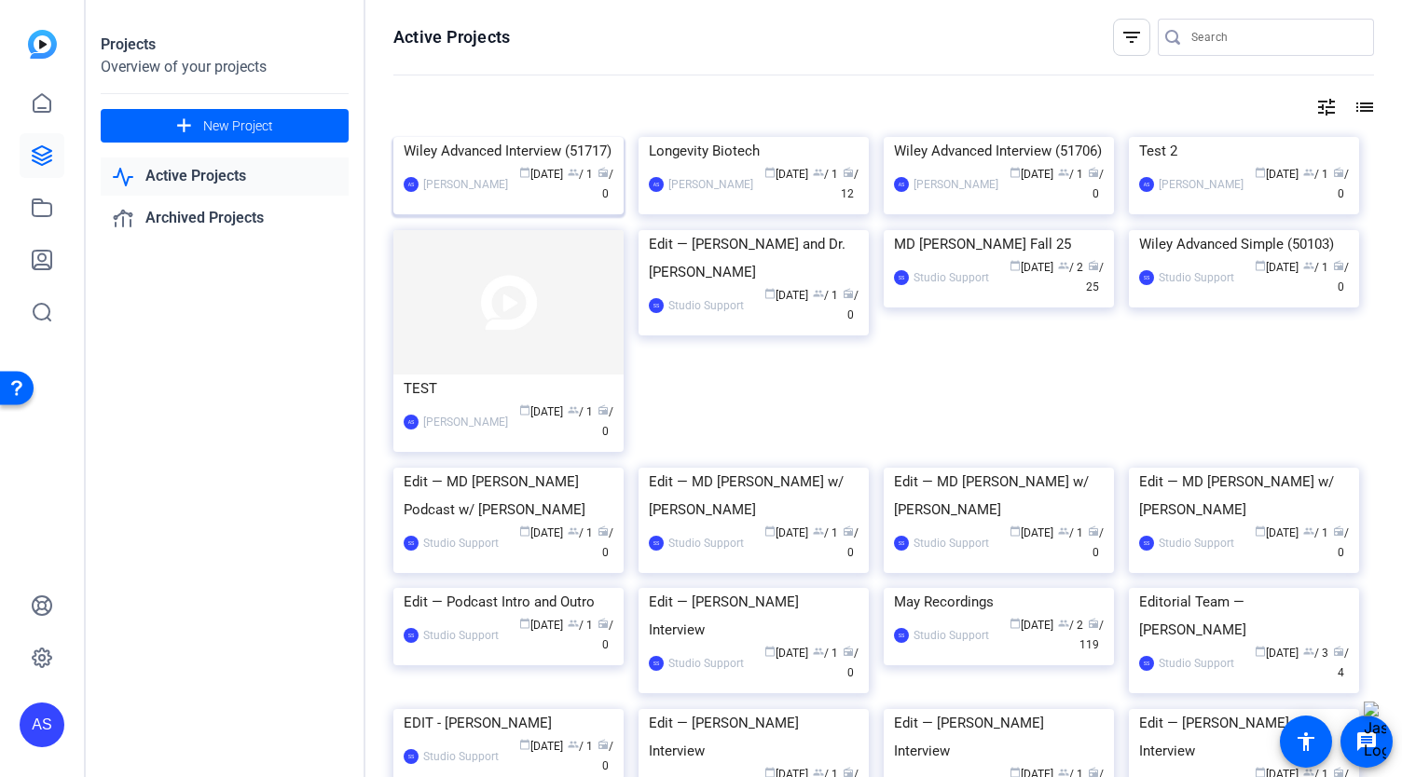
click at [459, 137] on img at bounding box center [508, 137] width 230 height 0
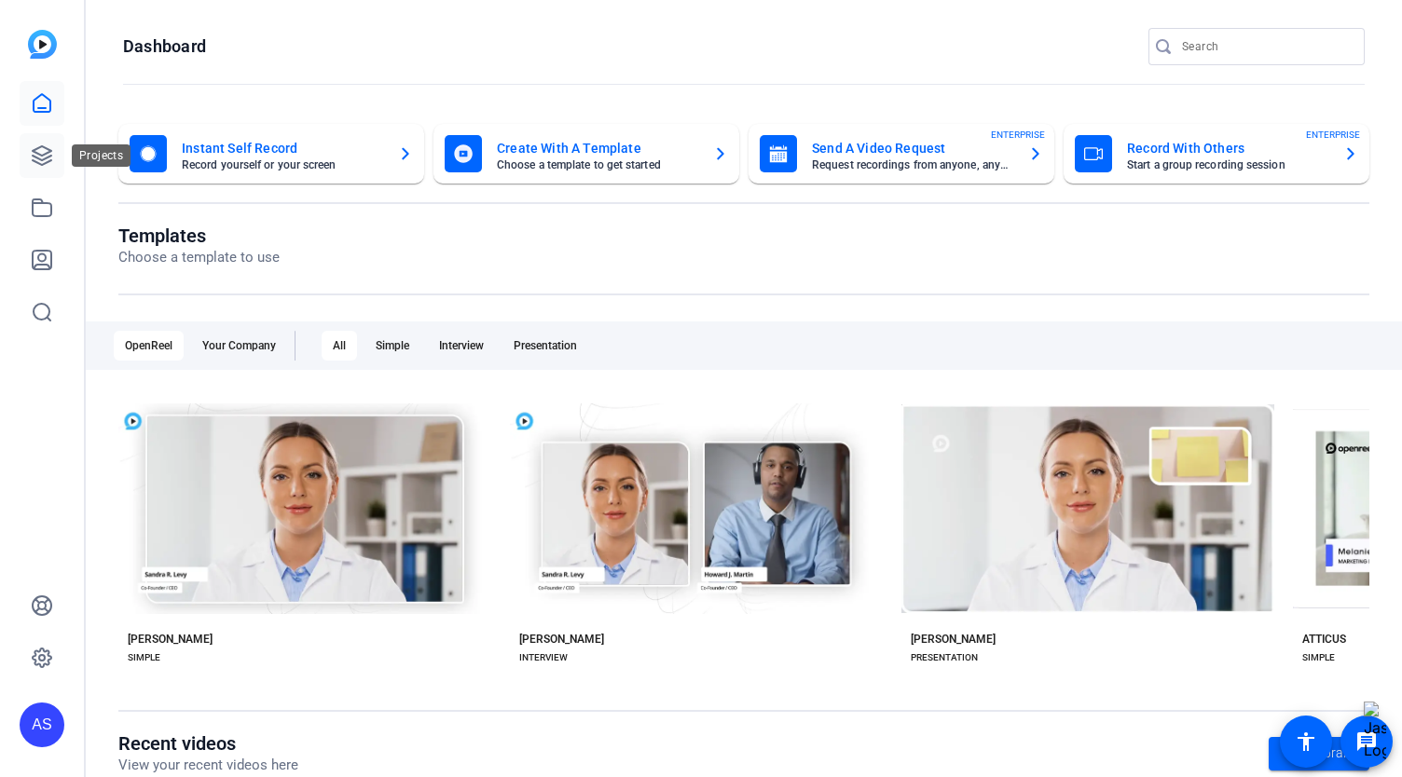
click at [45, 155] on icon at bounding box center [42, 155] width 19 height 19
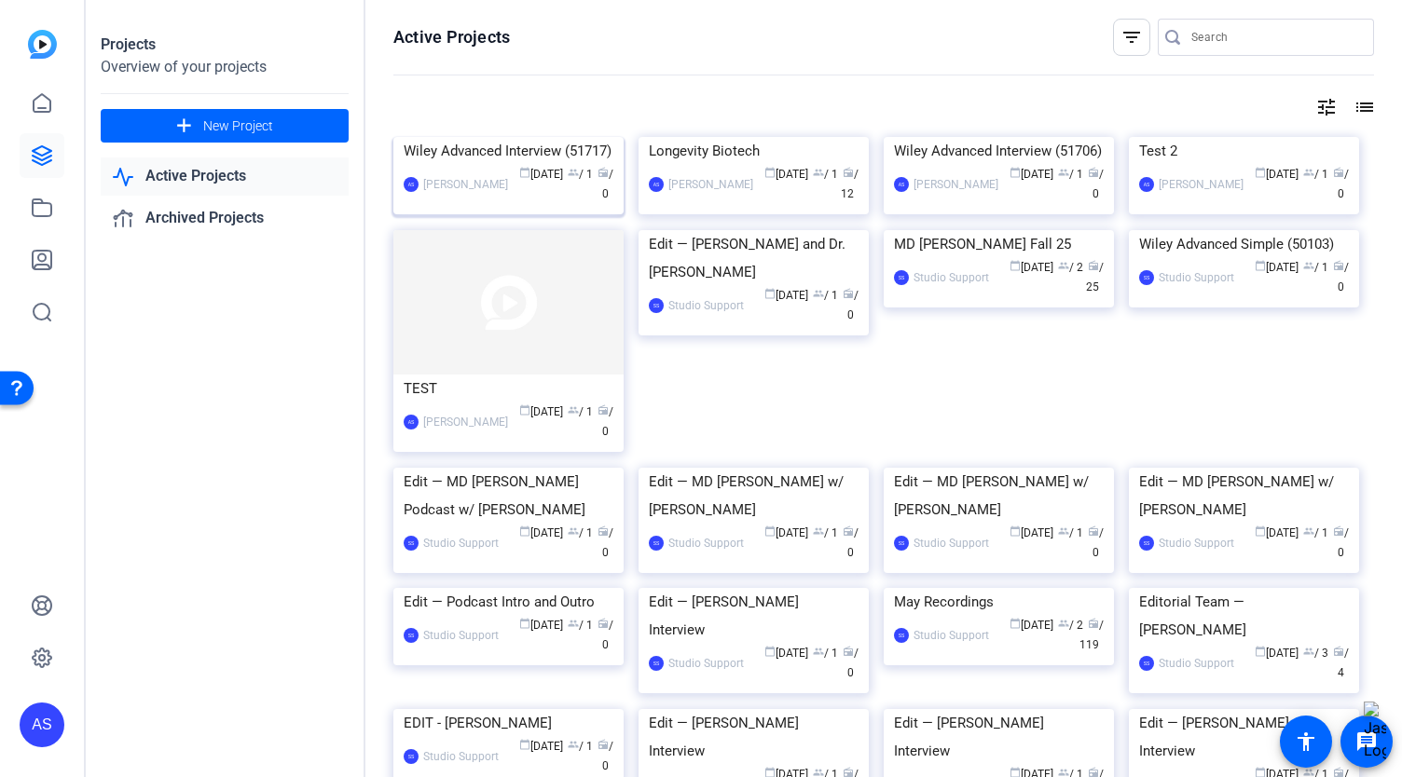
click at [548, 137] on img at bounding box center [508, 137] width 230 height 0
click at [46, 211] on icon at bounding box center [42, 208] width 22 height 22
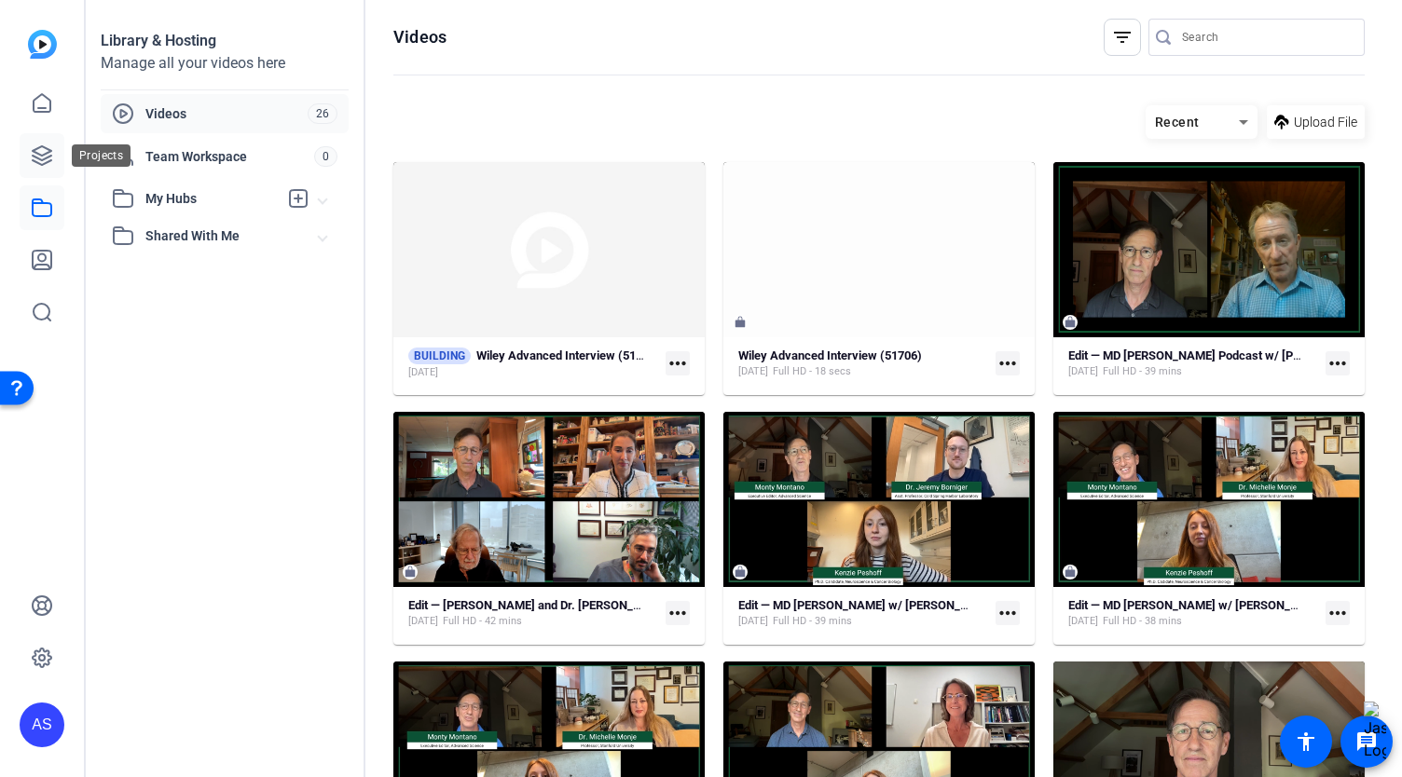
click at [40, 161] on icon at bounding box center [42, 155] width 22 height 22
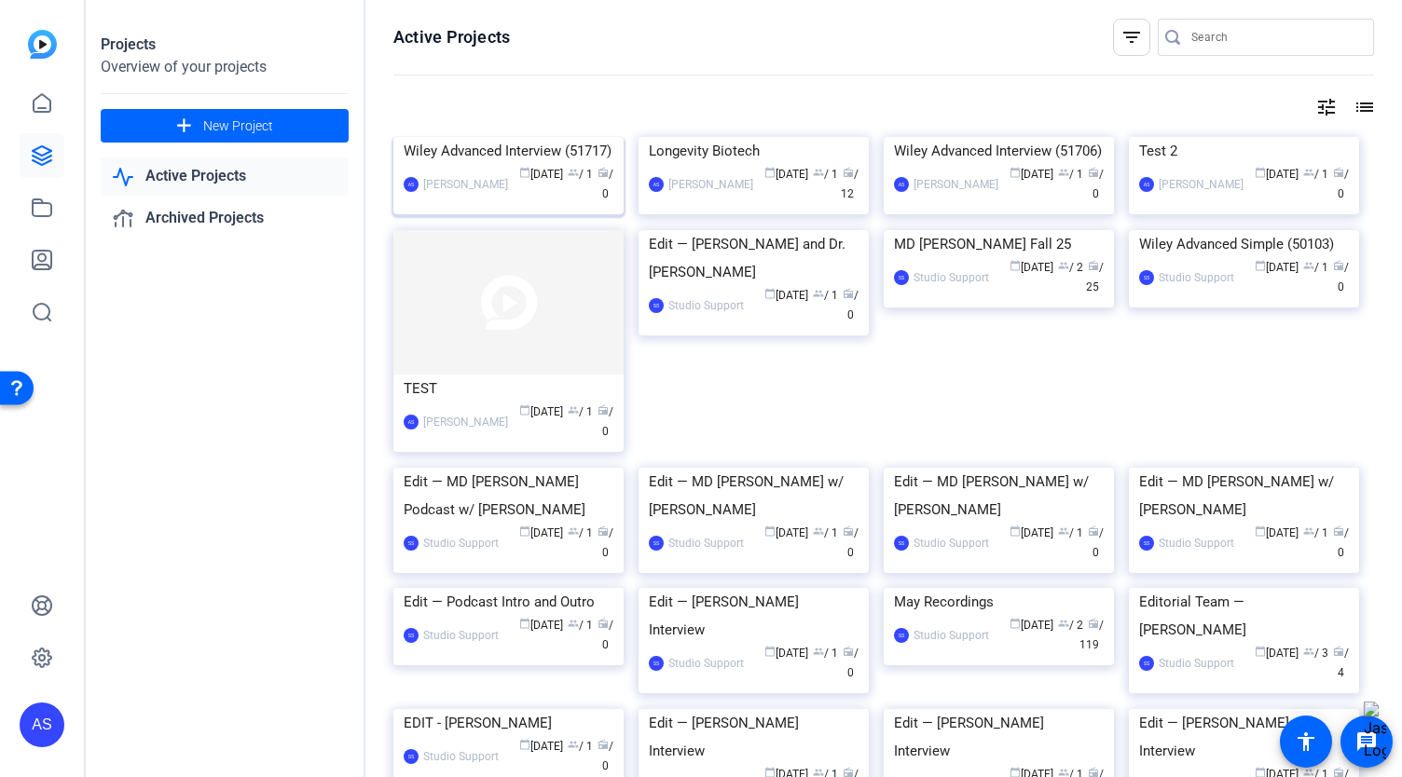
click at [469, 137] on img at bounding box center [508, 137] width 230 height 0
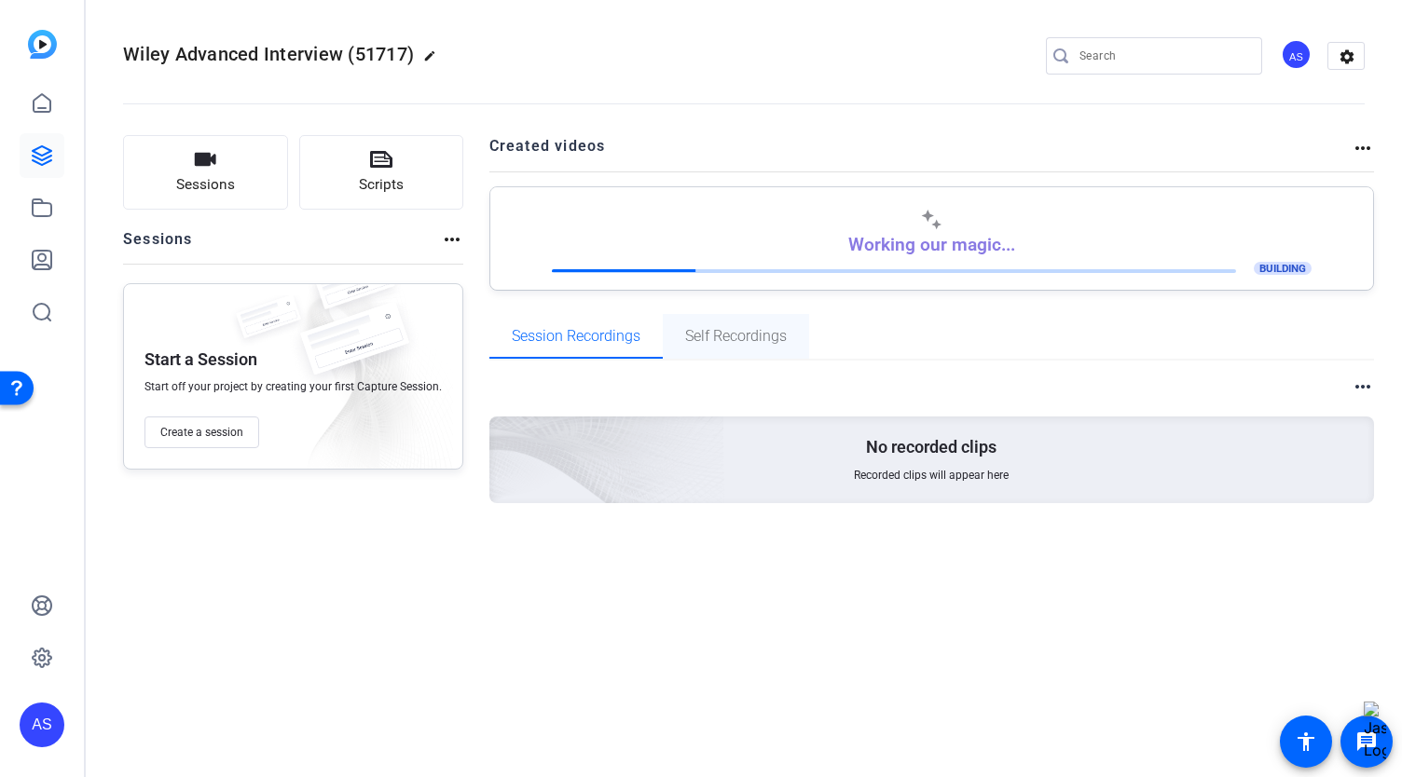
click at [714, 329] on span "Self Recordings" at bounding box center [736, 336] width 102 height 15
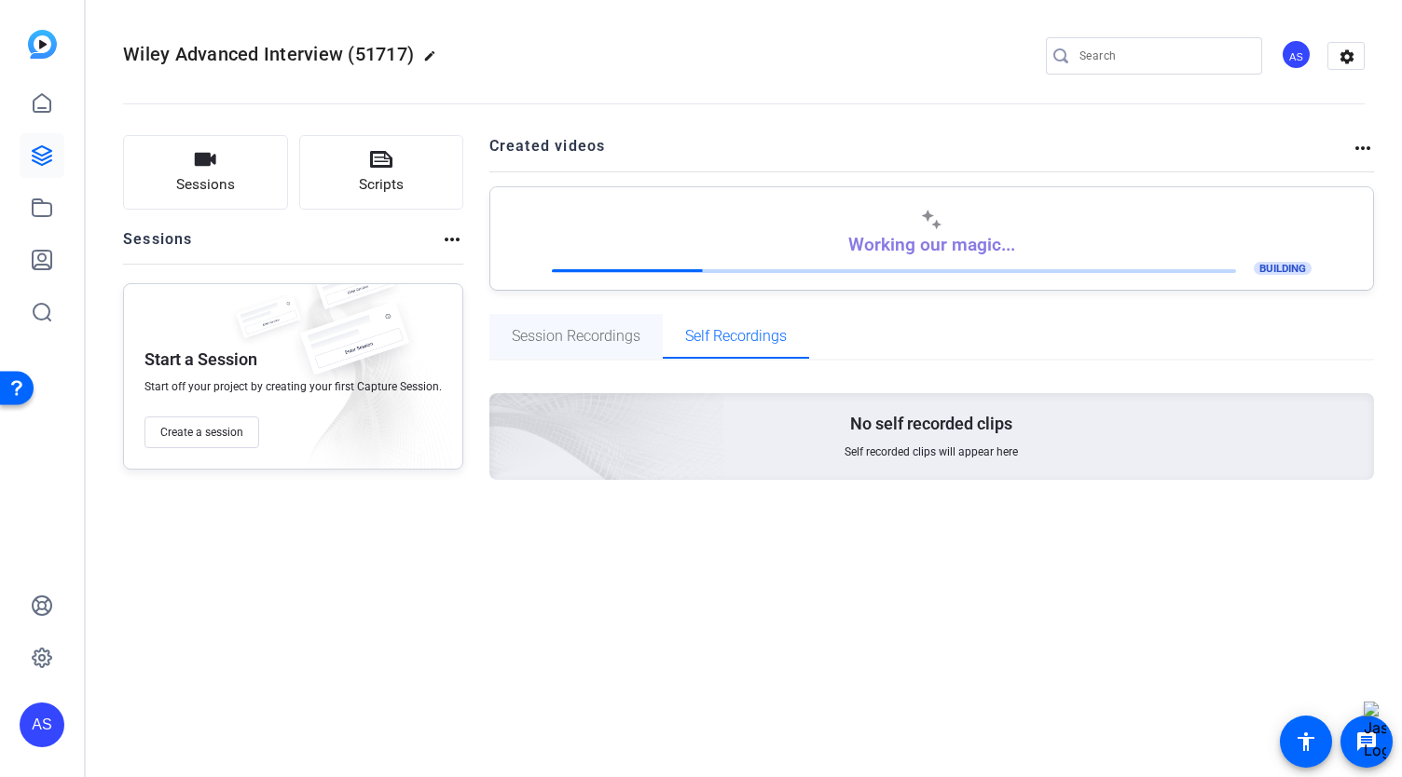
click at [596, 318] on span "Session Recordings" at bounding box center [576, 336] width 129 height 45
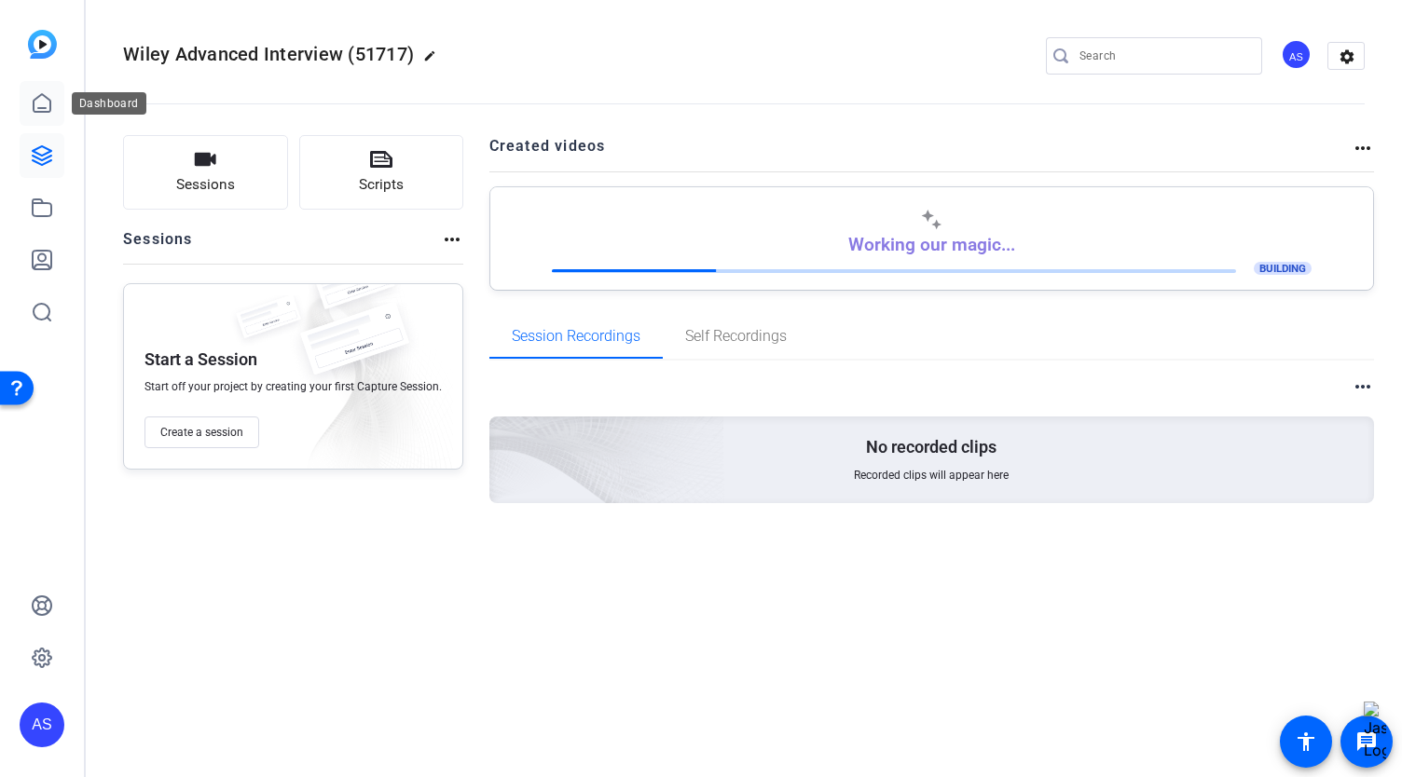
click at [34, 96] on icon at bounding box center [42, 103] width 22 height 22
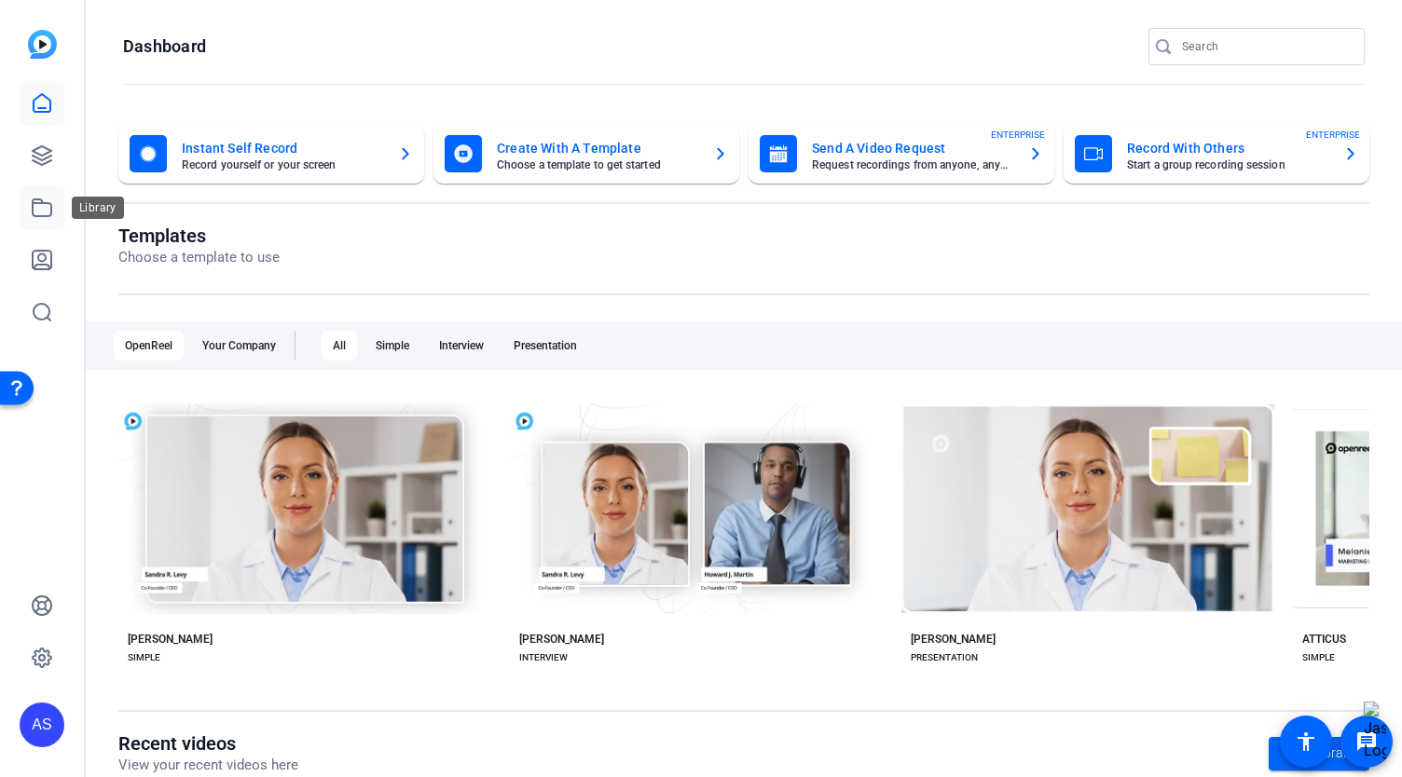
click at [44, 216] on icon at bounding box center [42, 207] width 19 height 17
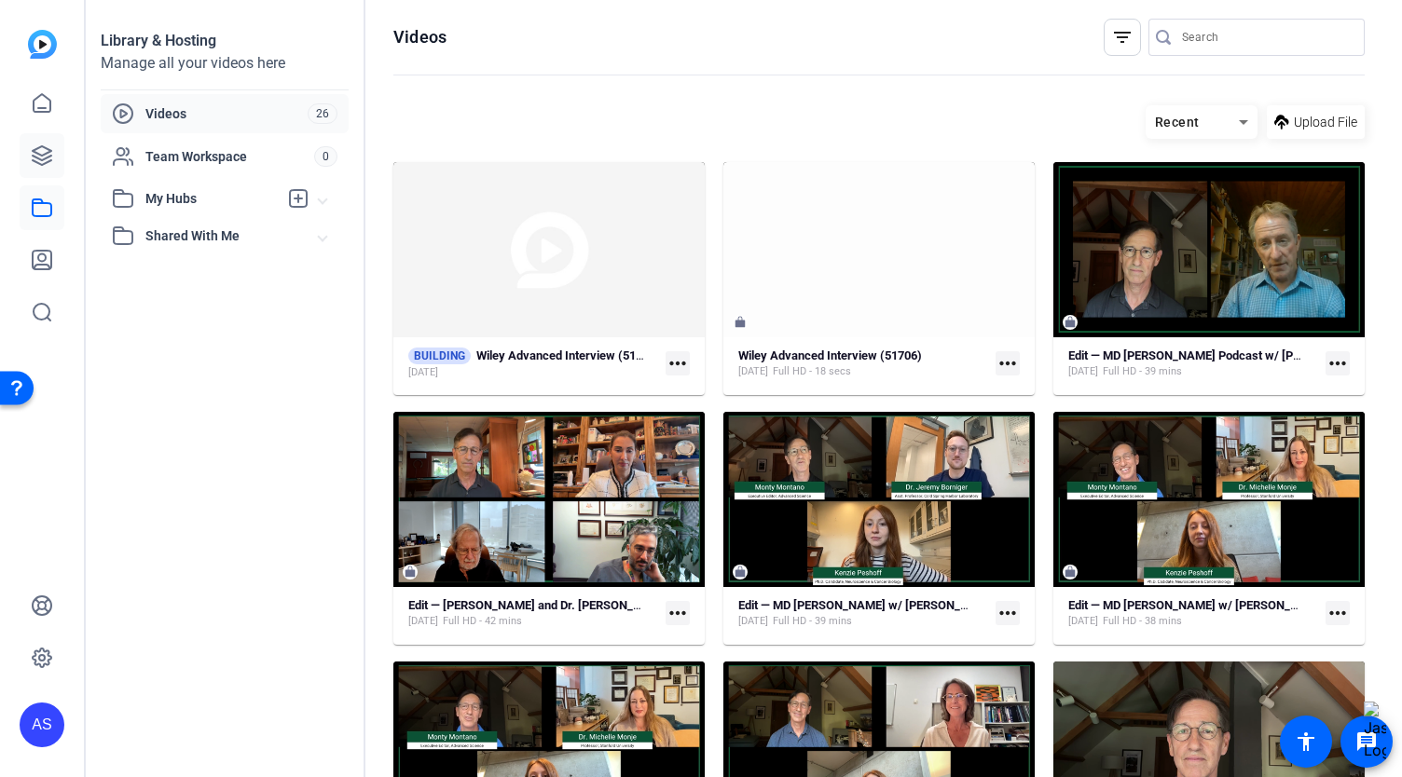
click at [45, 156] on icon at bounding box center [42, 155] width 22 height 22
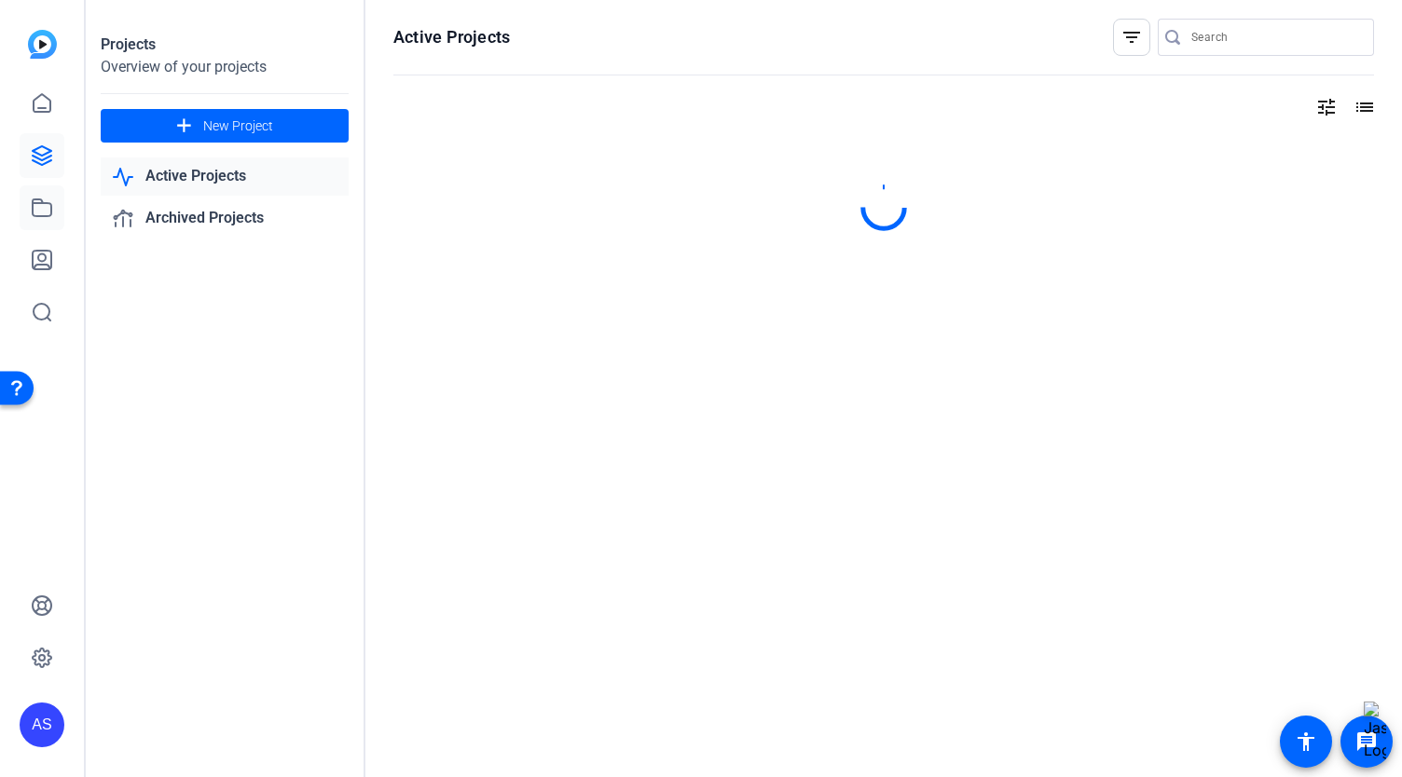
click at [45, 199] on icon at bounding box center [42, 208] width 22 height 22
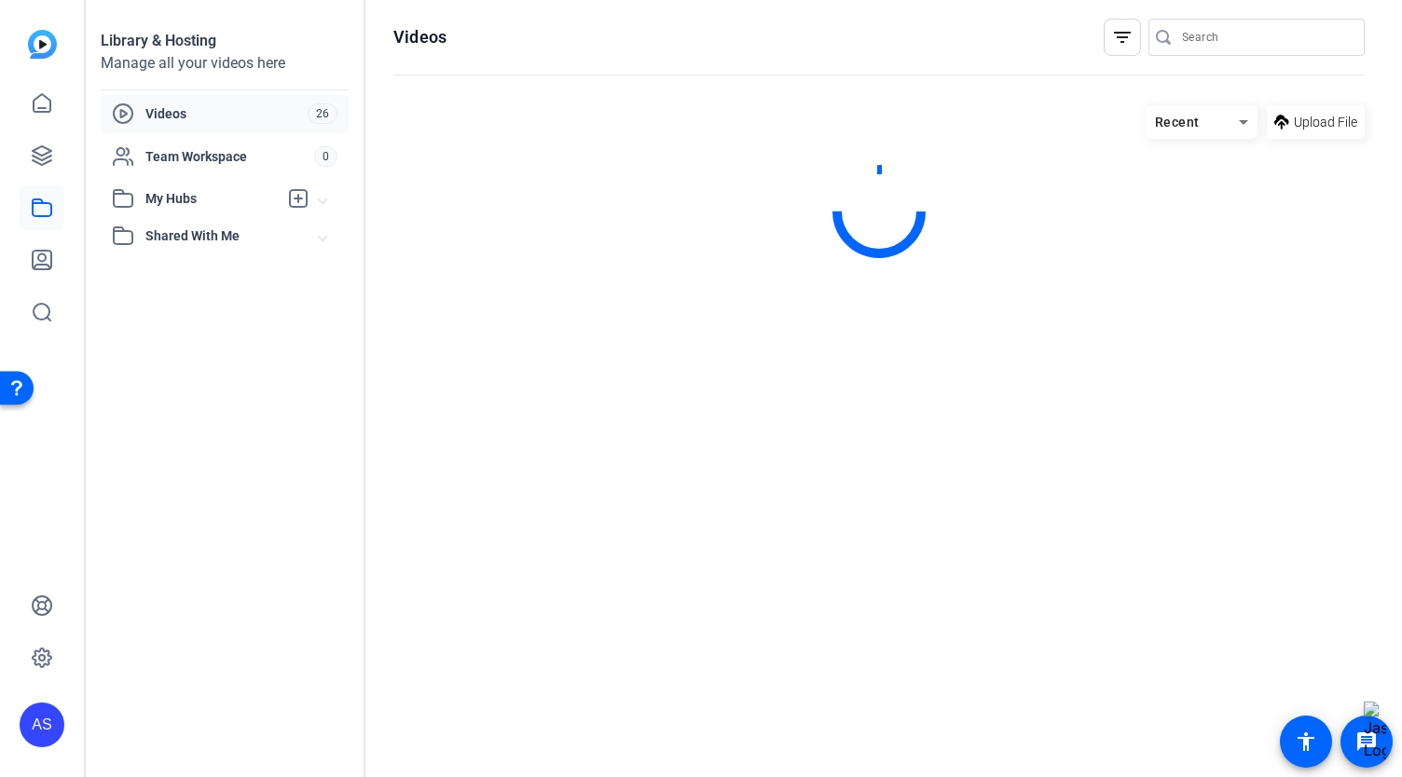
click at [159, 117] on span "Videos" at bounding box center [226, 113] width 162 height 19
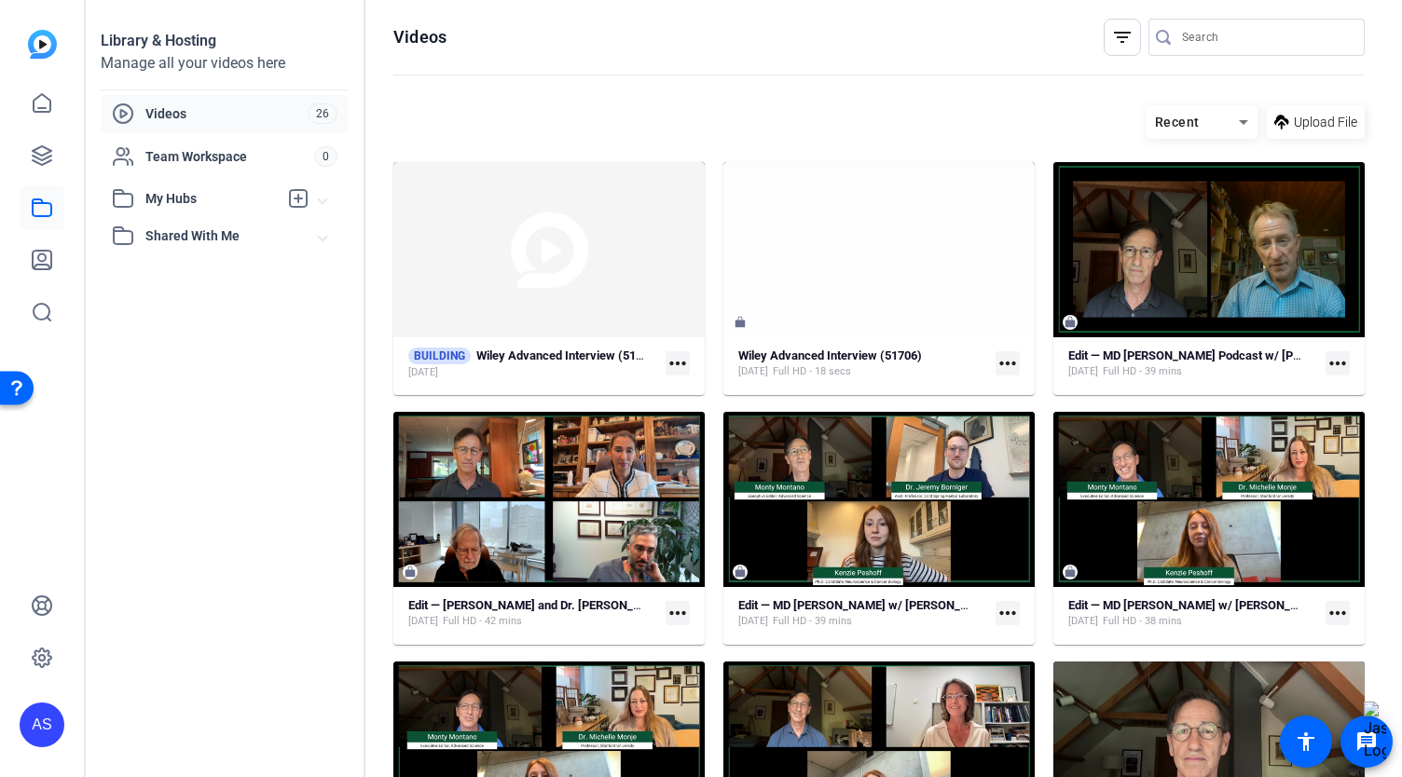
click at [672, 357] on mat-icon "more_horiz" at bounding box center [677, 363] width 24 height 24
click at [681, 389] on span "Edit in Creator" at bounding box center [716, 390] width 77 height 22
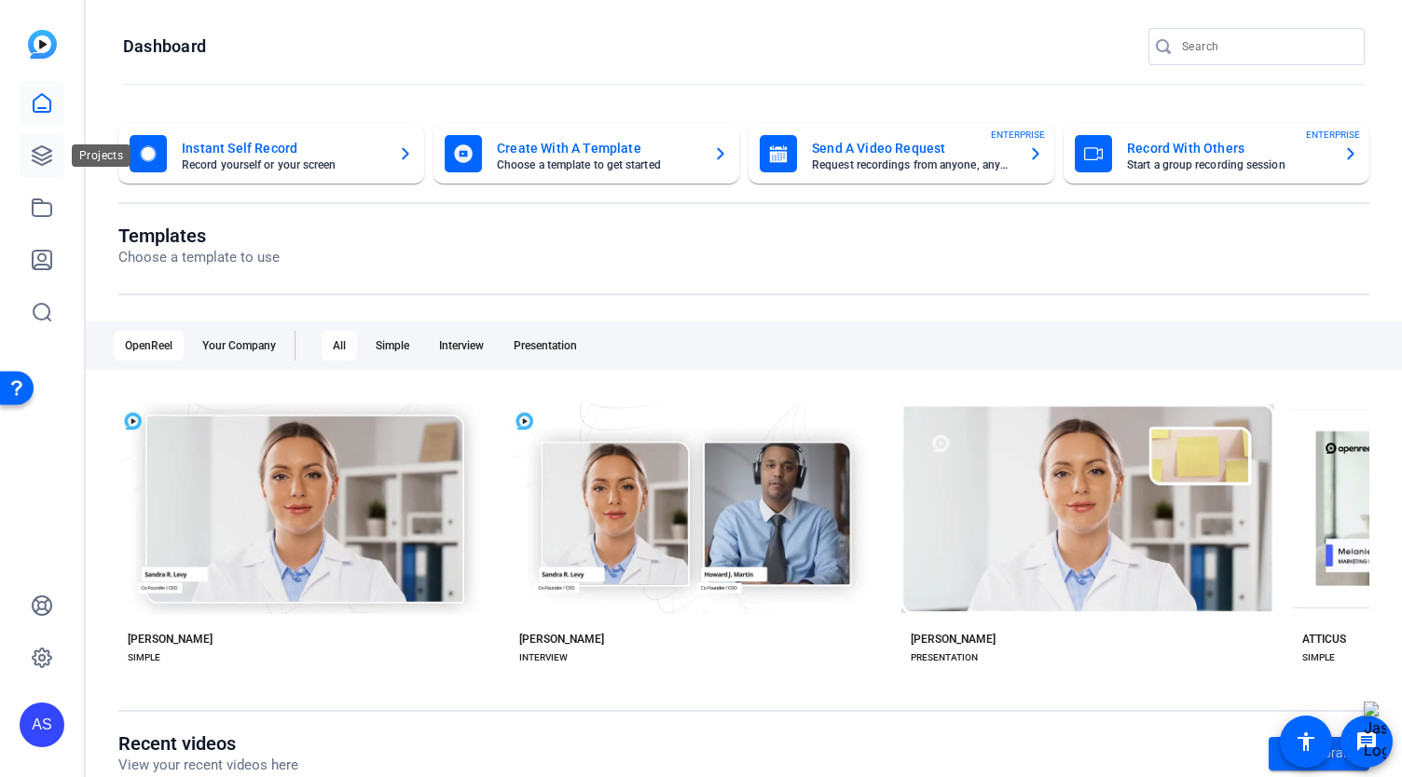
click at [32, 158] on icon at bounding box center [42, 155] width 22 height 22
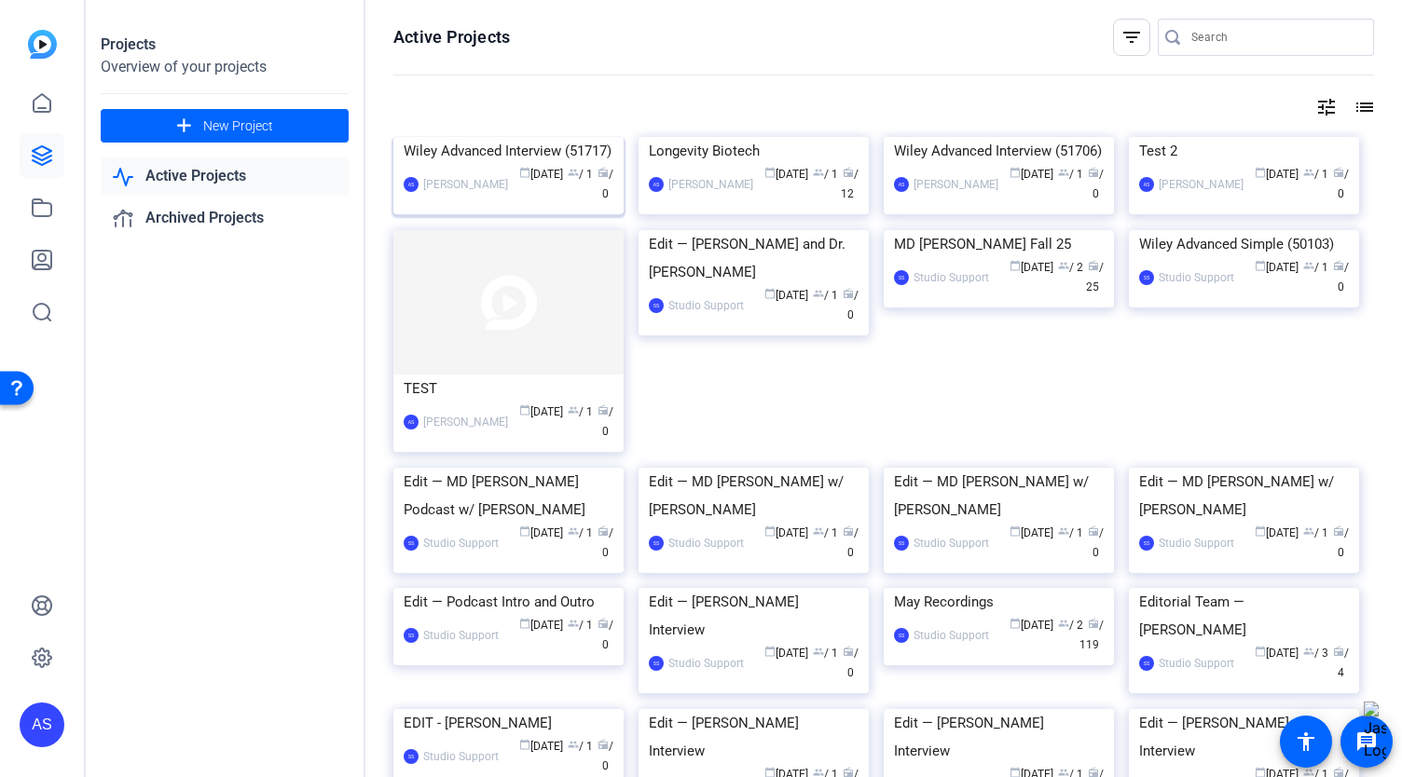
click at [530, 137] on img at bounding box center [508, 137] width 230 height 0
